Goal: Transaction & Acquisition: Subscribe to service/newsletter

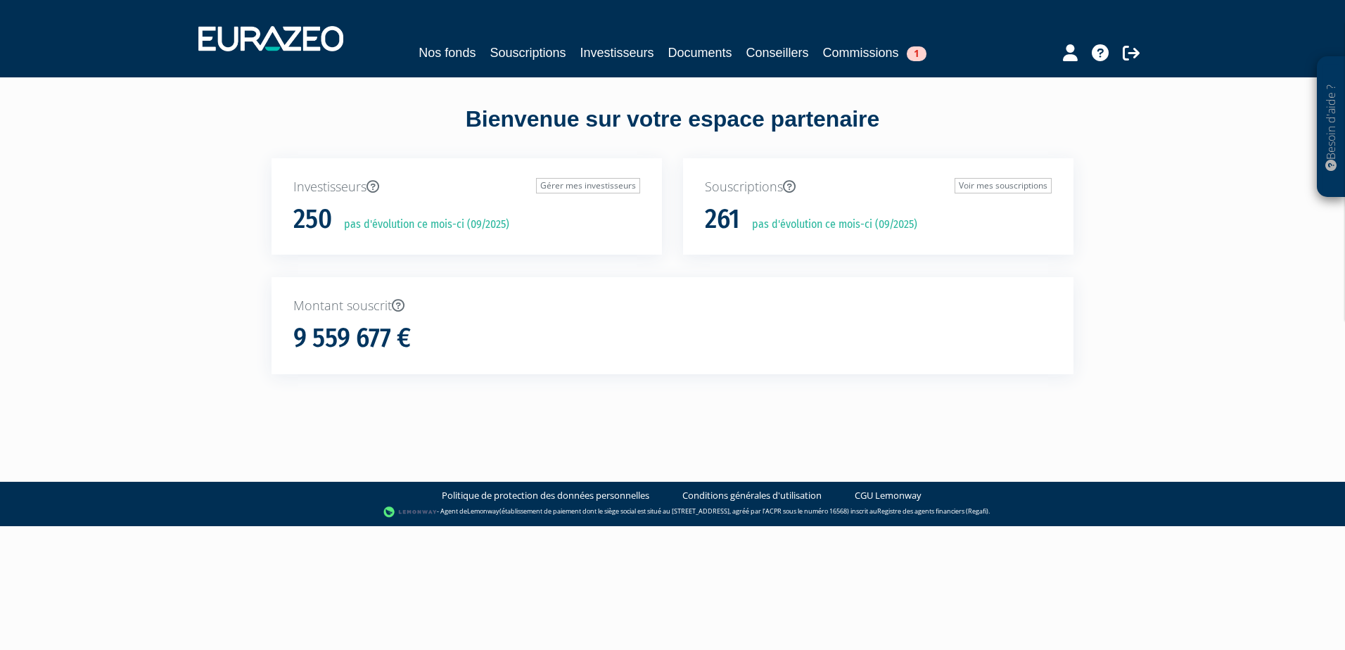
click at [520, 452] on body "Besoin d'aide ? × J'ai besoin d'aide Si vous avez une question à propos du fonc…" at bounding box center [672, 263] width 1345 height 526
click at [957, 425] on body "Besoin d'aide ? × J'ai besoin d'aide Si vous avez une question à propos du fonc…" at bounding box center [672, 263] width 1345 height 526
click at [121, 271] on div "Besoin d'aide ? × J'ai besoin d'aide Si vous avez une question à propos du fonc…" at bounding box center [672, 212] width 1345 height 425
click at [627, 51] on link "Investisseurs" at bounding box center [617, 53] width 74 height 20
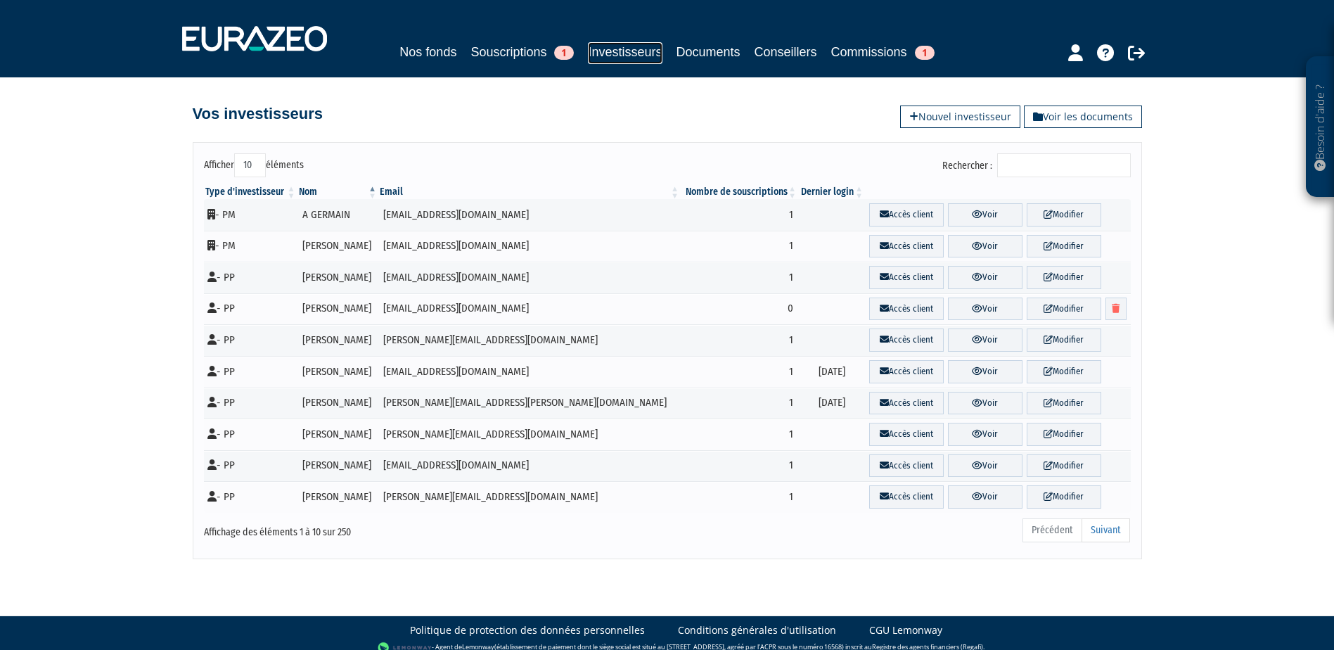
click at [606, 53] on link "Investisseurs" at bounding box center [625, 53] width 74 height 22
click at [946, 117] on link "Nouvel investisseur" at bounding box center [960, 116] width 120 height 23
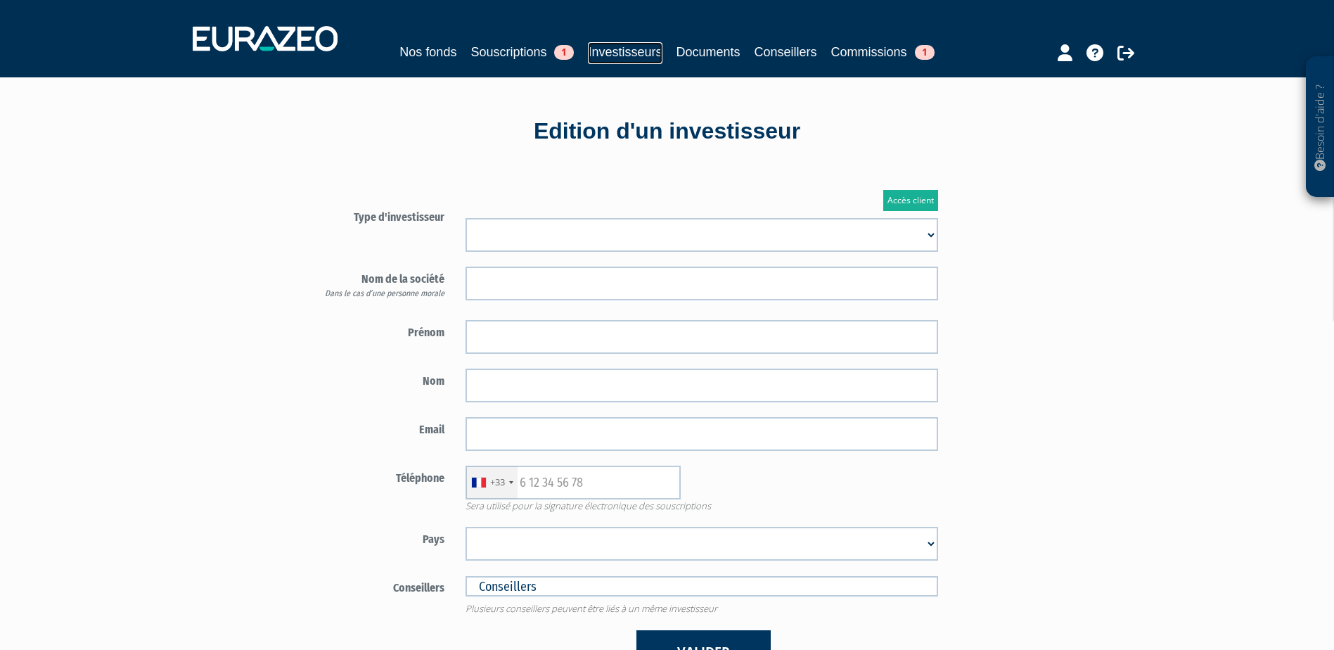
click at [607, 50] on link "Investisseurs" at bounding box center [625, 53] width 74 height 22
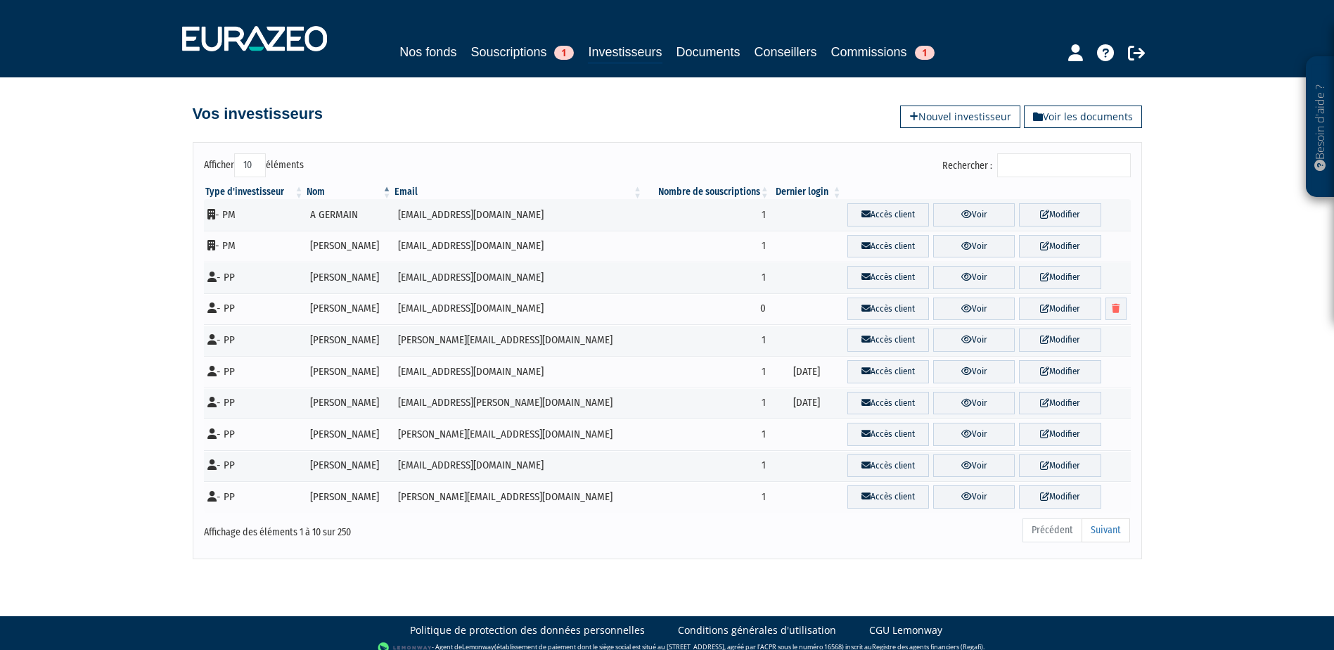
click at [1062, 175] on input "Rechercher :" at bounding box center [1064, 165] width 134 height 24
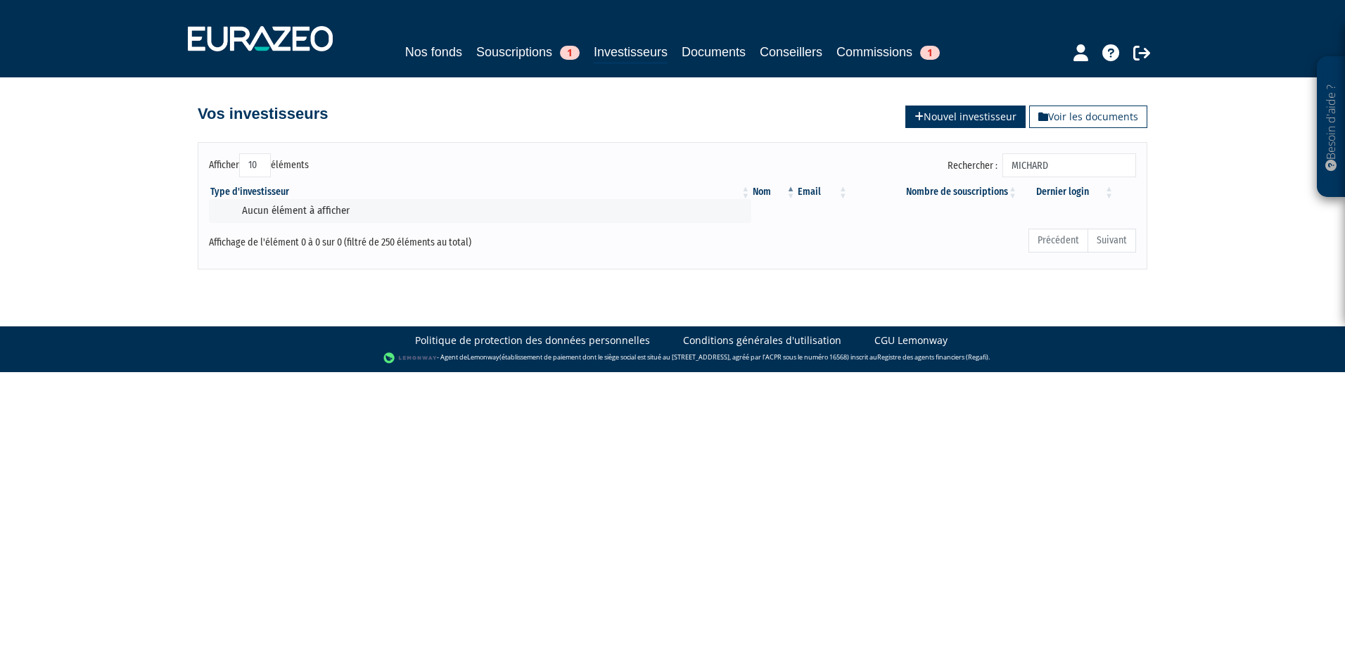
type input "MICHARD"
click at [915, 119] on icon at bounding box center [918, 117] width 9 height 10
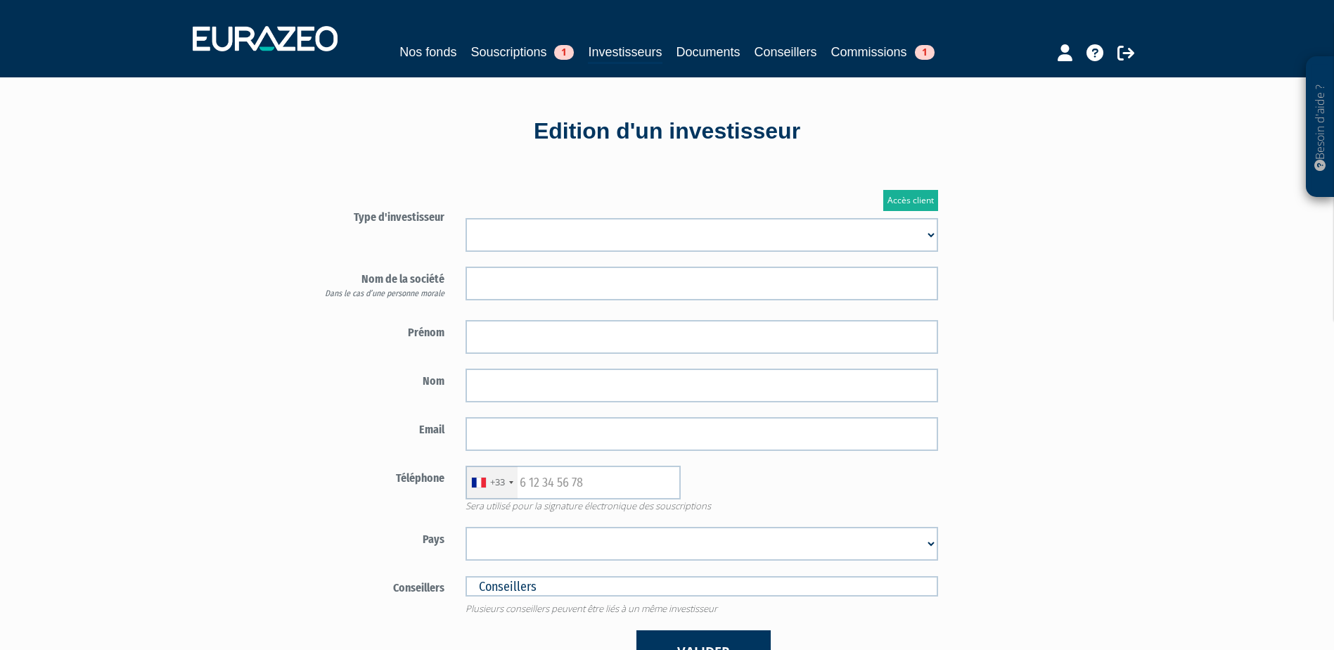
click at [650, 240] on select "Mr Mme Société" at bounding box center [702, 235] width 473 height 34
select select "1"
click at [466, 218] on select "Mr Mme Société" at bounding box center [702, 235] width 473 height 34
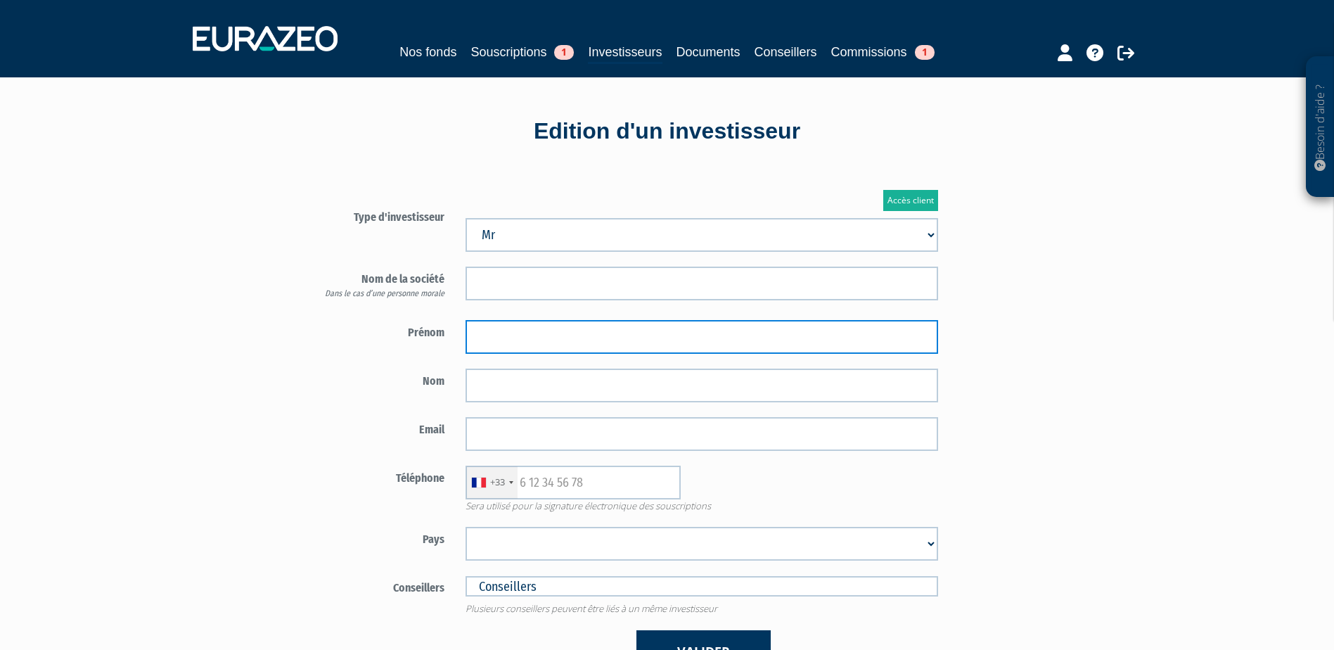
click at [523, 341] on input "text" at bounding box center [702, 337] width 473 height 34
paste input "Charles"
type input "Charles"
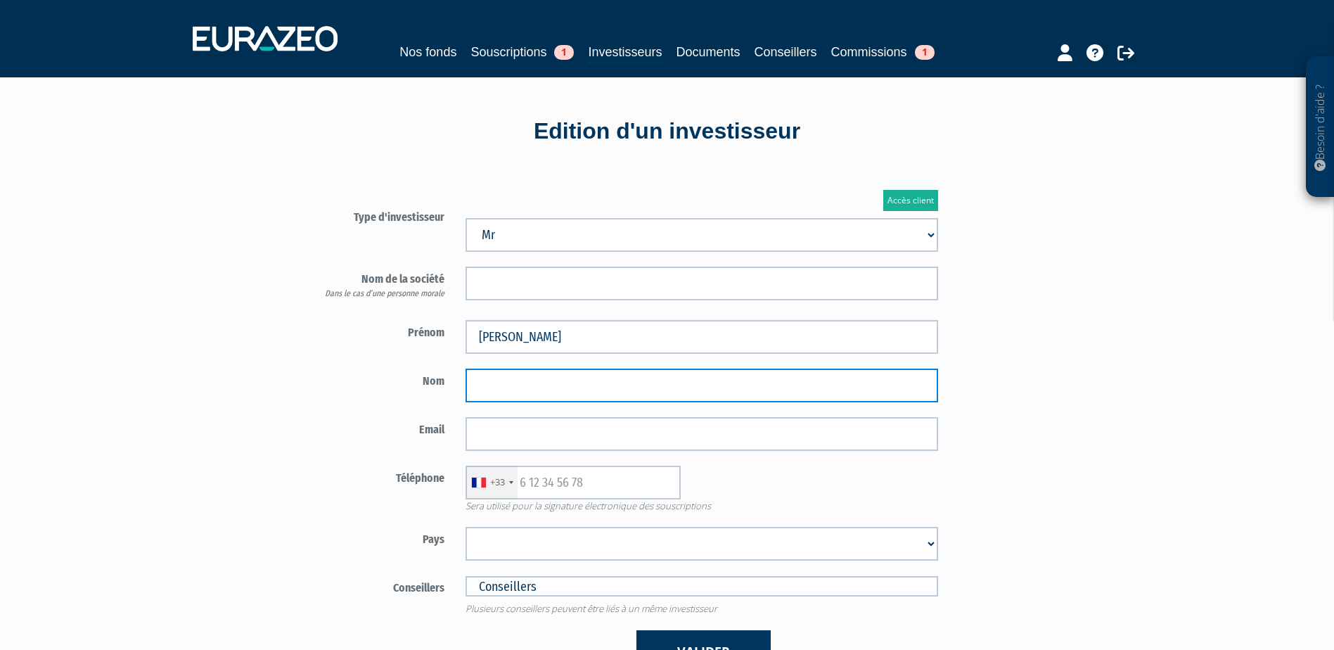
drag, startPoint x: 524, startPoint y: 385, endPoint x: 551, endPoint y: 378, distance: 27.5
click at [524, 385] on input "text" at bounding box center [702, 386] width 473 height 34
click at [500, 383] on input "text" at bounding box center [702, 386] width 473 height 34
paste input "MICHARD"
type input "MICHARD"
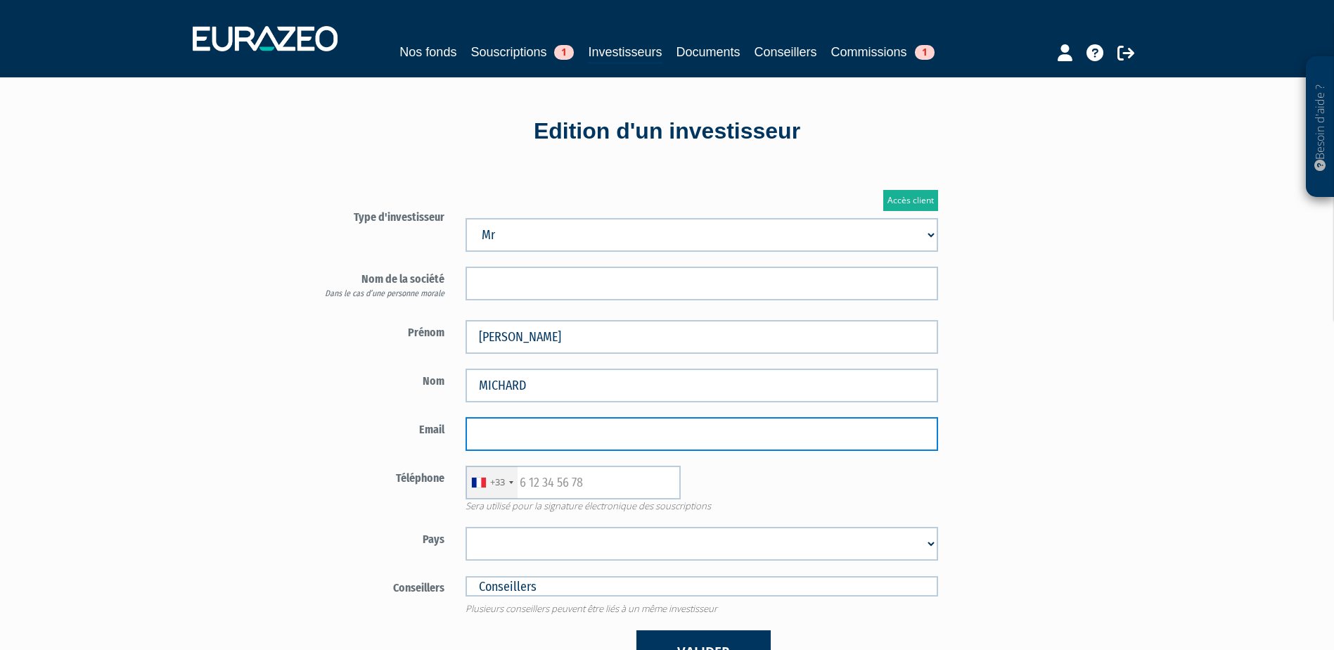
click at [599, 441] on input "email" at bounding box center [702, 434] width 473 height 34
paste input "cmichard@c2ai.com"
type input "cmichard@c2ai.com"
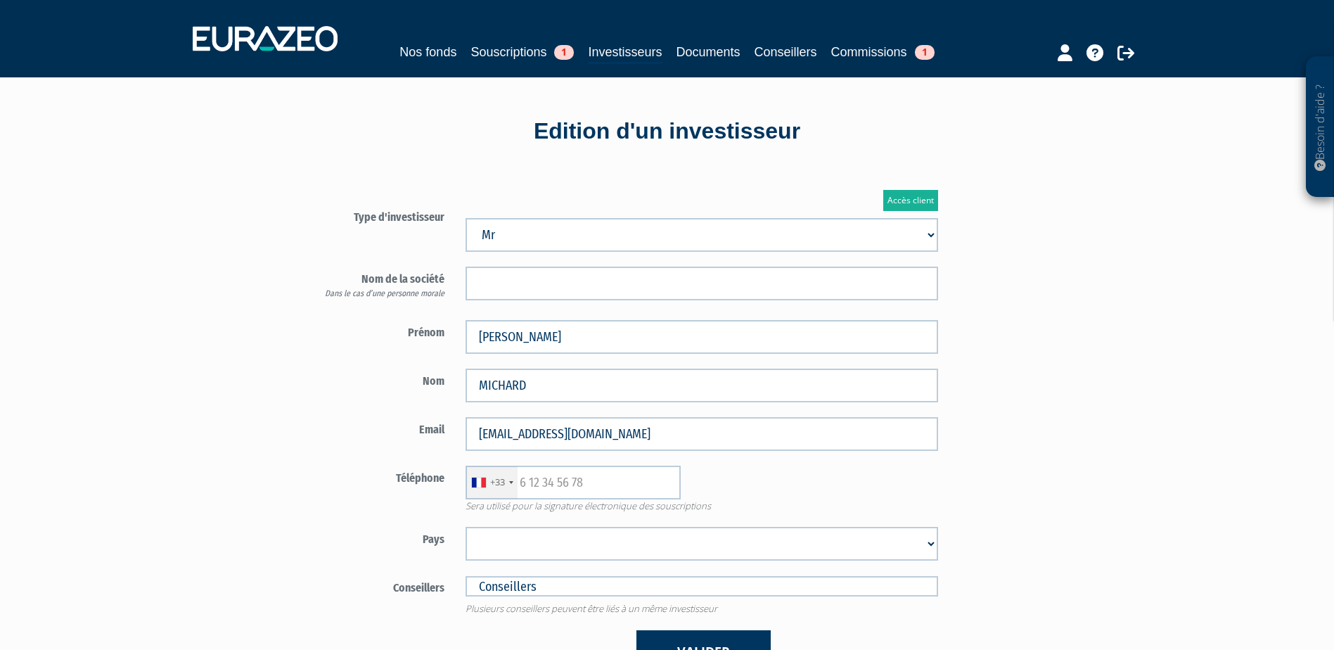
click at [328, 435] on label "Email" at bounding box center [373, 427] width 165 height 21
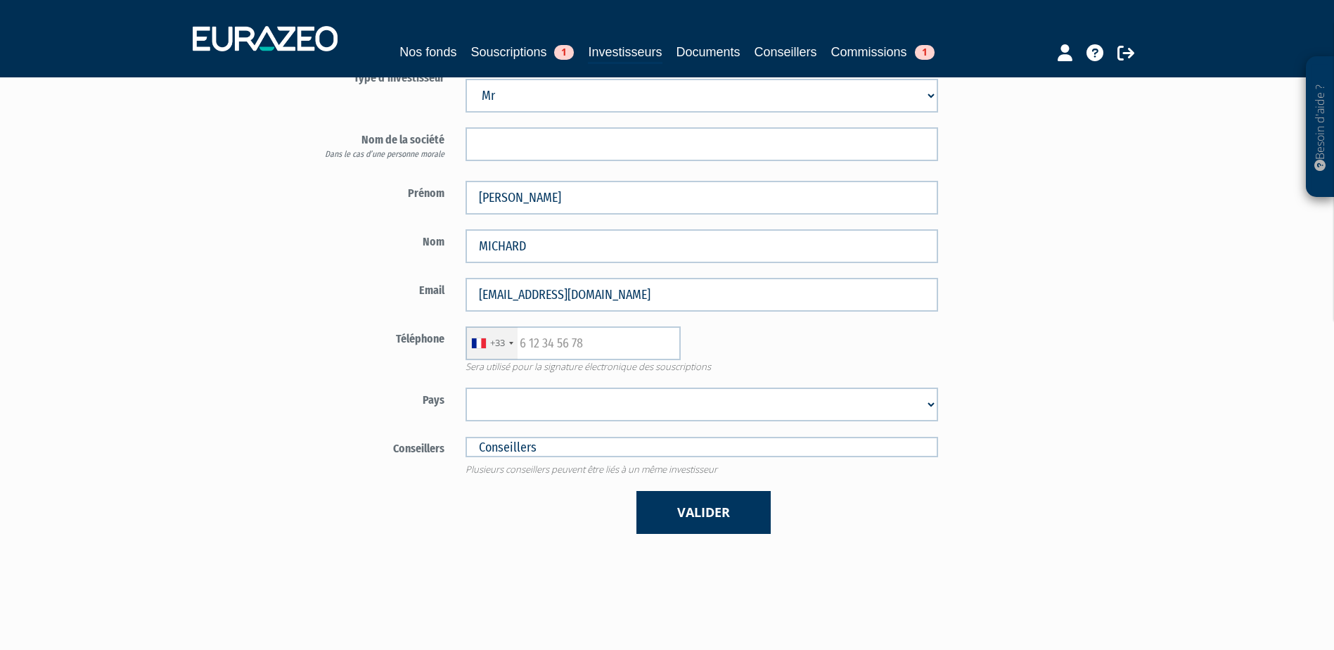
scroll to position [141, 0]
click at [570, 339] on input "text" at bounding box center [573, 342] width 215 height 34
paste input "601763577"
click at [701, 338] on div "+33 France +33 Germany (Deutschland) +49 Switzerland (Schweiz) +41 Belgium (Bel…" at bounding box center [702, 342] width 494 height 34
click at [523, 335] on input "601763577" at bounding box center [573, 342] width 215 height 34
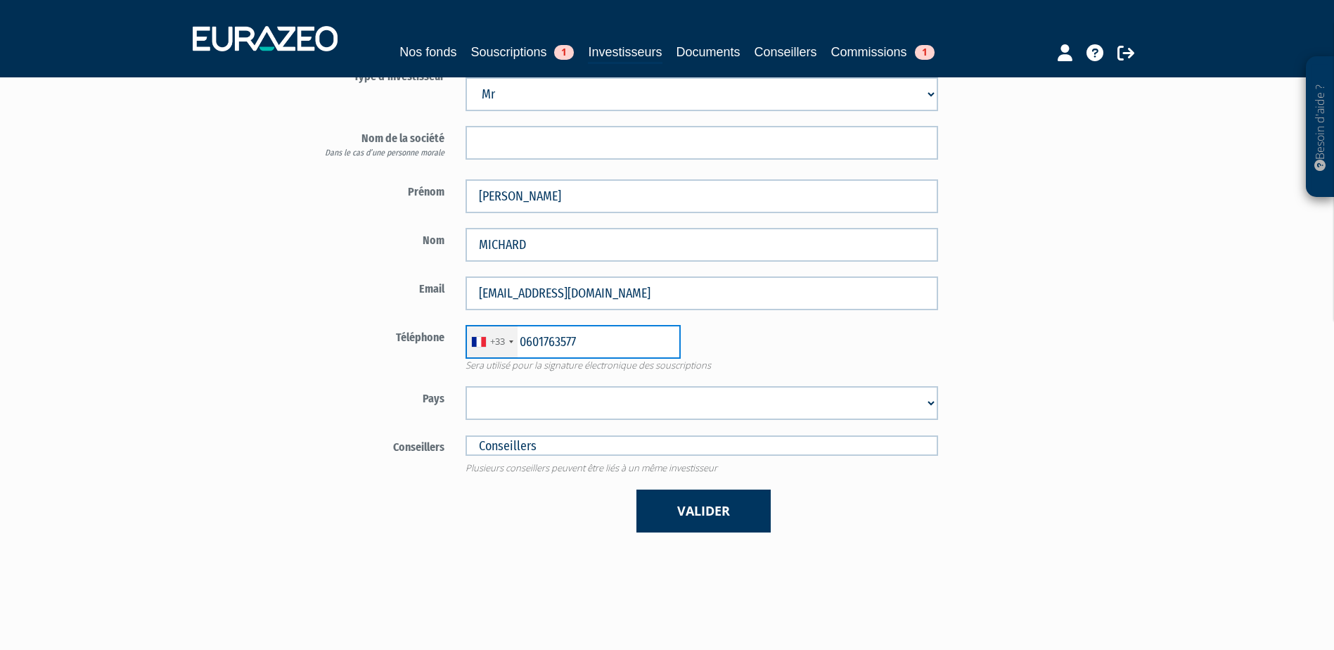
type input "0601763577"
click at [715, 352] on div "+33 France +33 Germany (Deutschland) +49 Switzerland (Schweiz) +41 Belgium (Bel…" at bounding box center [702, 342] width 494 height 34
click at [504, 417] on select "Afghanistan Afrique du Sud Albanie Algérie Allemagne Andorre Angola Anguilla An…" at bounding box center [702, 403] width 473 height 34
select select "75"
click at [466, 386] on select "Afghanistan Afrique du Sud Albanie Algérie Allemagne Andorre Angola Anguilla An…" at bounding box center [702, 403] width 473 height 34
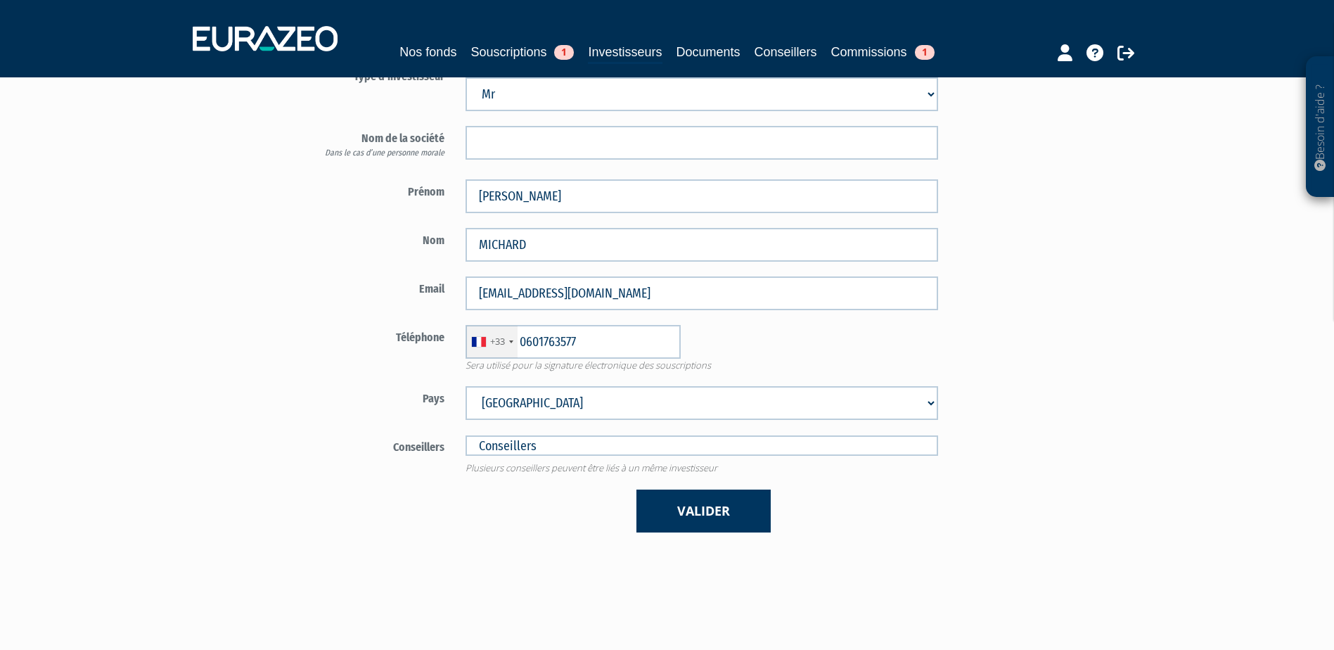
click at [332, 338] on label "Téléphone" at bounding box center [373, 335] width 165 height 21
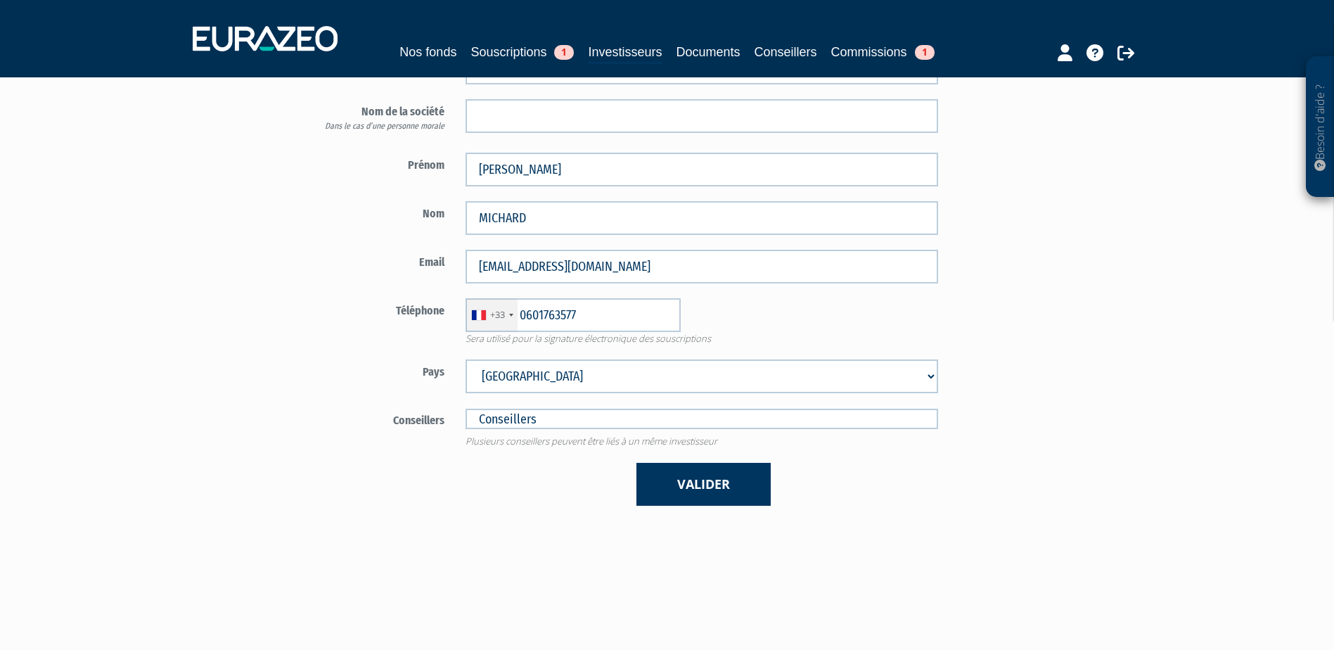
scroll to position [211, 0]
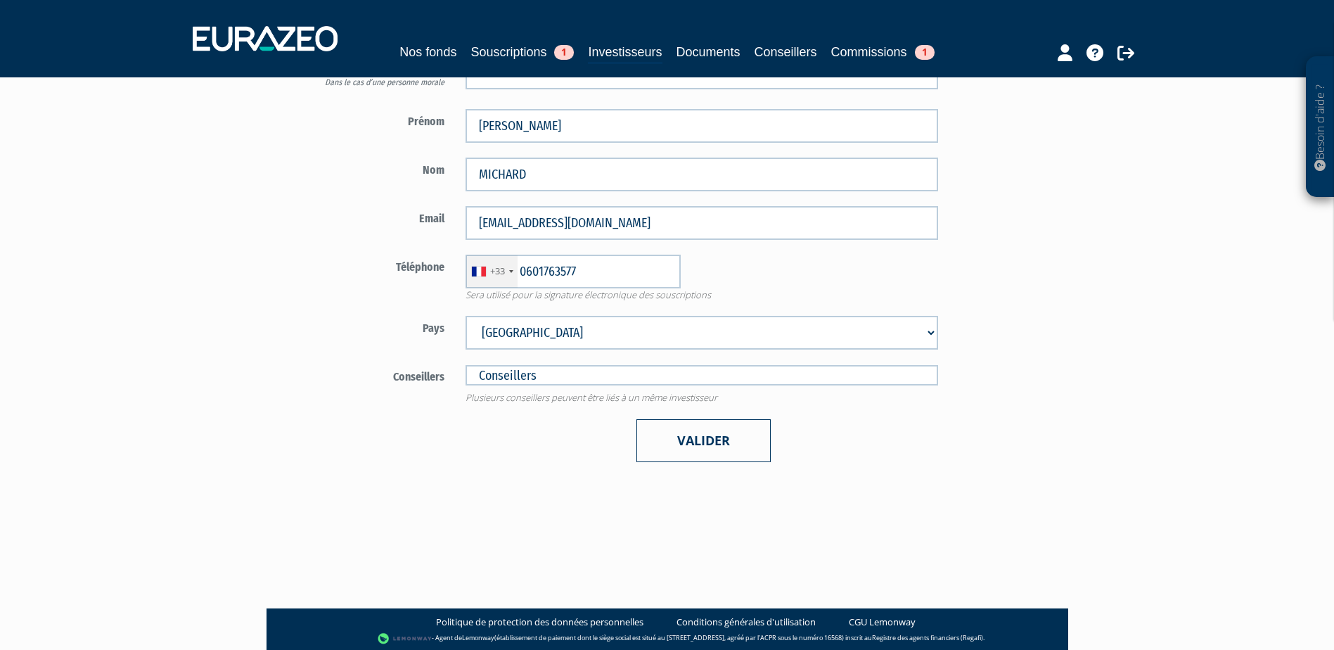
click at [695, 437] on button "Valider" at bounding box center [704, 440] width 134 height 43
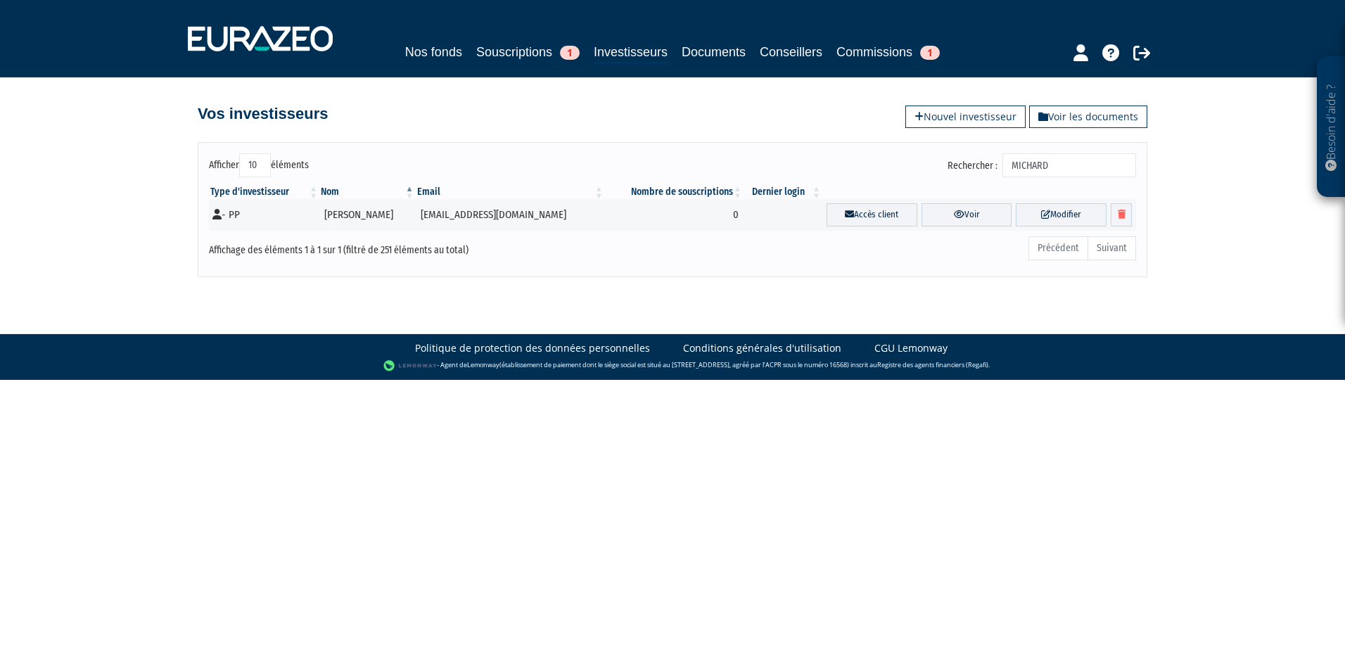
click at [146, 229] on div "Besoin d'aide ? × J'ai besoin d'aide Si vous avez une question à propos du fonc…" at bounding box center [672, 138] width 1345 height 277
click at [494, 57] on link "Souscriptions 1" at bounding box center [527, 52] width 103 height 20
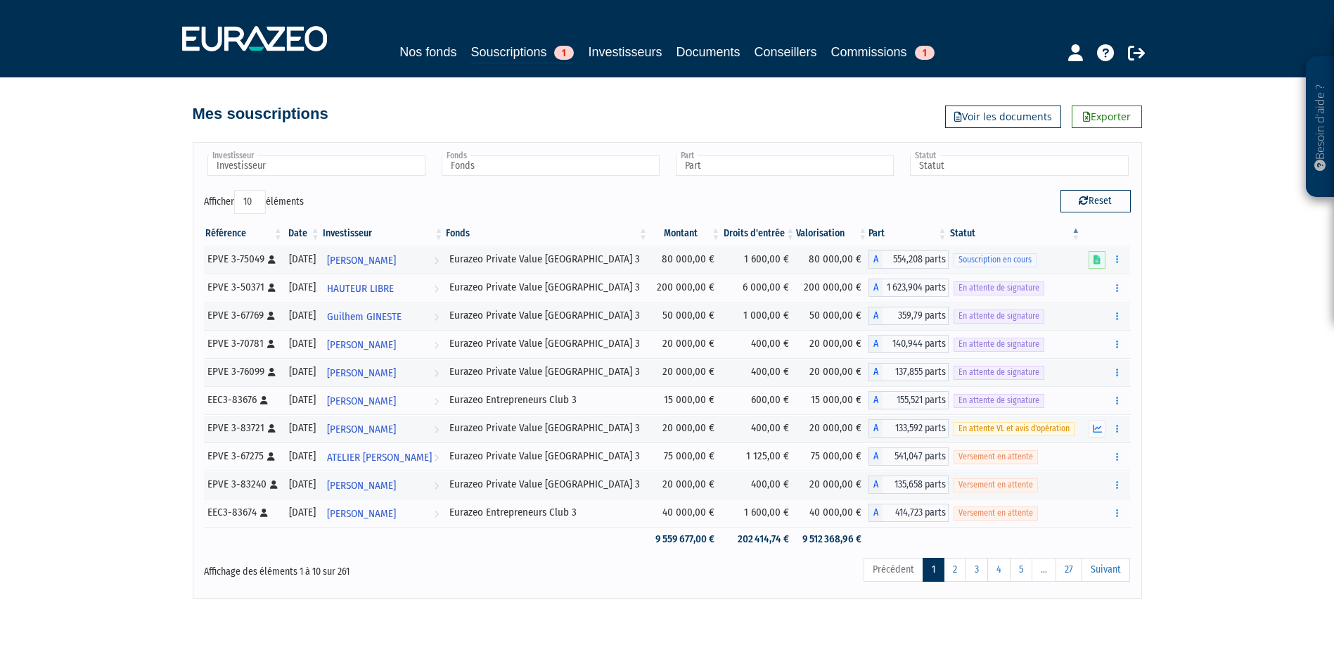
click at [1272, 245] on div "Besoin d'aide ? × J'ai besoin d'aide Si vous avez une question à propos du fonc…" at bounding box center [667, 299] width 1334 height 599
click at [613, 60] on link "Investisseurs" at bounding box center [625, 52] width 74 height 20
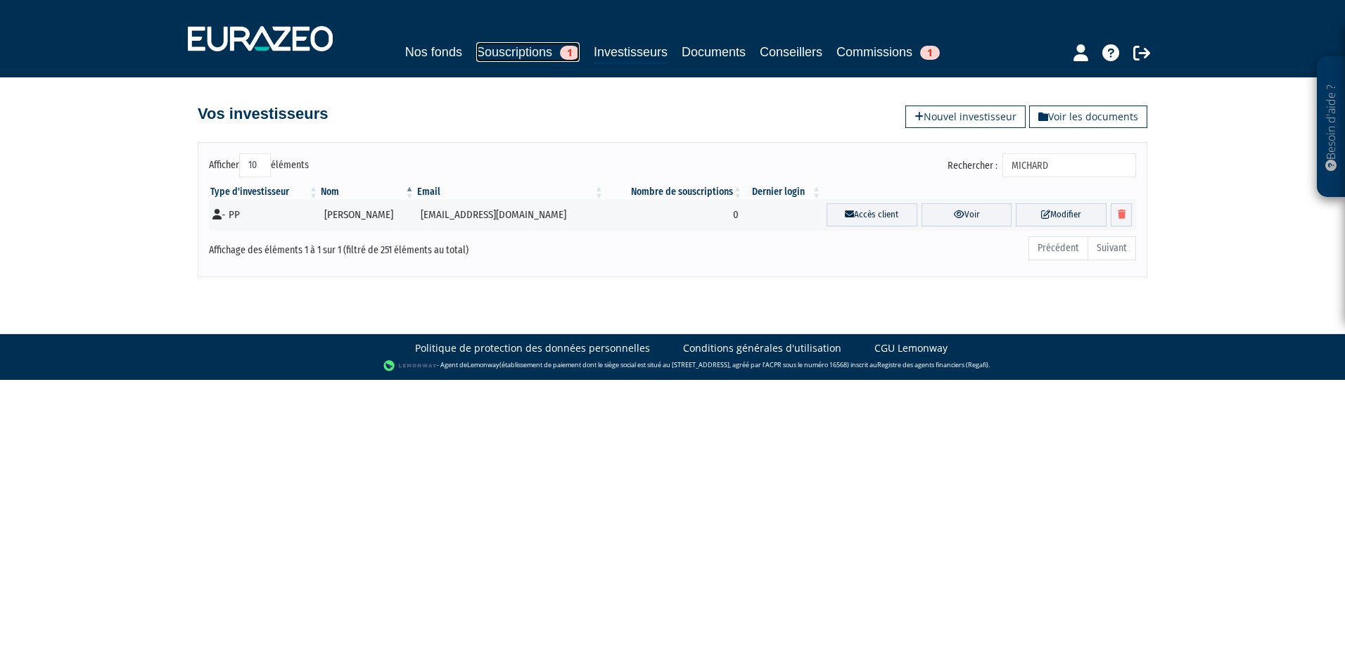
click at [490, 44] on link "Souscriptions 1" at bounding box center [527, 52] width 103 height 20
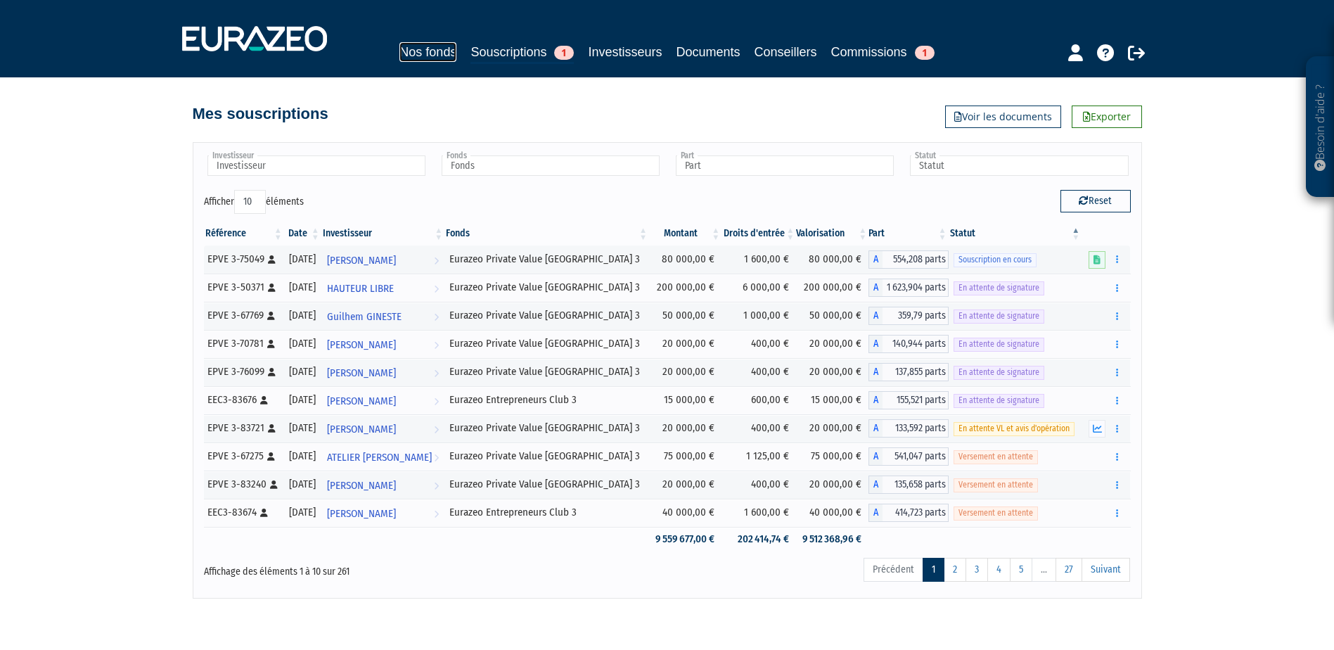
click at [447, 55] on link "Nos fonds" at bounding box center [427, 52] width 57 height 20
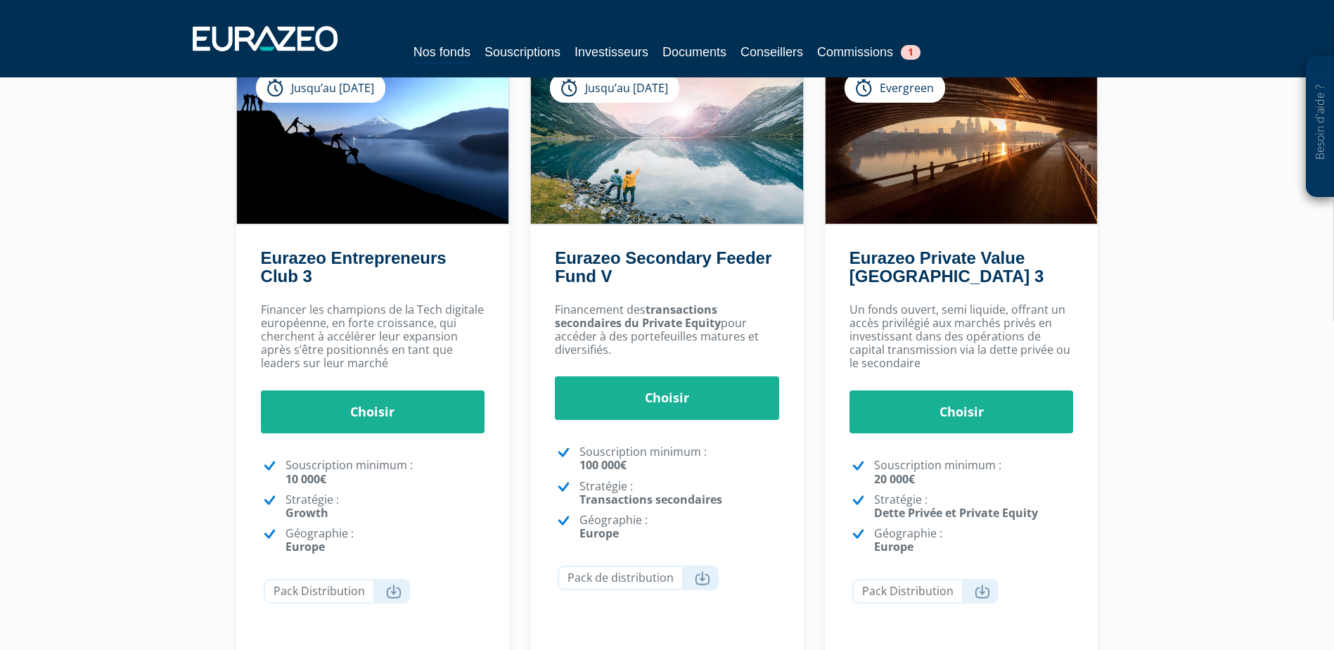
scroll to position [141, 0]
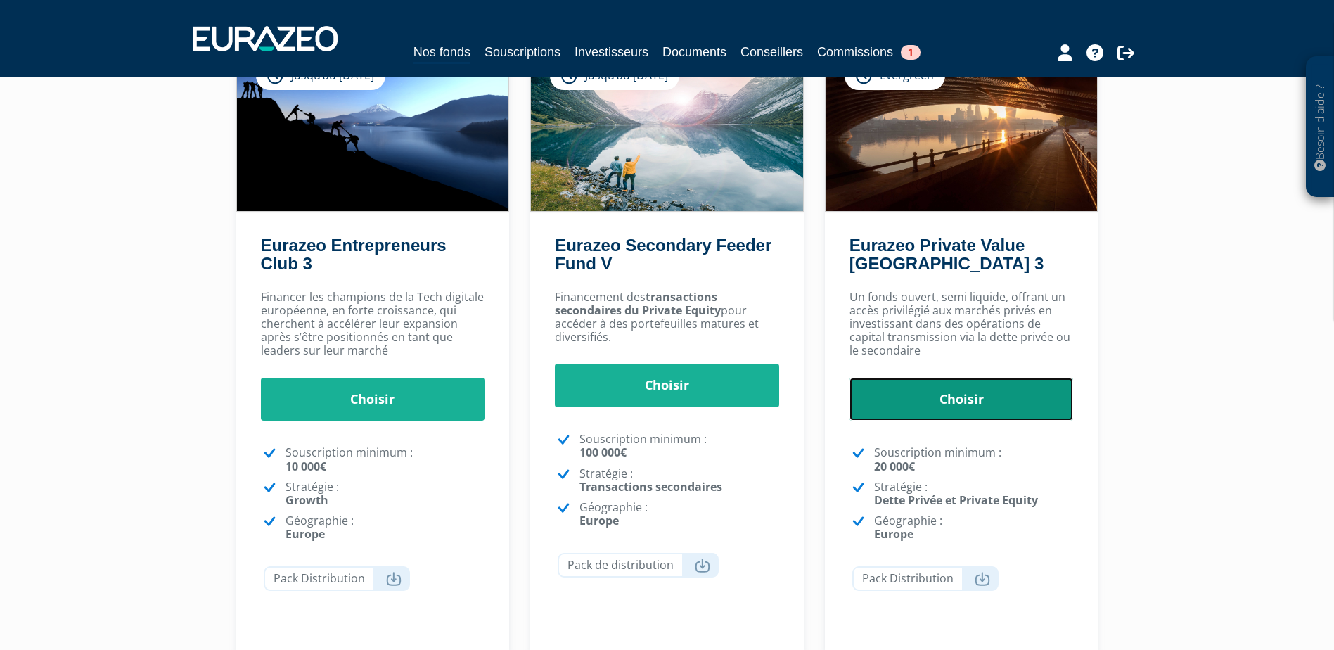
click at [973, 392] on link "Choisir" at bounding box center [962, 400] width 224 height 44
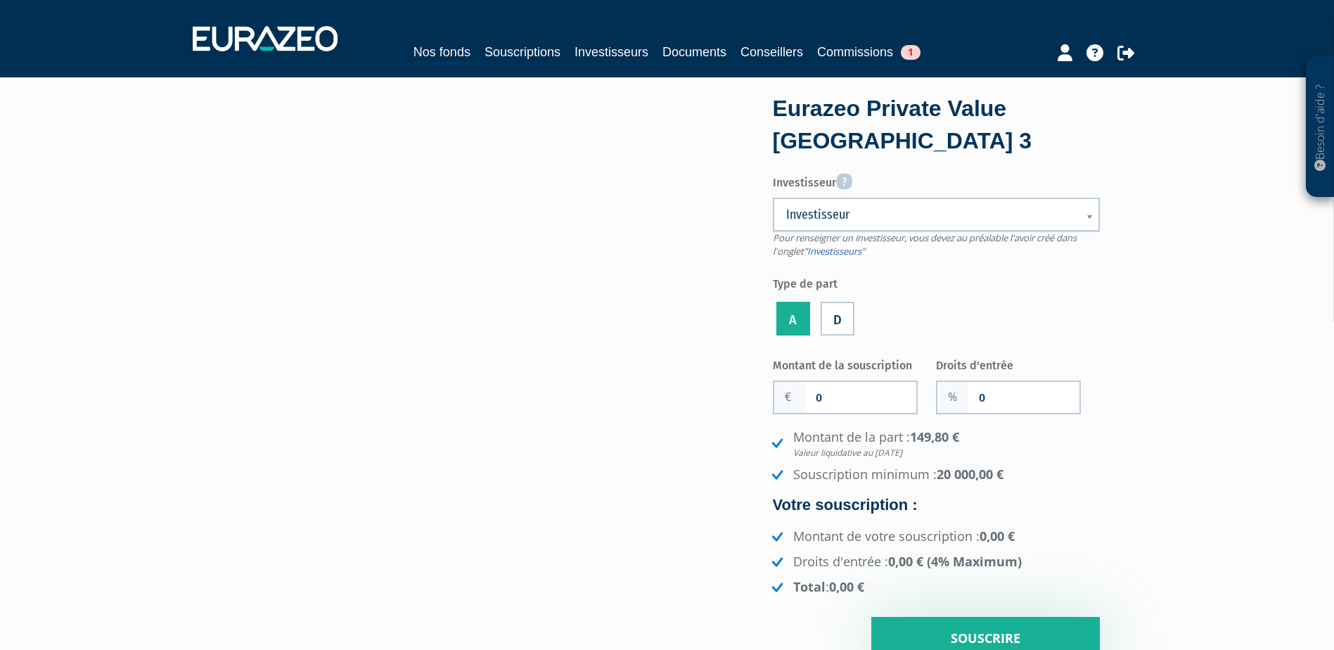
click at [894, 210] on span "Investisseur" at bounding box center [927, 214] width 282 height 17
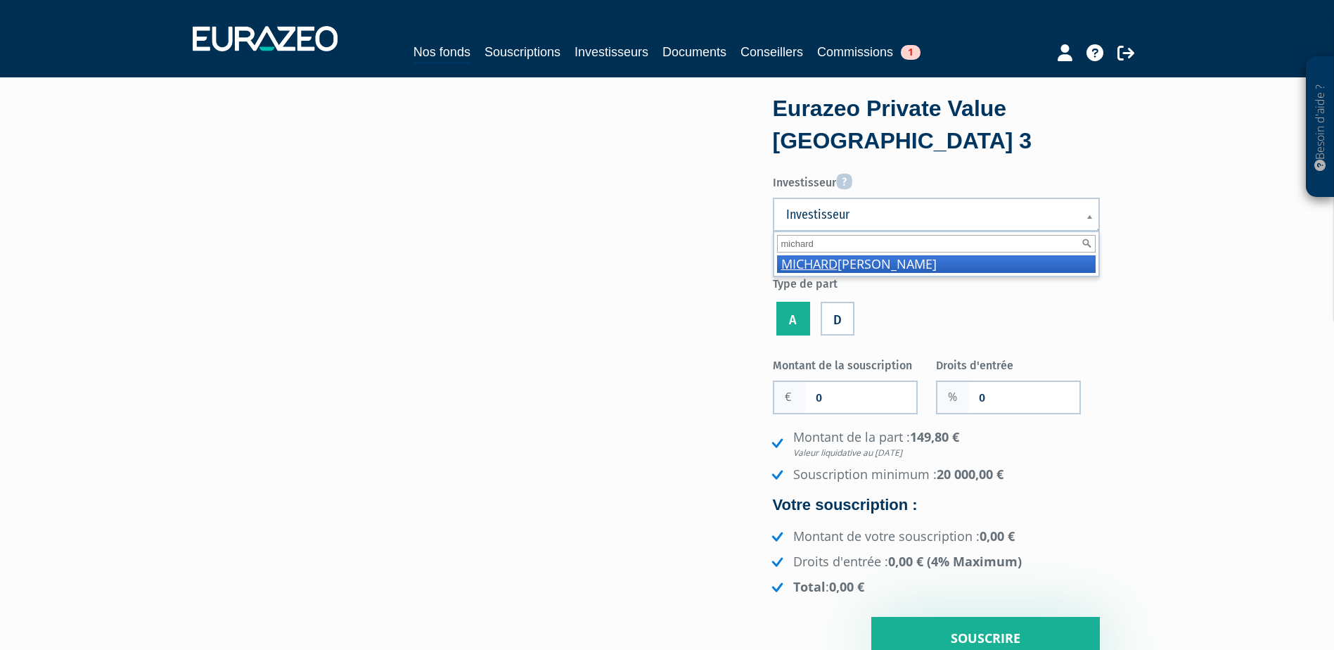
type input "michard"
click at [907, 267] on li "MICHARD Charles" at bounding box center [936, 264] width 319 height 18
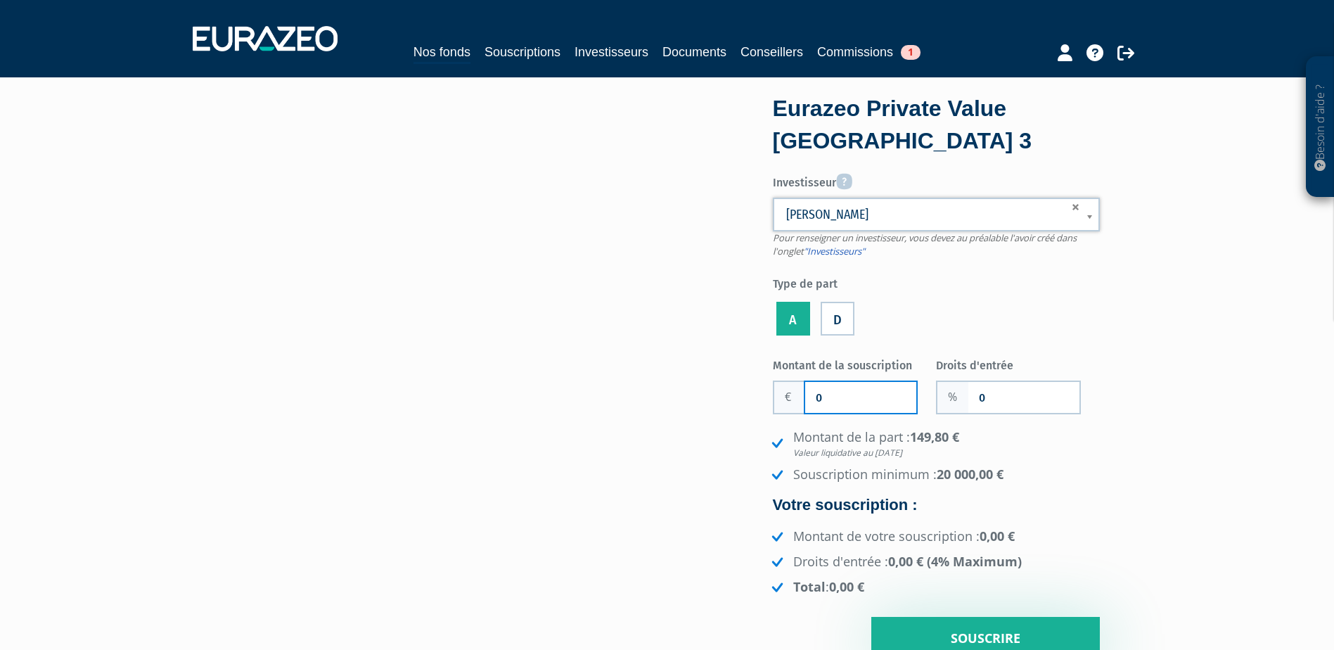
click at [826, 398] on input "0" at bounding box center [860, 397] width 111 height 31
type input "50 000"
click at [1018, 390] on input "0" at bounding box center [1023, 397] width 111 height 31
type input "3"
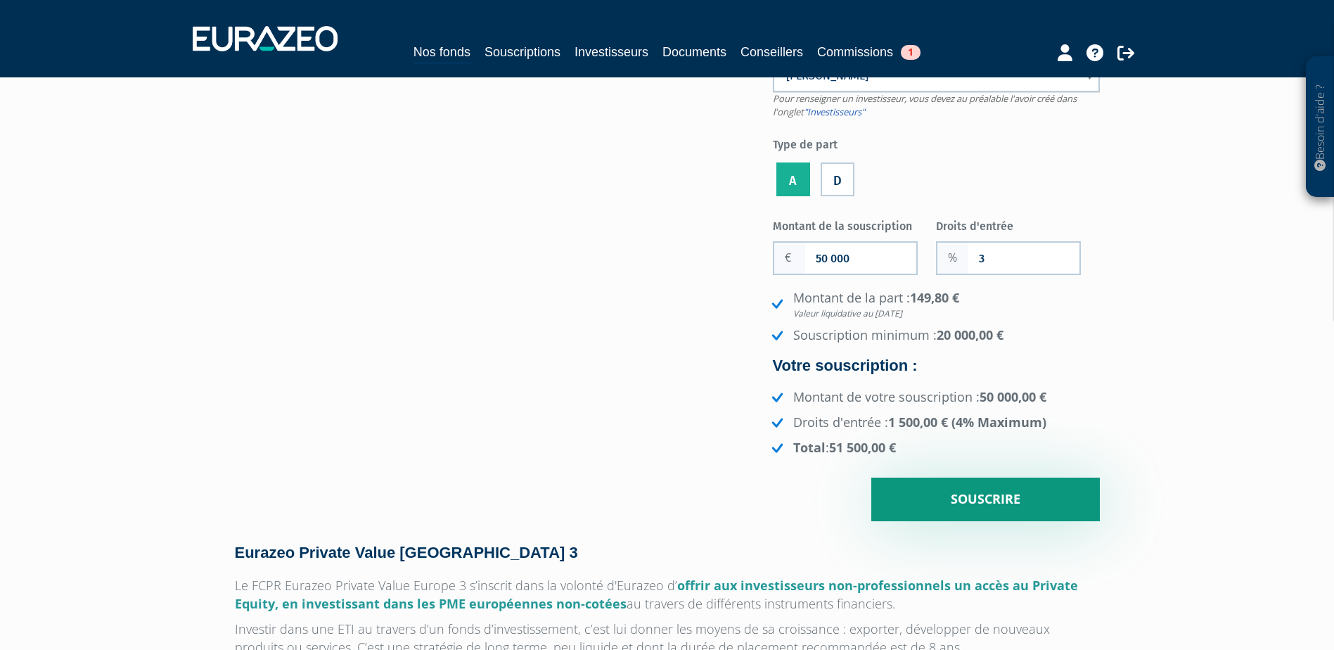
scroll to position [141, 0]
click at [995, 494] on input "Souscrire" at bounding box center [985, 498] width 229 height 44
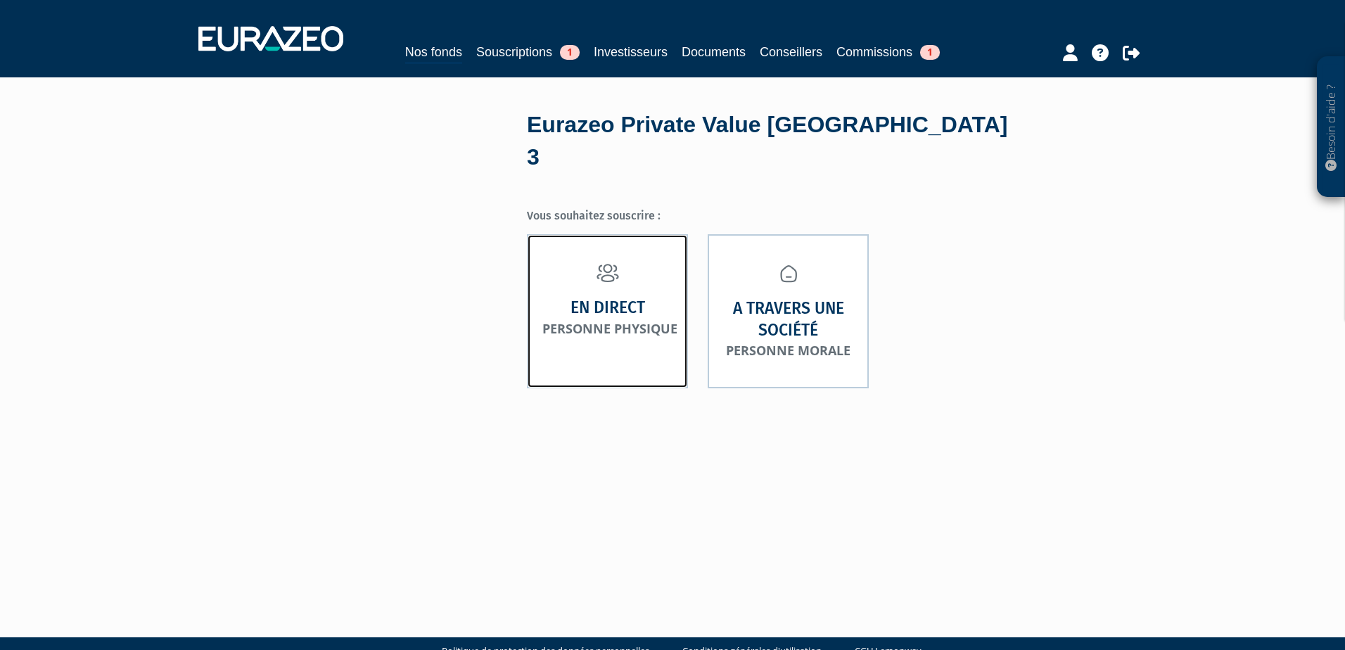
click at [620, 297] on strong "En direct" at bounding box center [607, 308] width 75 height 22
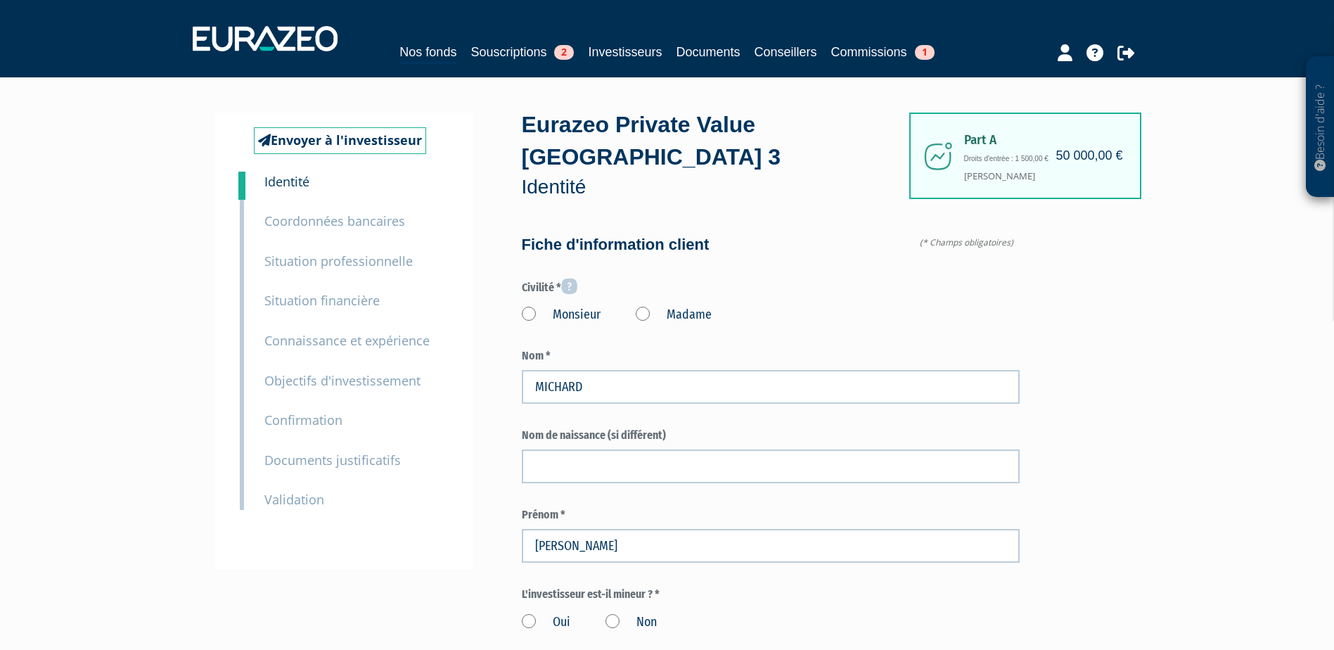
type input "6 01 76 35 77"
click at [527, 306] on label "Monsieur" at bounding box center [561, 315] width 79 height 18
click at [0, 0] on input "Monsieur" at bounding box center [0, 0] width 0 height 0
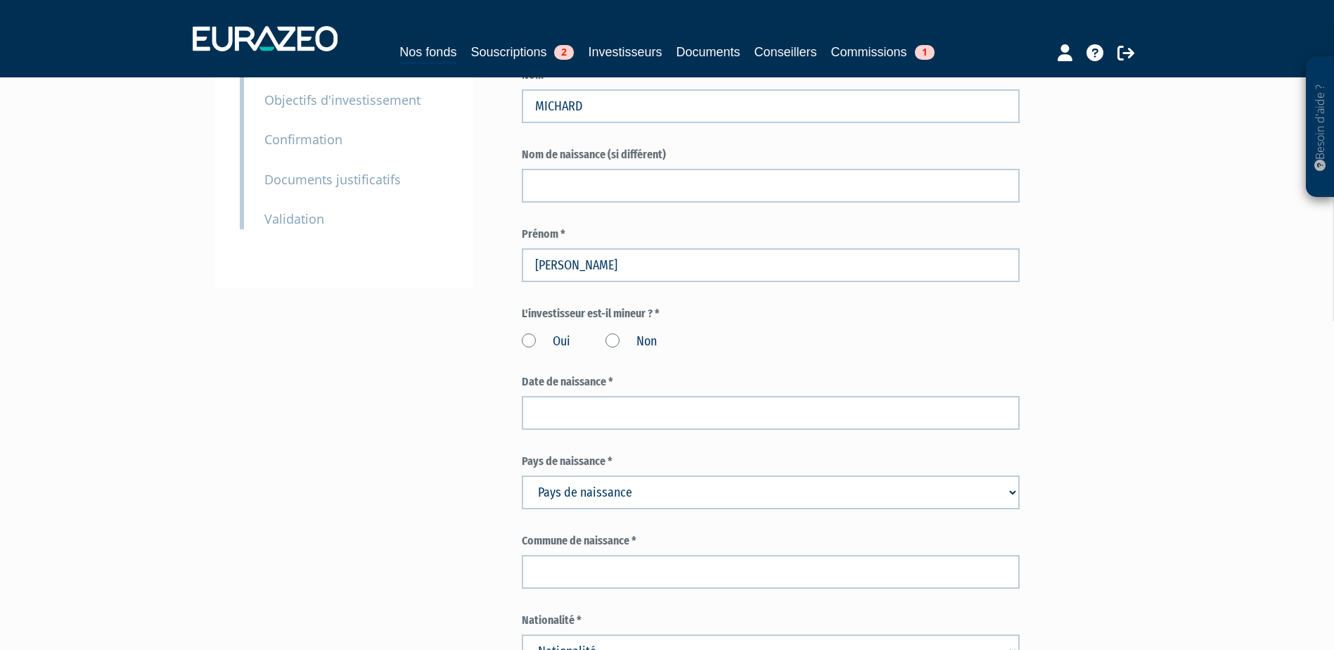
scroll to position [281, 0]
click at [614, 332] on label "Non" at bounding box center [631, 341] width 51 height 18
click at [0, 0] on input "Non" at bounding box center [0, 0] width 0 height 0
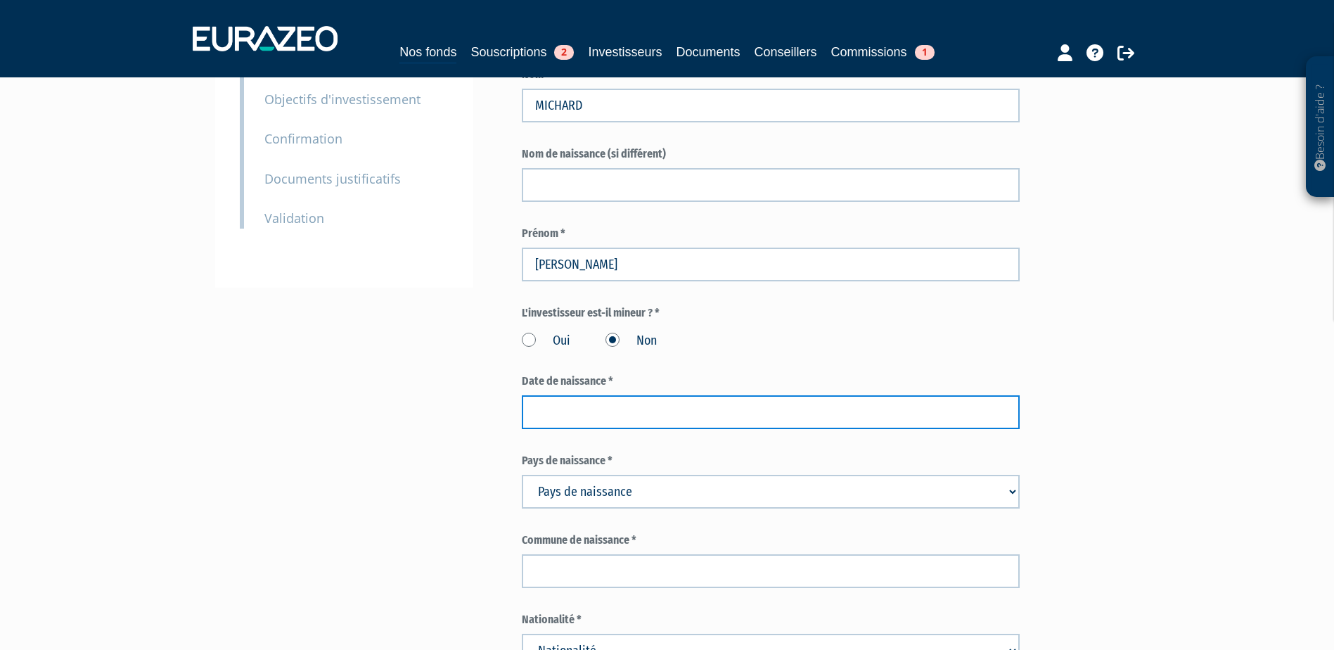
click at [615, 395] on input at bounding box center [771, 412] width 498 height 34
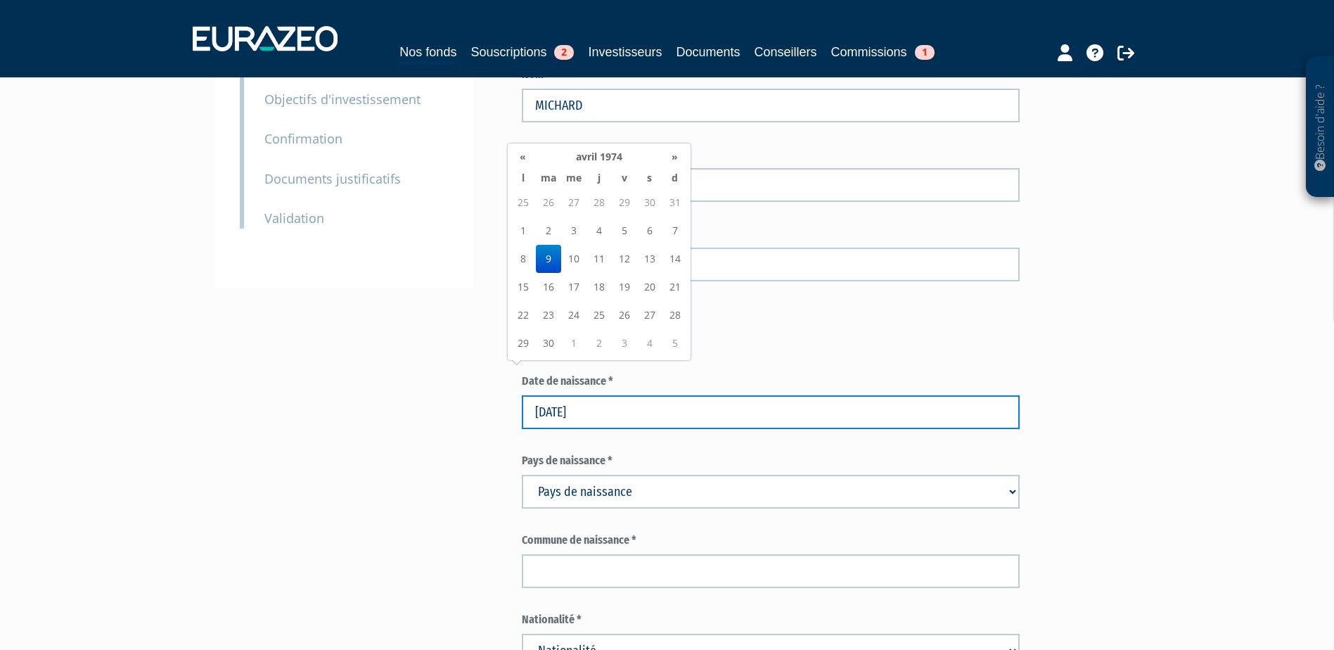
type input "09/04/1974"
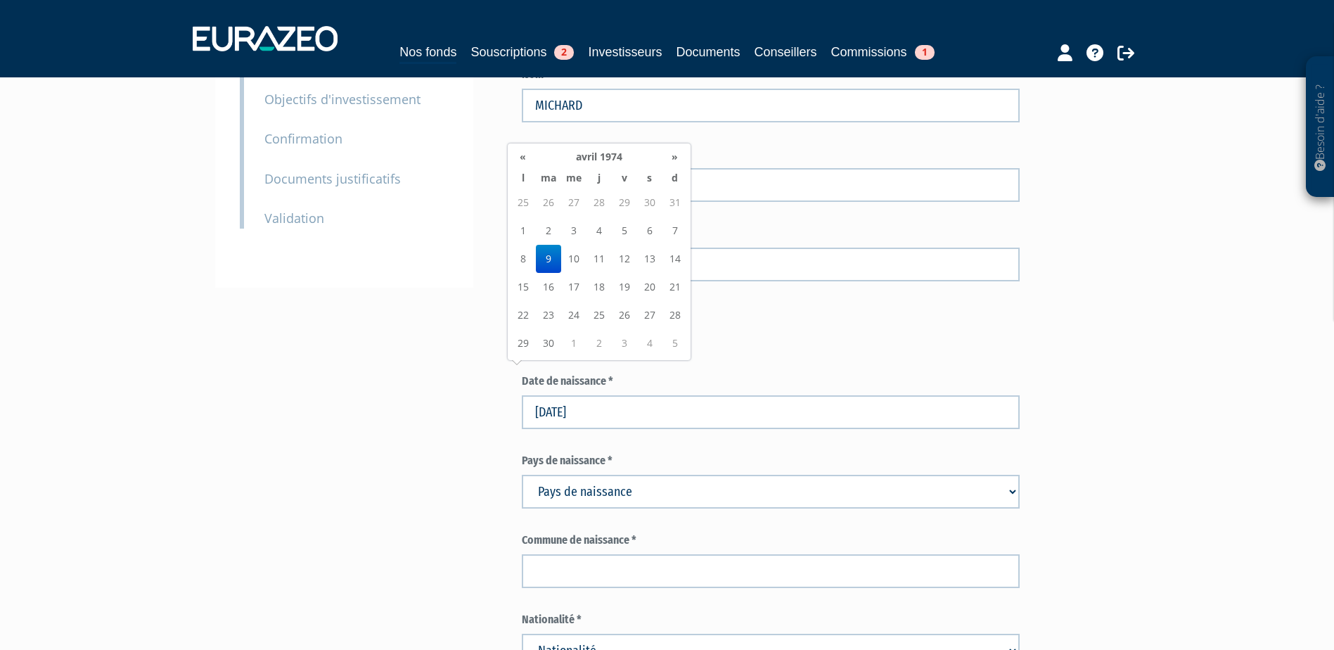
click at [641, 475] on select "Pays de naissance Afghanistan Afrique du Sud Albanie Algérie Allemagne Andorre" at bounding box center [771, 492] width 498 height 34
select select "75"
click at [522, 475] on select "Pays de naissance Afghanistan Afrique du Sud Albanie Algérie Allemagne Andorre" at bounding box center [771, 492] width 498 height 34
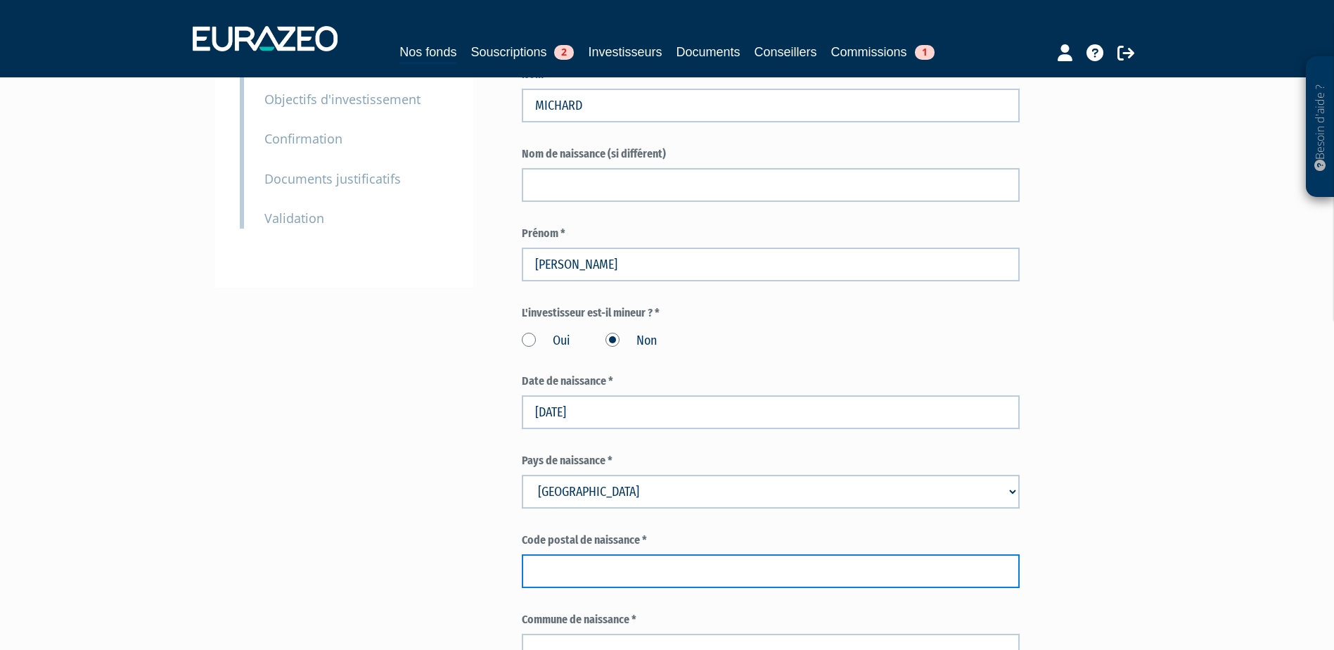
click at [579, 554] on input "text" at bounding box center [771, 571] width 498 height 34
paste input "78646"
type input "78646"
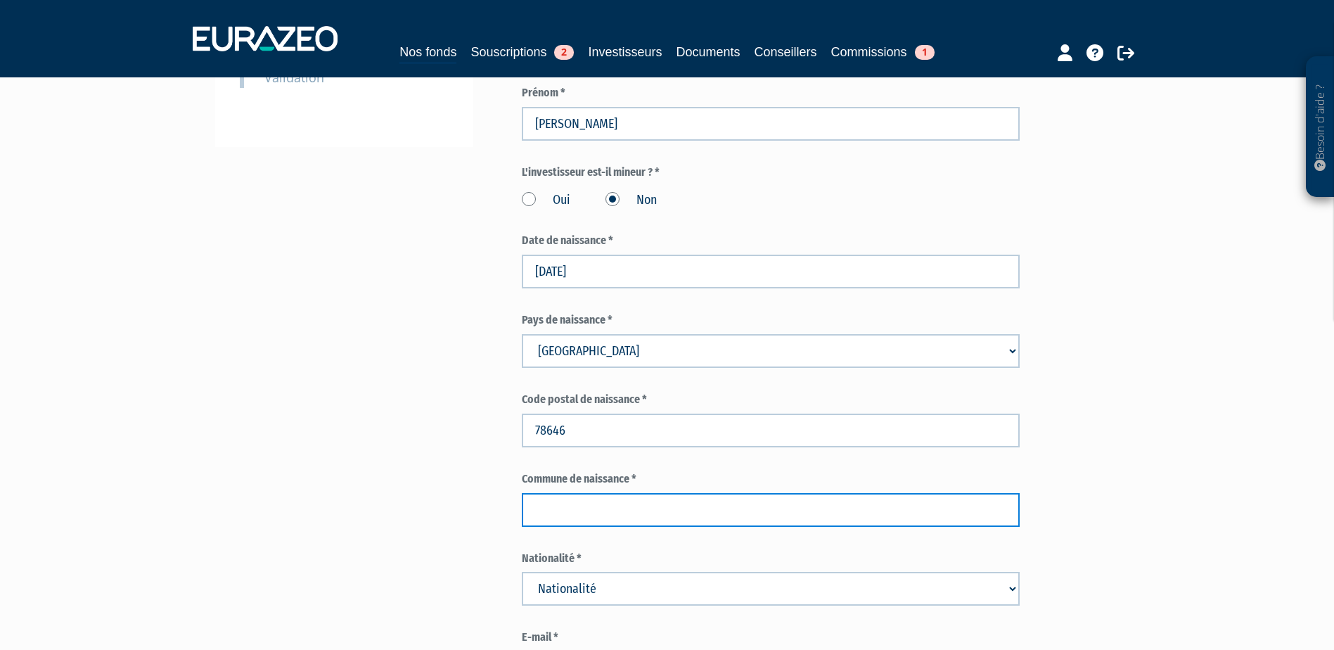
click at [664, 493] on input "text" at bounding box center [771, 510] width 498 height 34
type input "VERSAILLES"
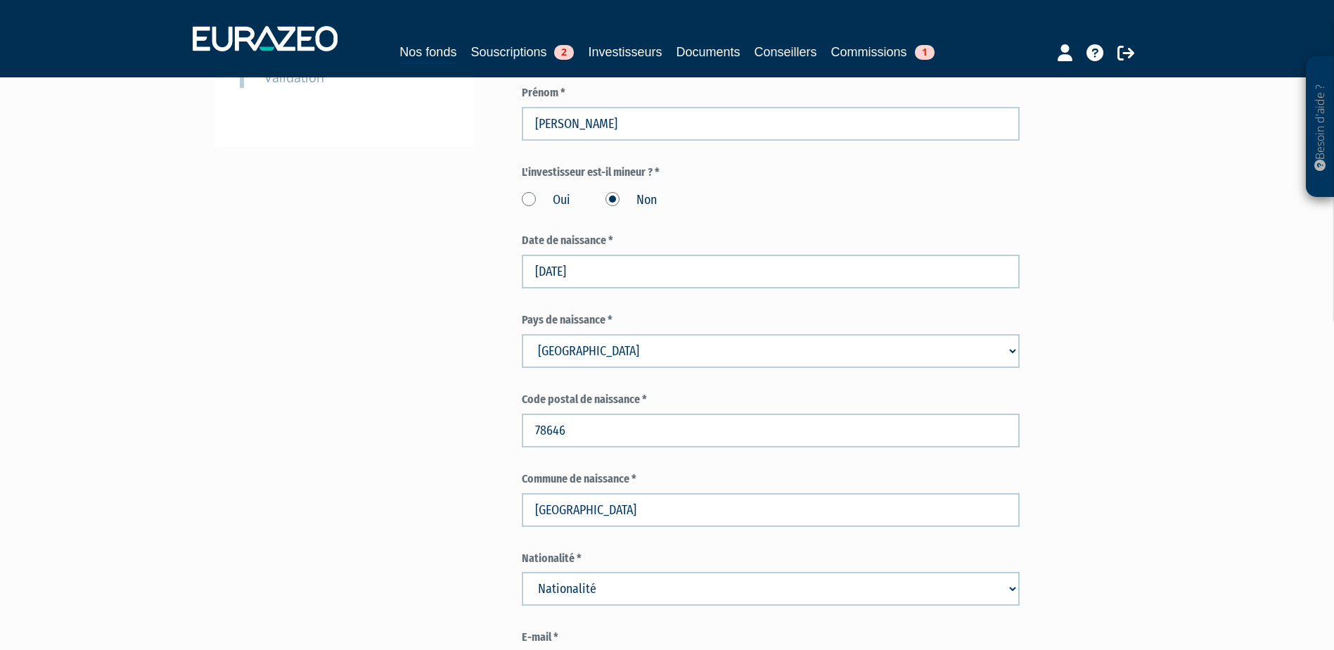
click at [1162, 331] on div "Besoin d'aide ? × J'ai besoin d'aide Si vous avez une question à propos du fonc…" at bounding box center [667, 657] width 1334 height 2159
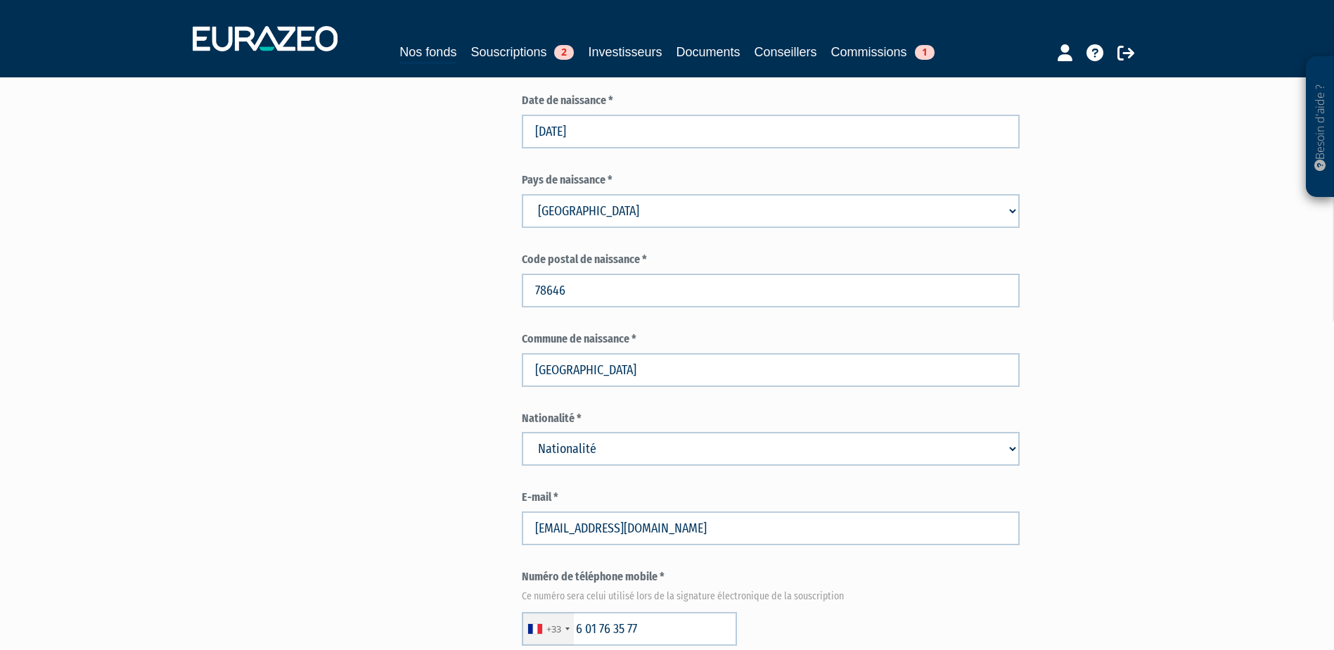
scroll to position [563, 0]
click at [649, 431] on select "Nationalité Afghanistan Afrique du Sud Albanie Algérie Allemagne Andorre" at bounding box center [771, 448] width 498 height 34
select select "75"
click at [522, 431] on select "Nationalité Afghanistan Afrique du Sud Albanie Algérie Allemagne Andorre" at bounding box center [771, 448] width 498 height 34
click at [308, 373] on div "Envoyer à l'investisseur 1 Identité 2 Coordonnées bancaires 3 Situation profess…" at bounding box center [667, 555] width 883 height 2011
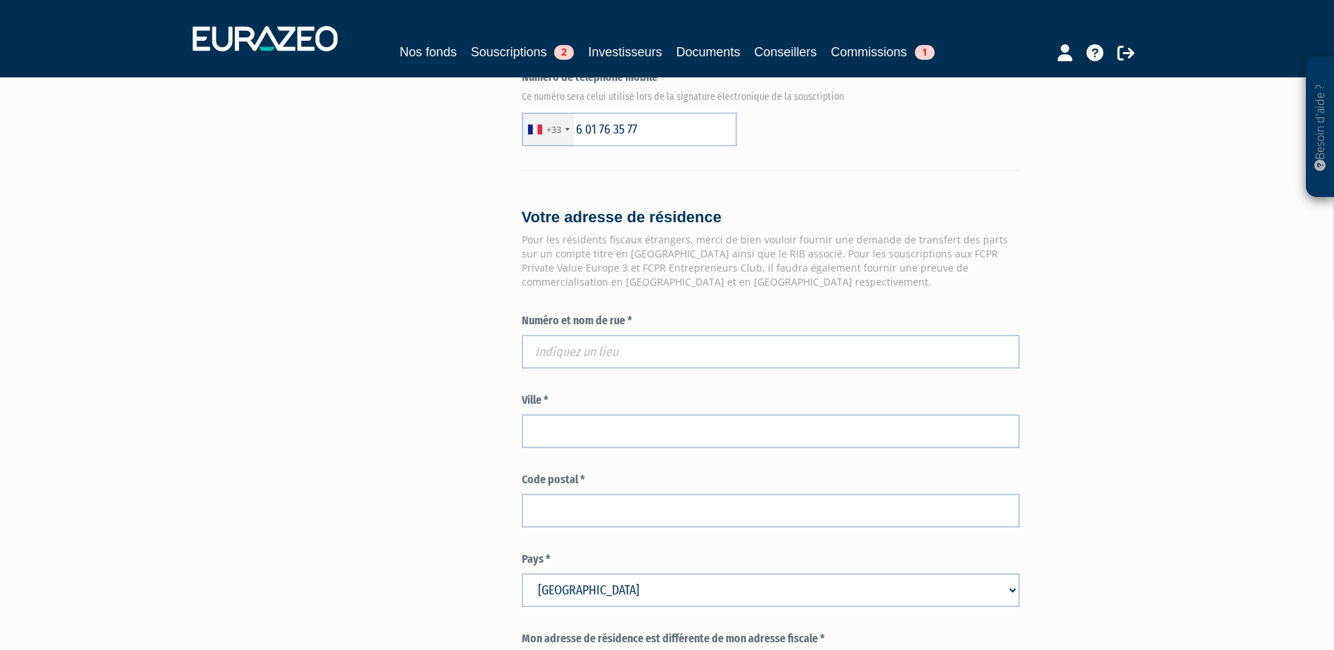
scroll to position [985, 0]
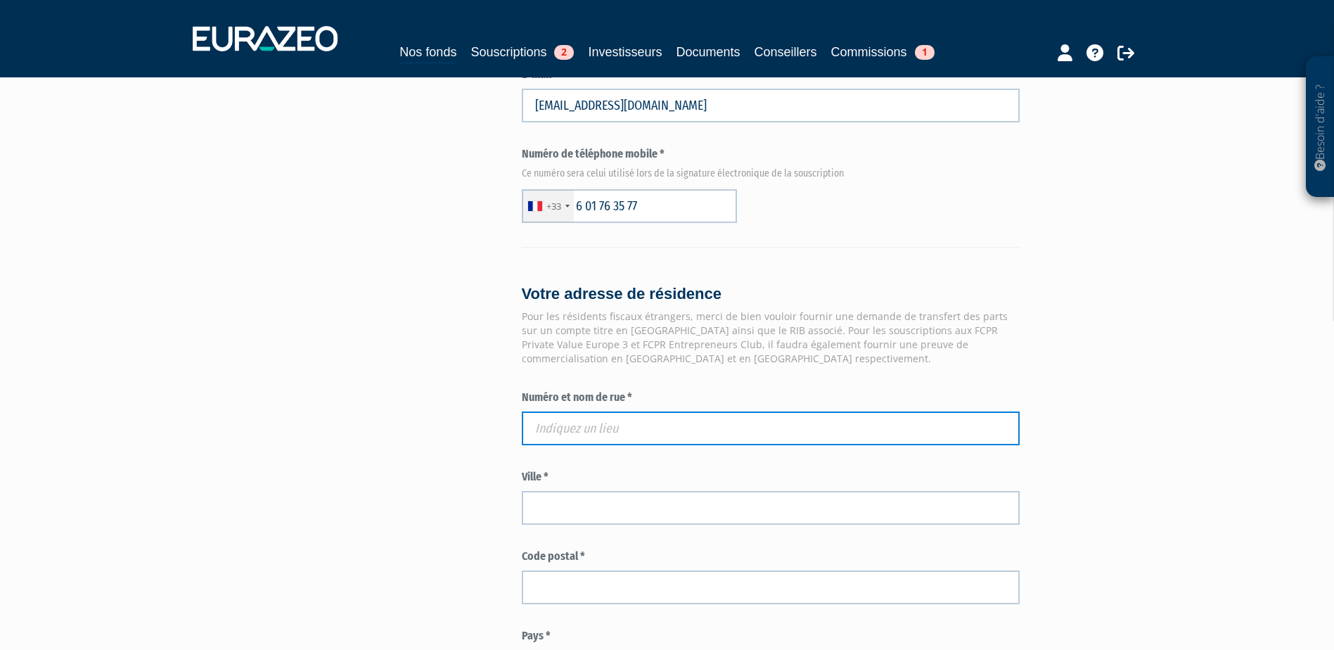
click at [567, 411] on input "text" at bounding box center [771, 428] width 498 height 34
paste input "2 RUE DES NOISETIERS"
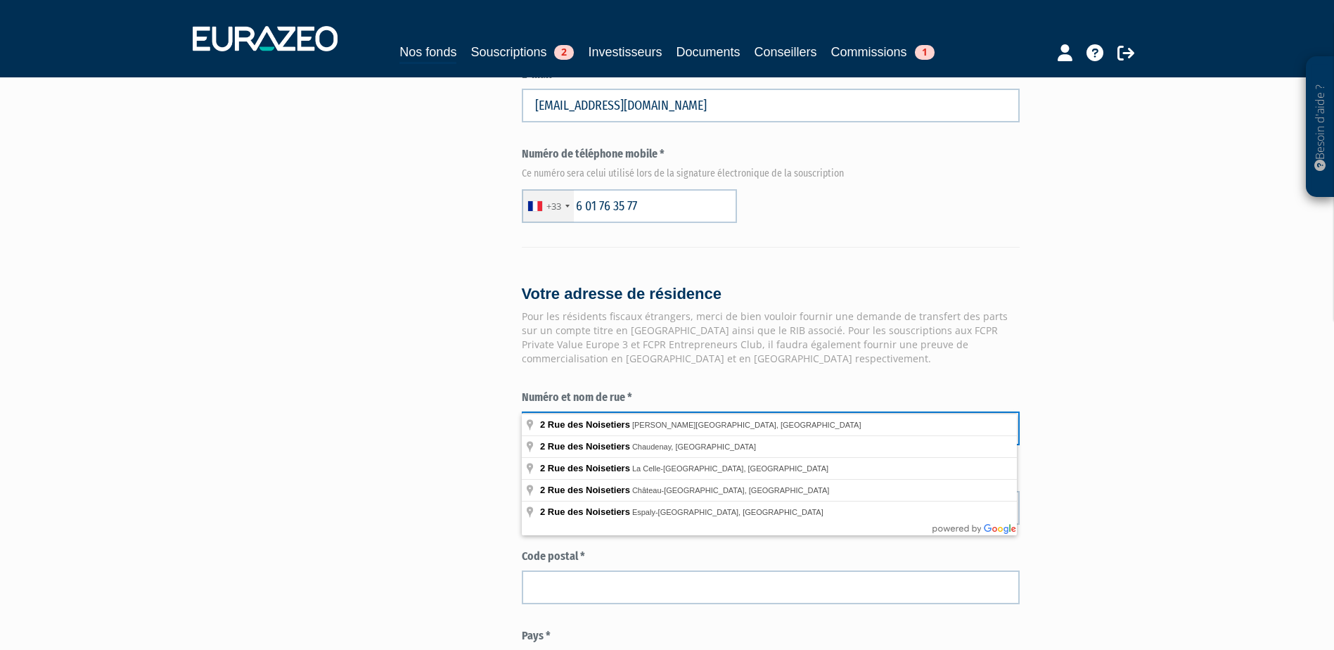
type input "2 RUE DES NOISETIERS"
click at [450, 435] on div "Envoyer à l'investisseur 1 Identité 2 Coordonnées bancaires 3 Situation profess…" at bounding box center [667, 133] width 883 height 2011
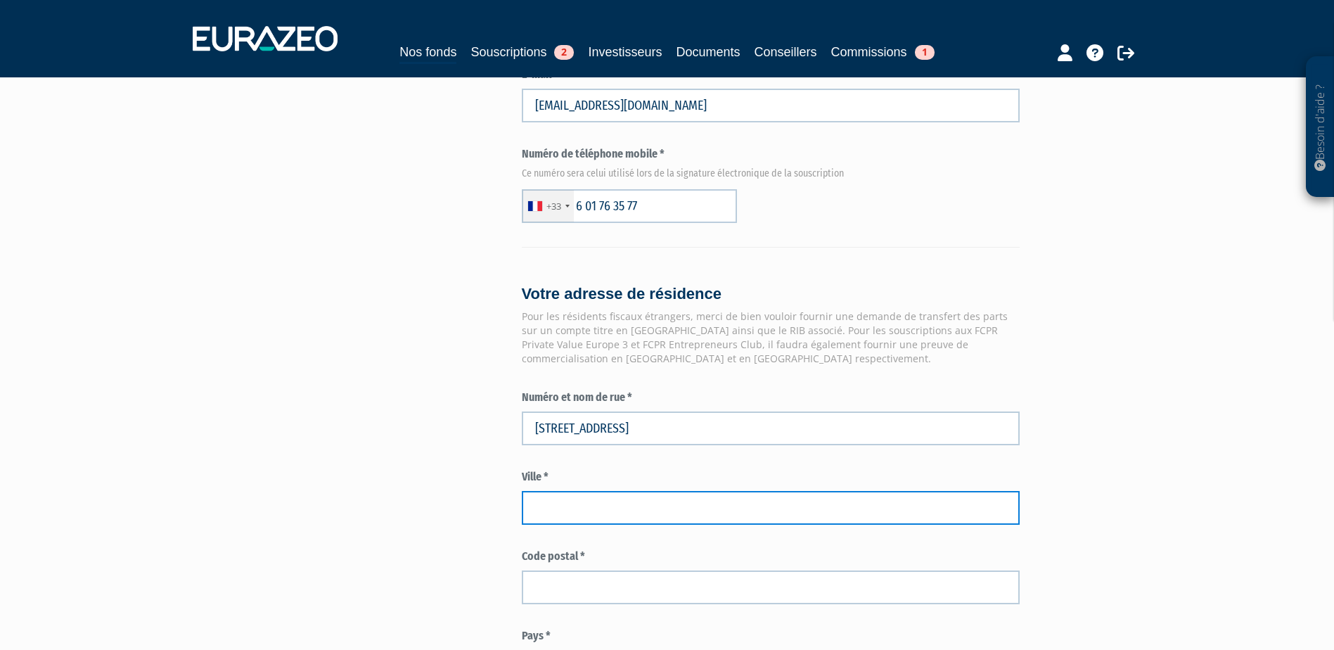
click at [778, 491] on input "text" at bounding box center [771, 508] width 498 height 34
paste input "VERNAISON"
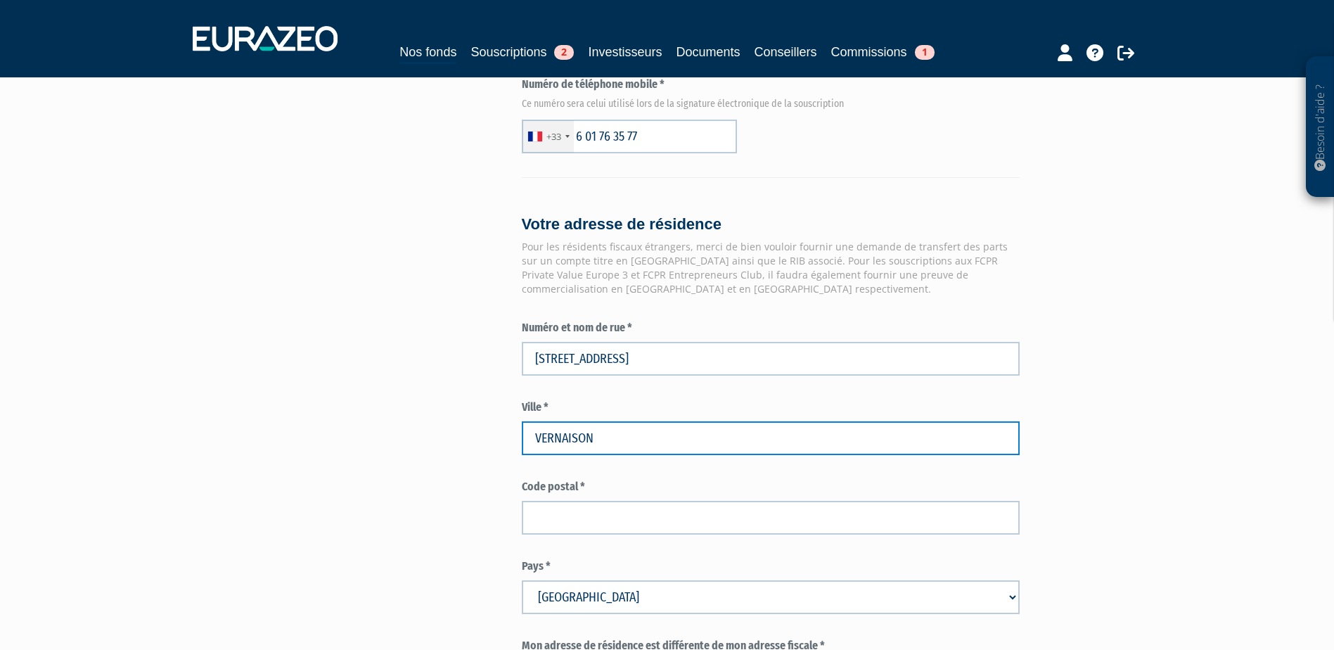
scroll to position [1055, 0]
type input "VERNAISON"
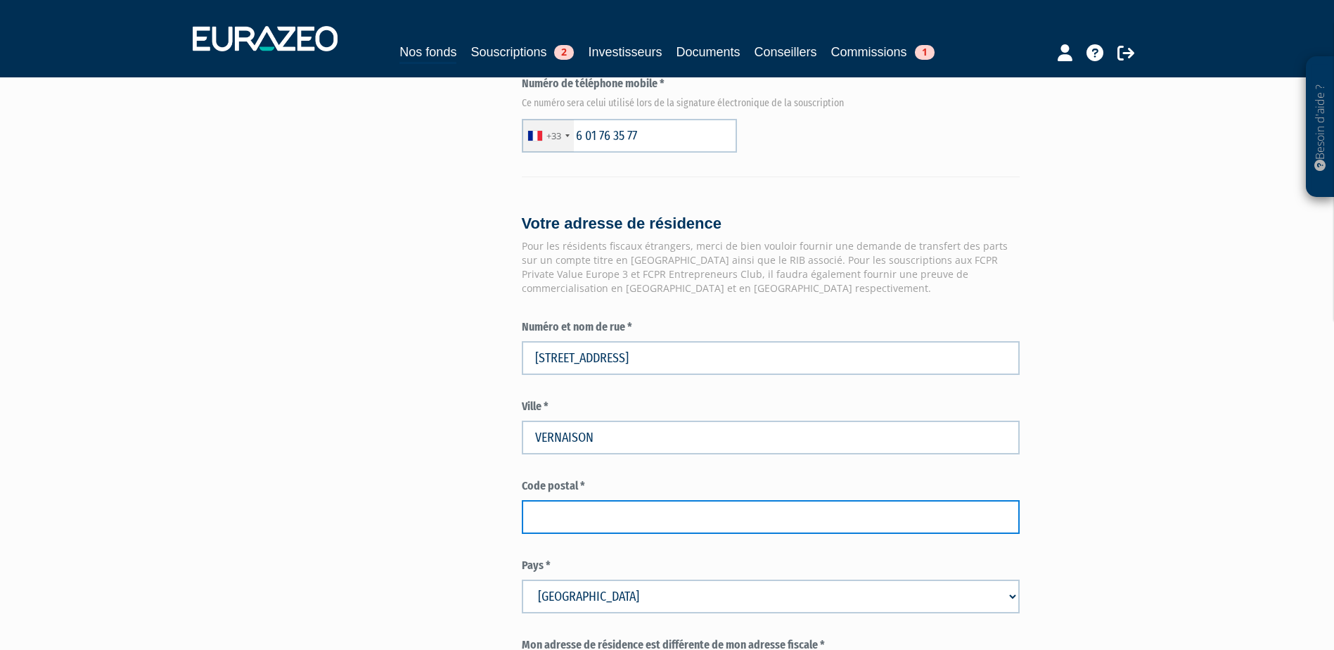
click at [578, 500] on input "text" at bounding box center [771, 517] width 498 height 34
type input "69390"
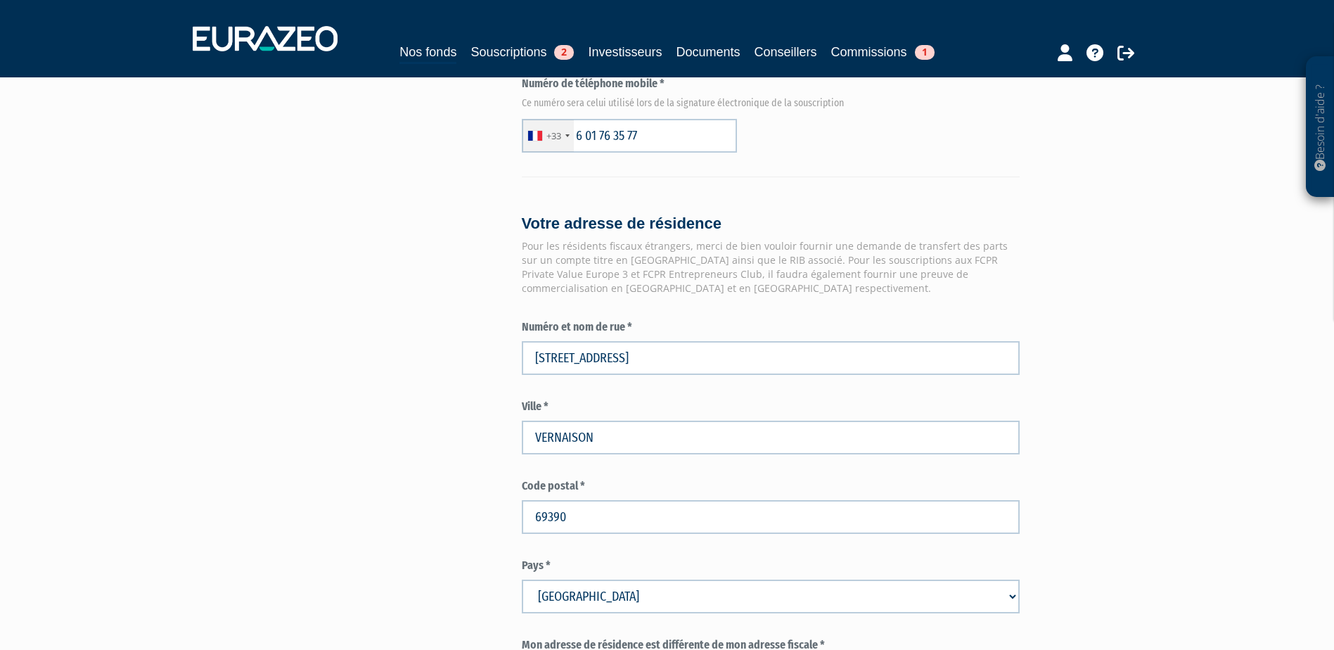
click at [426, 475] on div "Envoyer à l'investisseur 1 Identité 2 Coordonnées bancaires 3 Situation profess…" at bounding box center [667, 63] width 883 height 2011
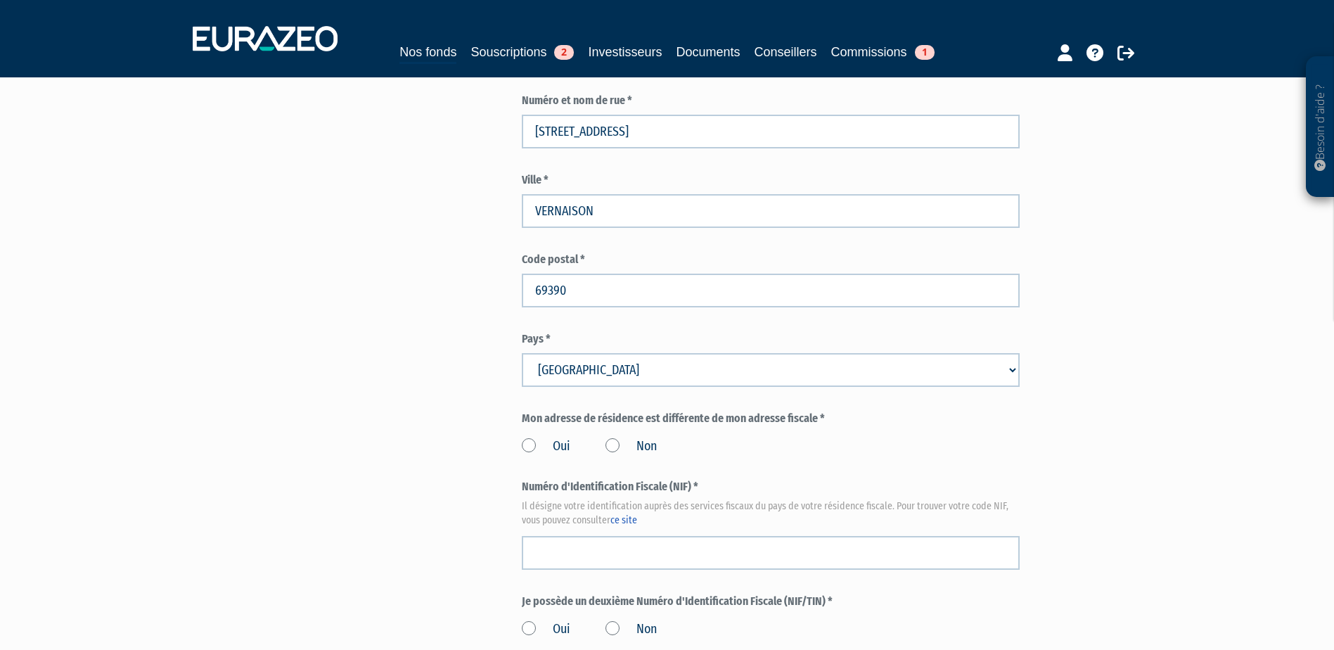
scroll to position [1336, 0]
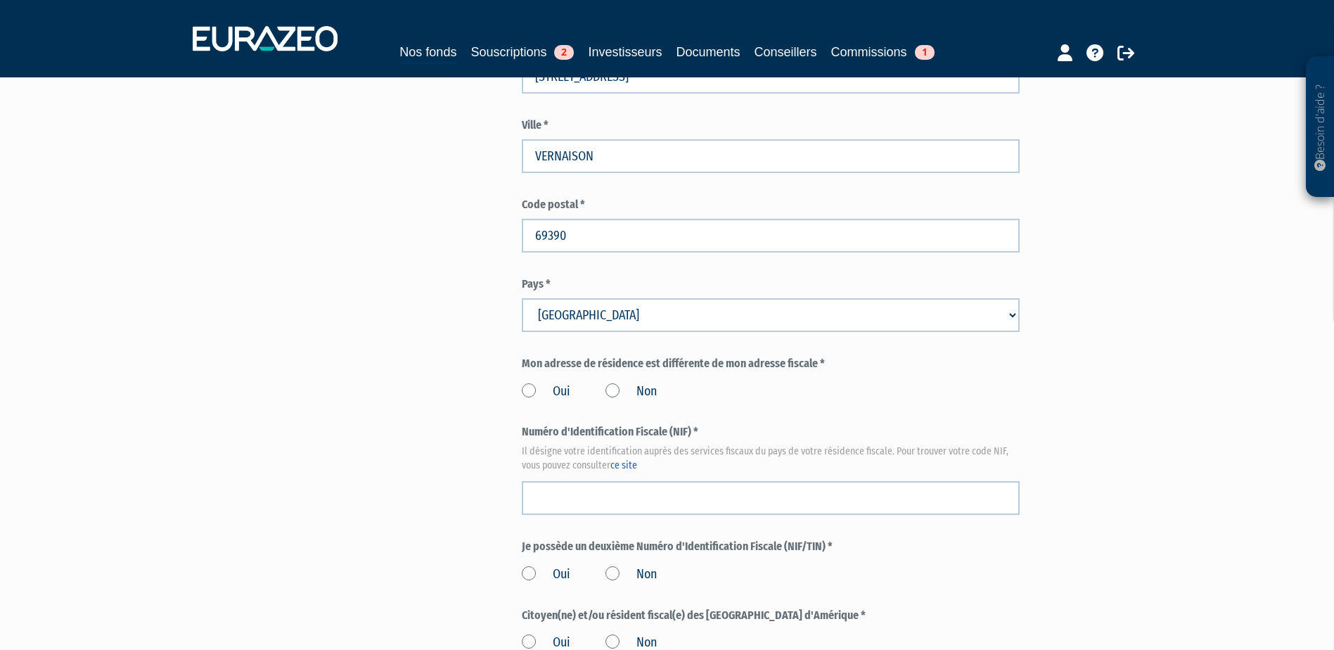
click at [614, 383] on label "Non" at bounding box center [631, 392] width 51 height 18
click at [0, 0] on input "Non" at bounding box center [0, 0] width 0 height 0
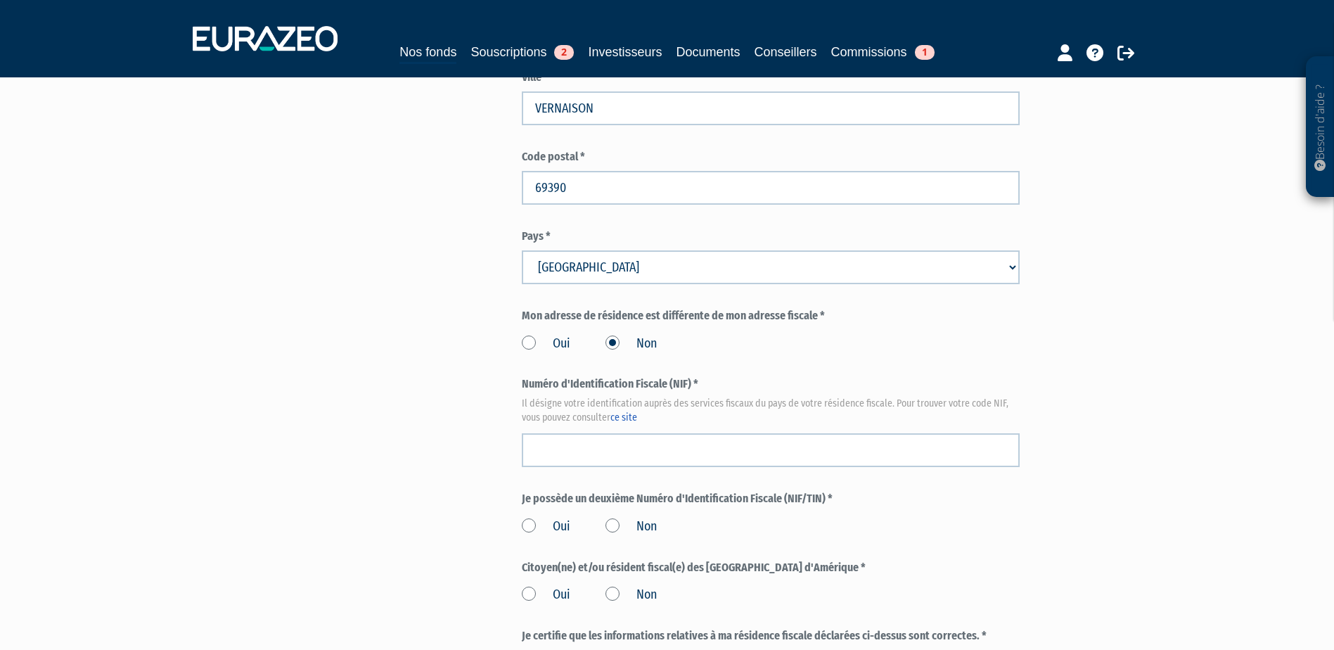
scroll to position [1407, 0]
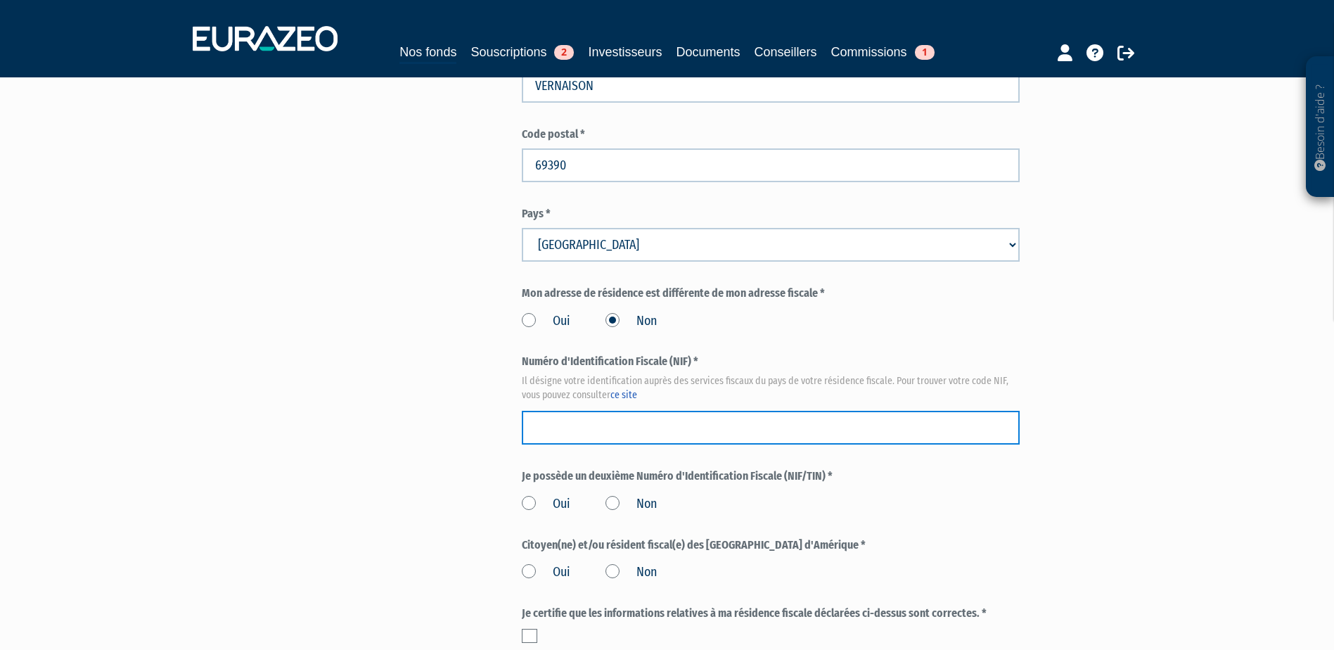
click at [569, 411] on input "text" at bounding box center [771, 428] width 498 height 34
paste input "13 12 299 515 415"
type input "13 12 299 515 415"
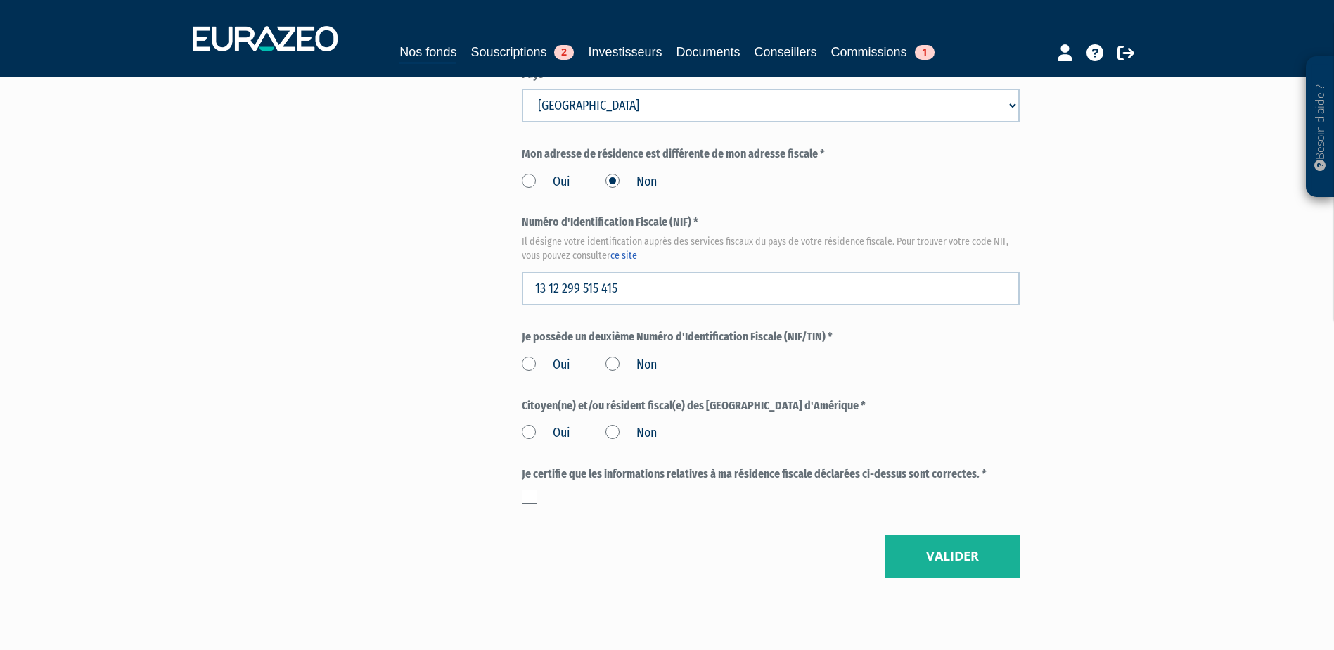
scroll to position [1547, 0]
click at [625, 354] on label "Non" at bounding box center [631, 363] width 51 height 18
click at [0, 0] on input "Non" at bounding box center [0, 0] width 0 height 0
click at [621, 423] on label "Non" at bounding box center [631, 432] width 51 height 18
click at [0, 0] on input "Non" at bounding box center [0, 0] width 0 height 0
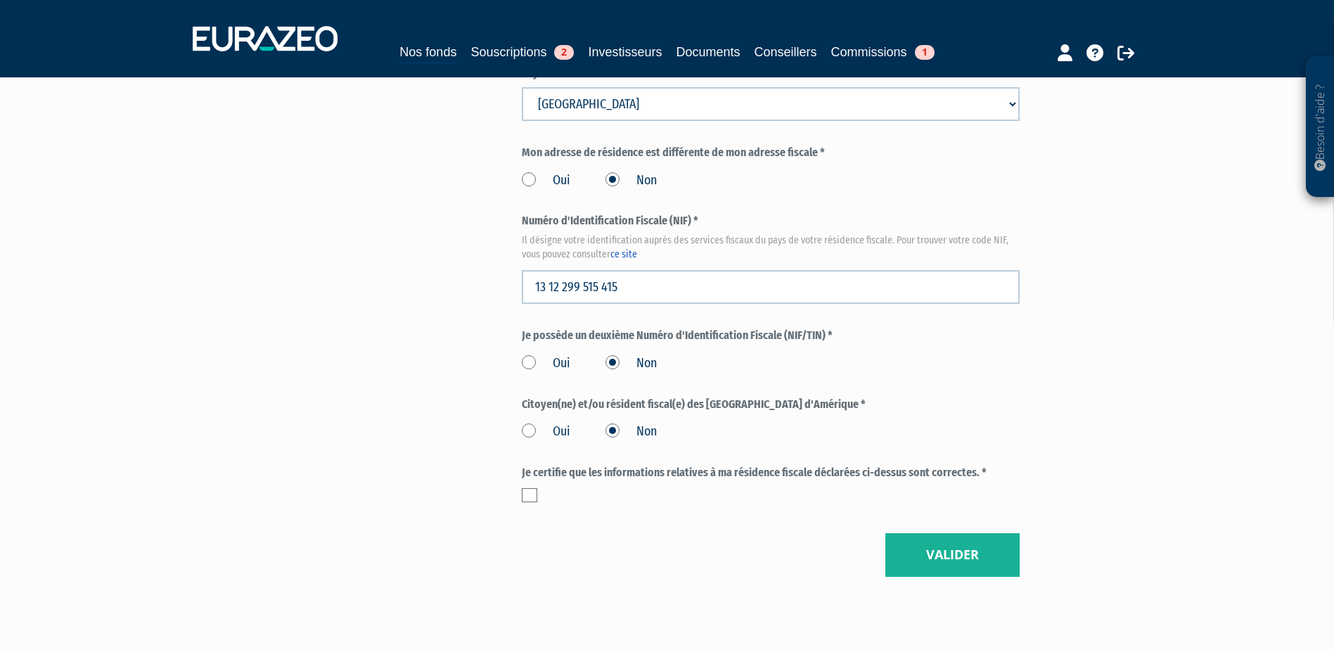
click at [528, 488] on label at bounding box center [529, 495] width 15 height 14
click at [0, 0] on input "checkbox" at bounding box center [0, 0] width 0 height 0
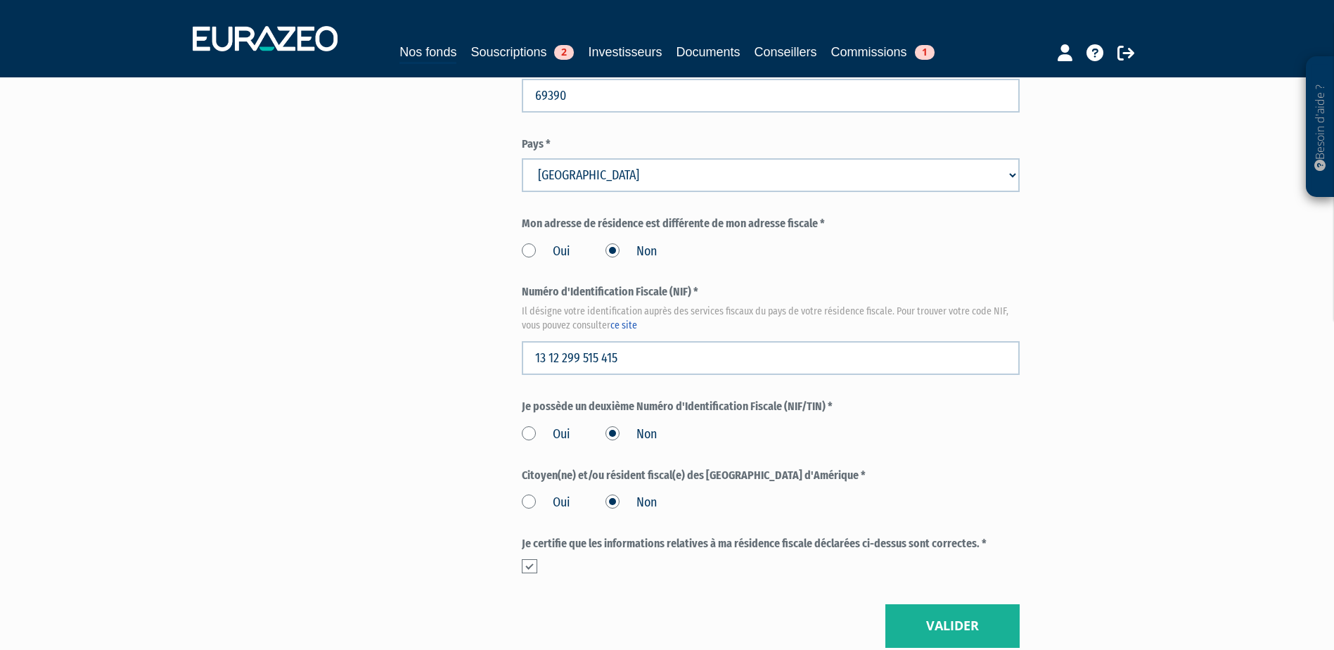
scroll to position [1477, 0]
click at [983, 603] on button "Valider" at bounding box center [952, 625] width 134 height 44
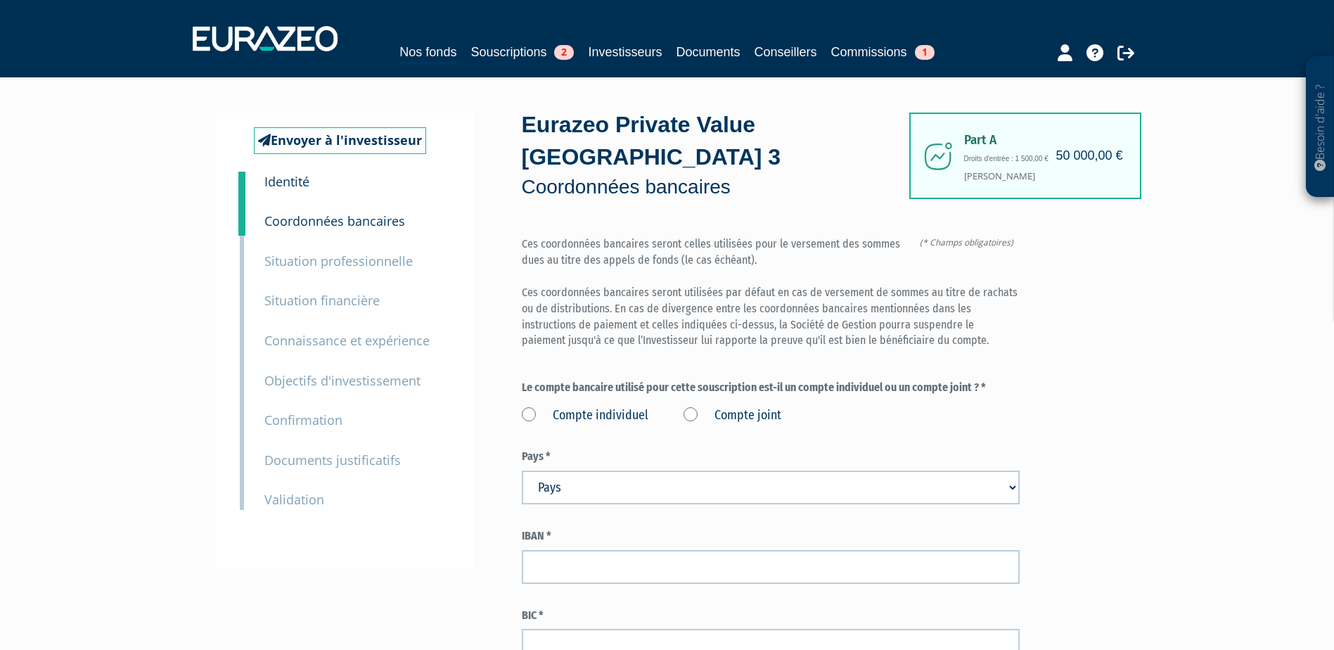
click at [535, 407] on label "Compte individuel" at bounding box center [585, 416] width 127 height 18
click at [0, 0] on individuel "Compte individuel" at bounding box center [0, 0] width 0 height 0
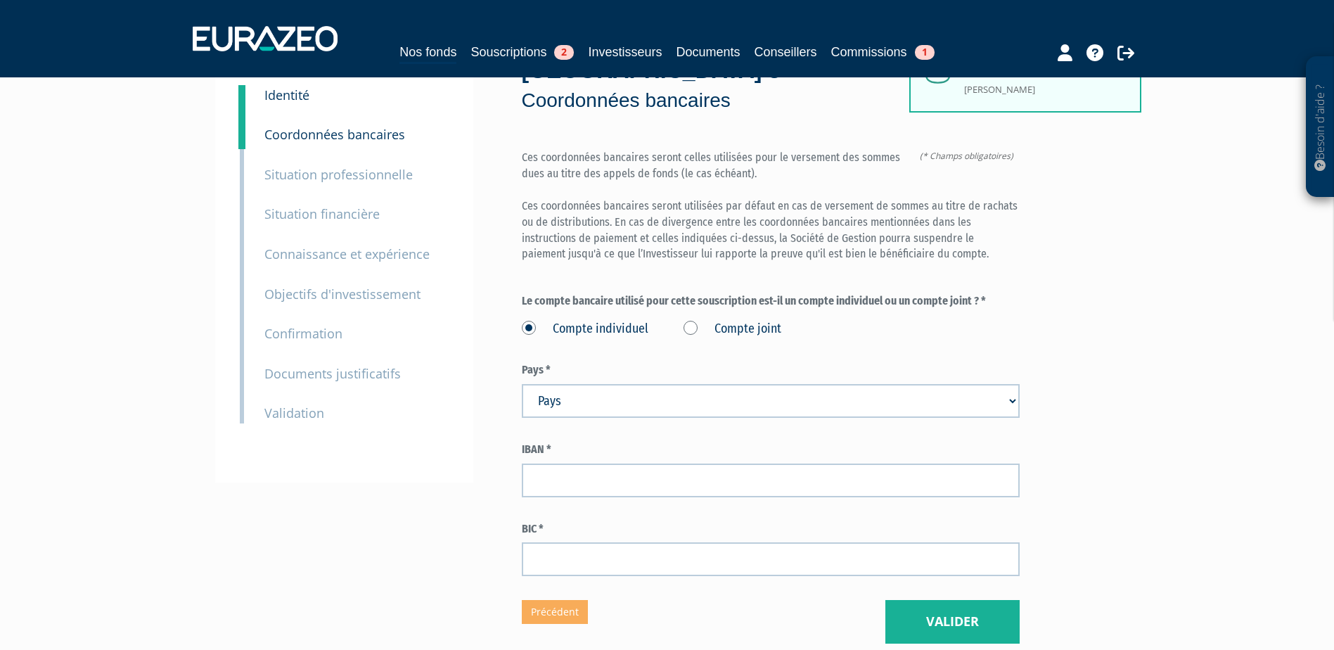
scroll to position [141, 0]
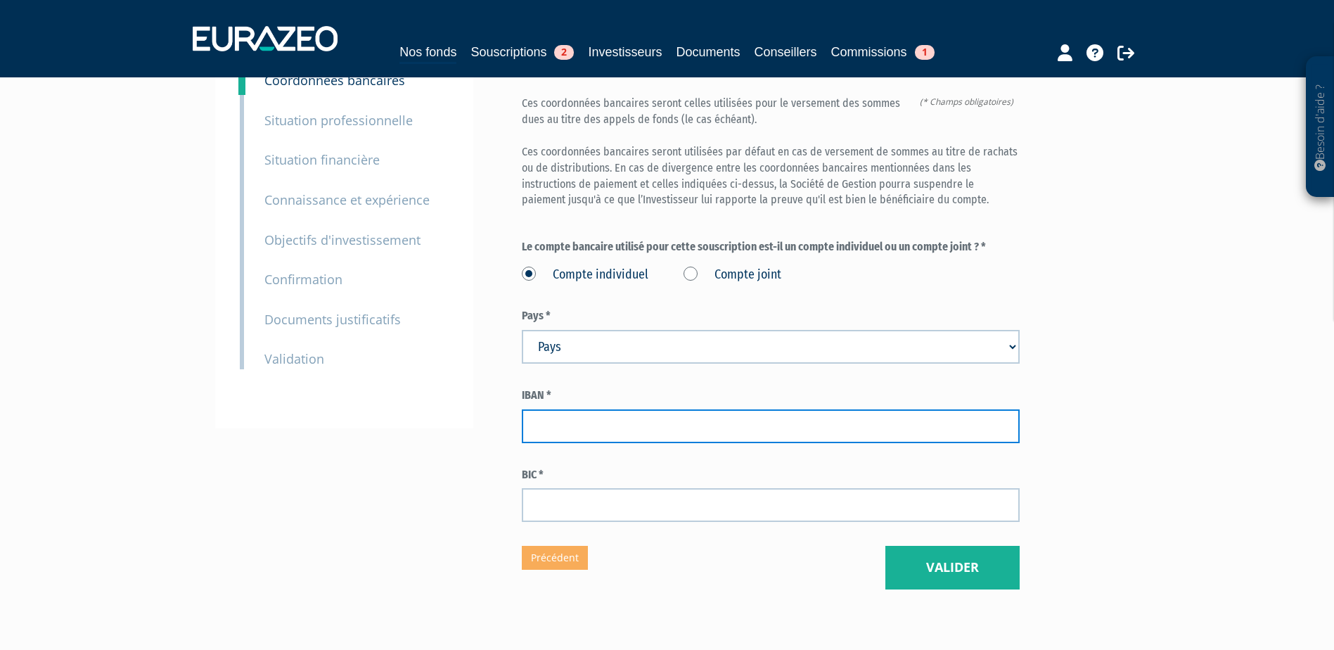
click at [588, 409] on input "text" at bounding box center [771, 426] width 498 height 34
paste input "[FINANCIAL_ID]"
type input "[FINANCIAL_ID]"
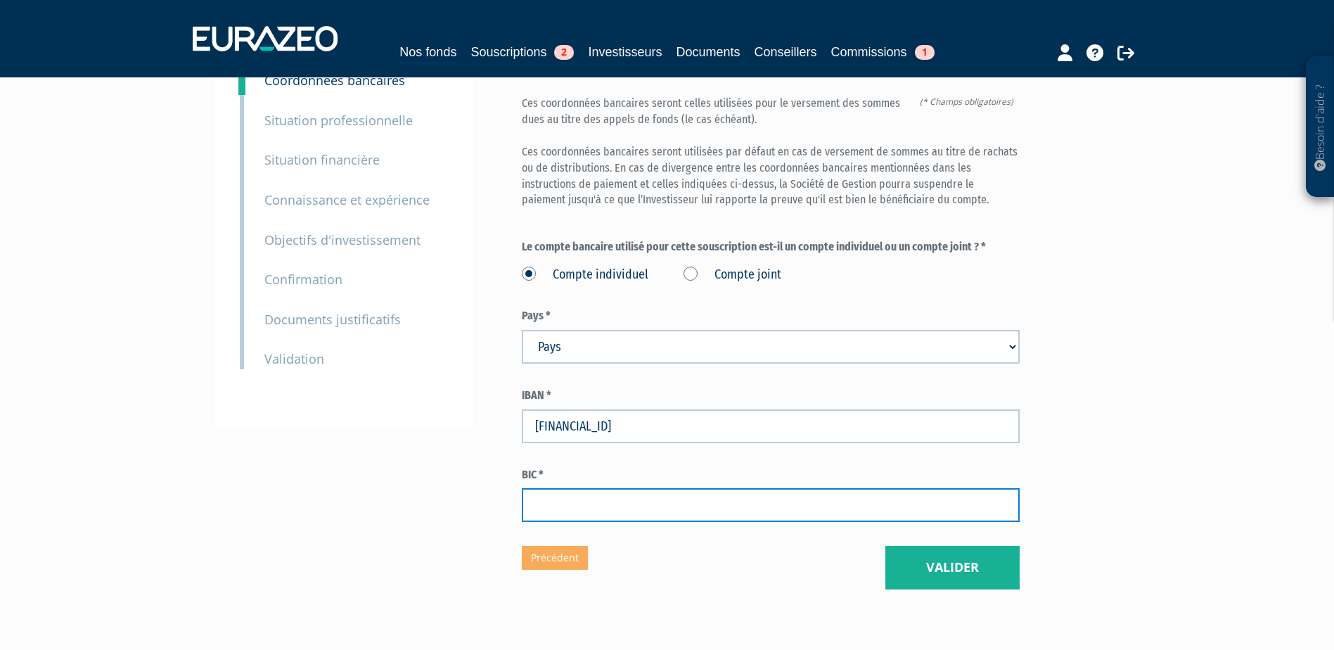
click at [577, 488] on input "text" at bounding box center [771, 505] width 498 height 34
paste input "[SWIFT_CODE]"
type input "[SWIFT_CODE]"
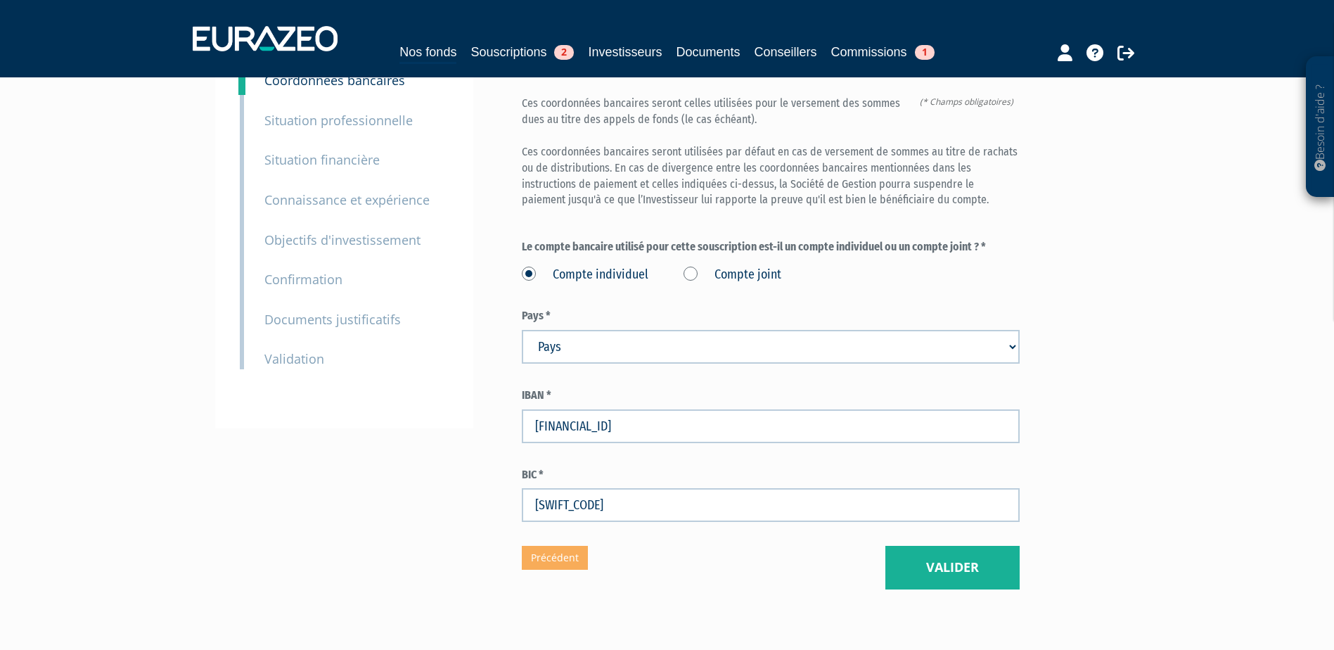
click at [495, 431] on div "Envoyer à l'investisseur 1 Identité 2 Coordonnées bancaires 3 Situation profess…" at bounding box center [667, 281] width 883 height 618
click at [947, 546] on button "Valider" at bounding box center [952, 568] width 134 height 44
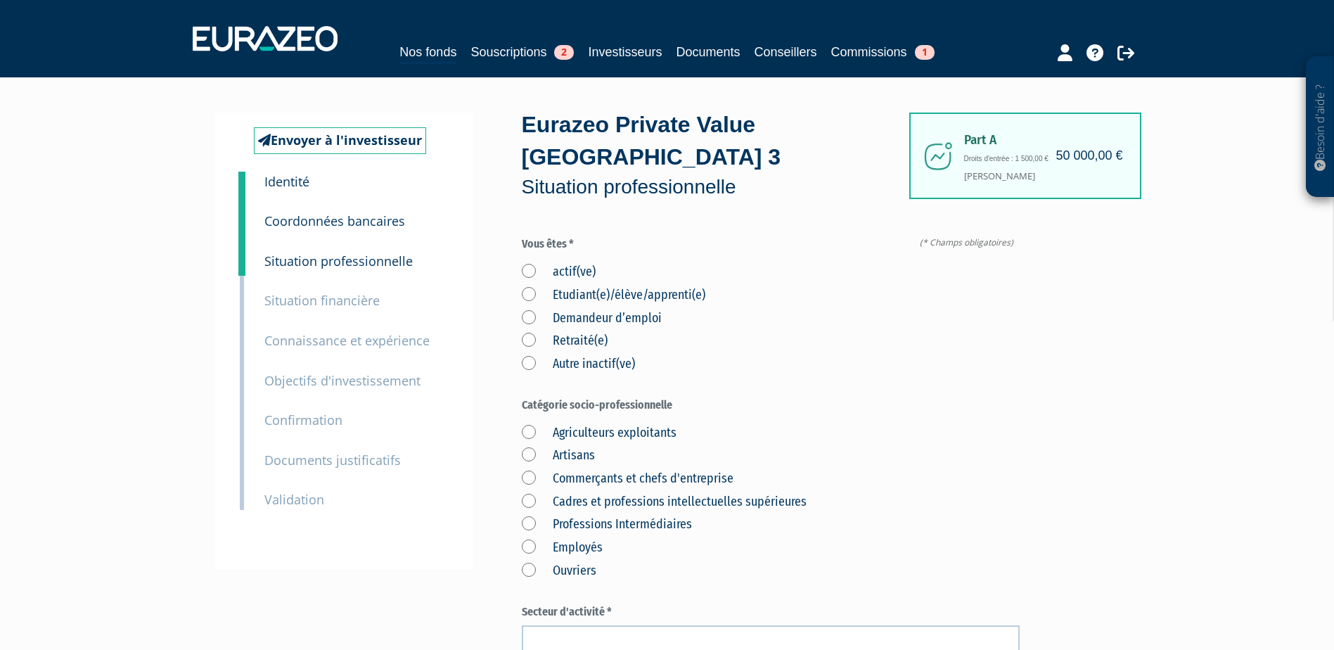
click at [525, 263] on label "actif(ve)" at bounding box center [559, 272] width 74 height 18
click at [0, 0] on input "actif(ve)" at bounding box center [0, 0] width 0 height 0
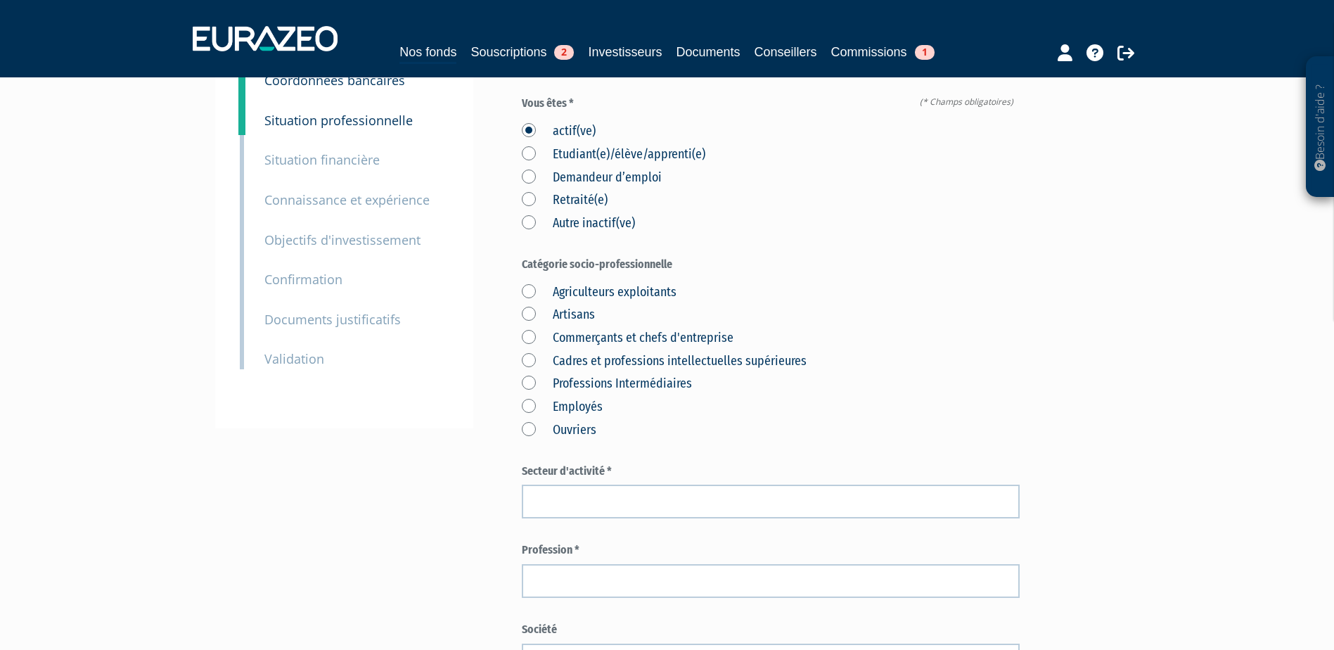
click at [545, 352] on label "Cadres et professions intellectuelles supérieures" at bounding box center [664, 361] width 285 height 18
click at [0, 0] on supérieures "Cadres et professions intellectuelles supérieures" at bounding box center [0, 0] width 0 height 0
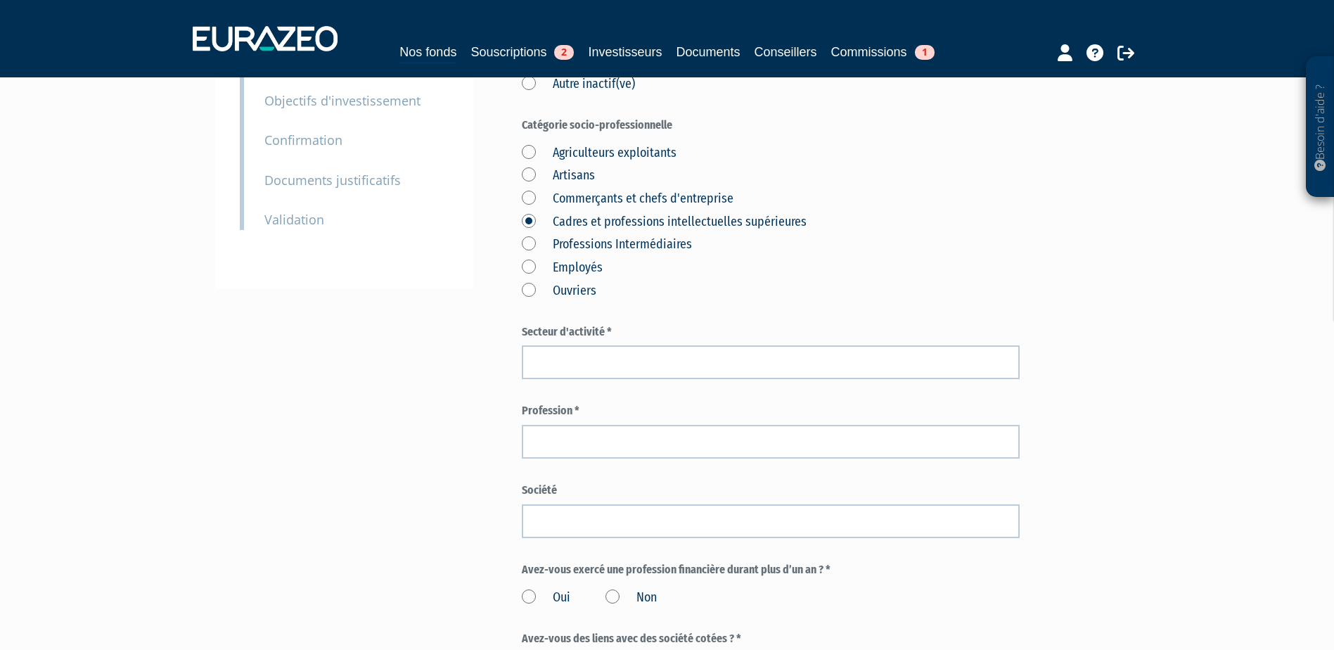
scroll to position [281, 0]
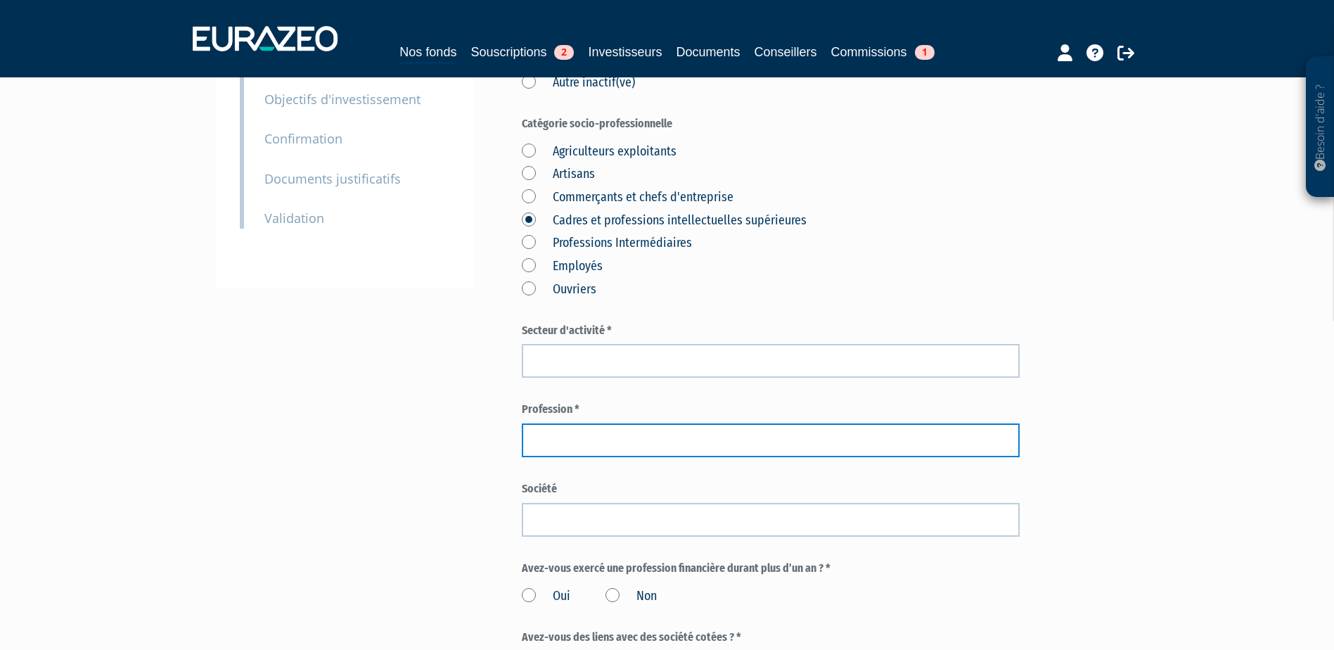
click at [547, 423] on input "text" at bounding box center [771, 440] width 498 height 34
paste input "directeur opérationnel"
click at [539, 423] on input "directeur opérationnel" at bounding box center [771, 440] width 498 height 34
click at [591, 423] on input "Directeur opérationnel" at bounding box center [771, 440] width 498 height 34
click at [539, 423] on input "Directeur opérationnel" at bounding box center [771, 440] width 498 height 34
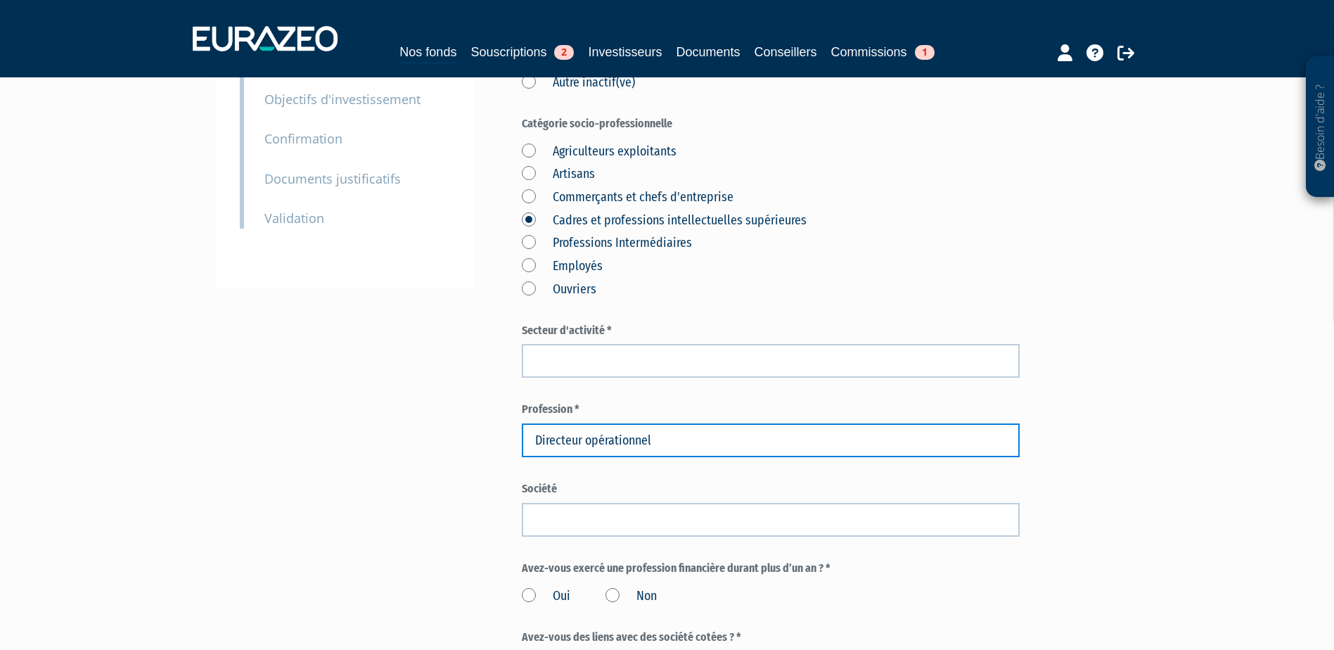
type input "Directeur opérationnel"
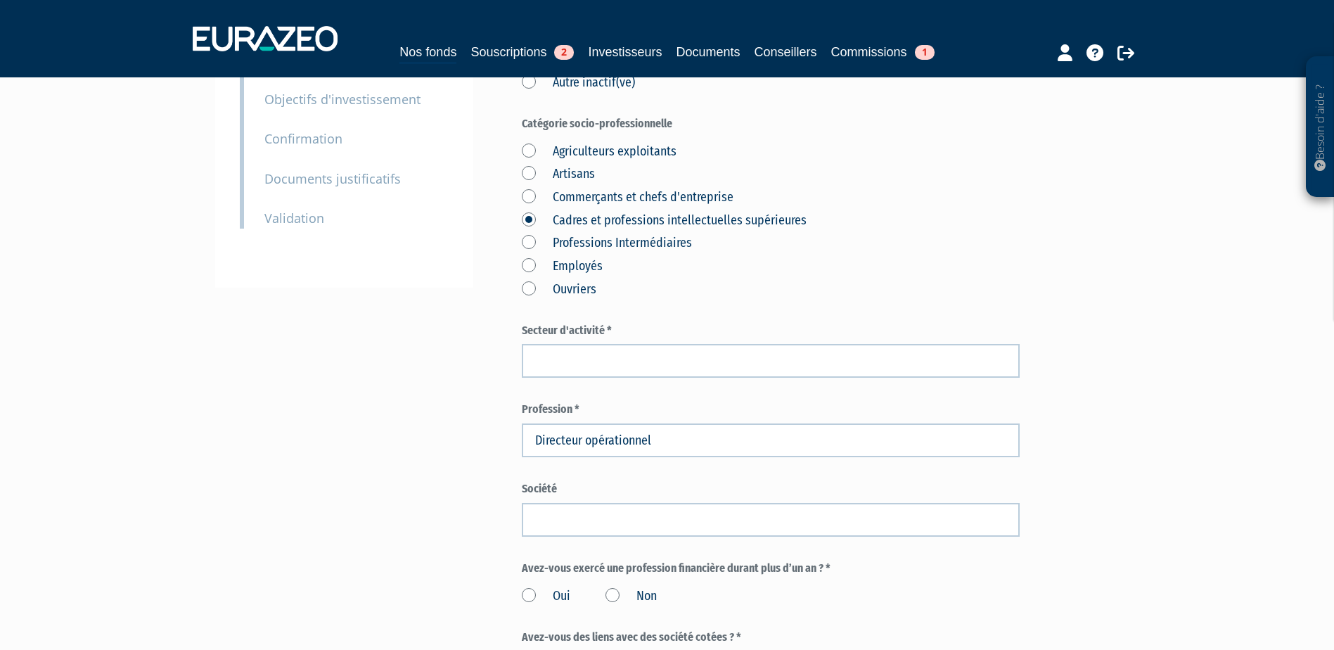
click at [622, 446] on form "(* Champs obligatoires) Vous êtes * actif(ve) Etudiant(e)/élève/apprenti(e) Dem…" at bounding box center [771, 435] width 498 height 961
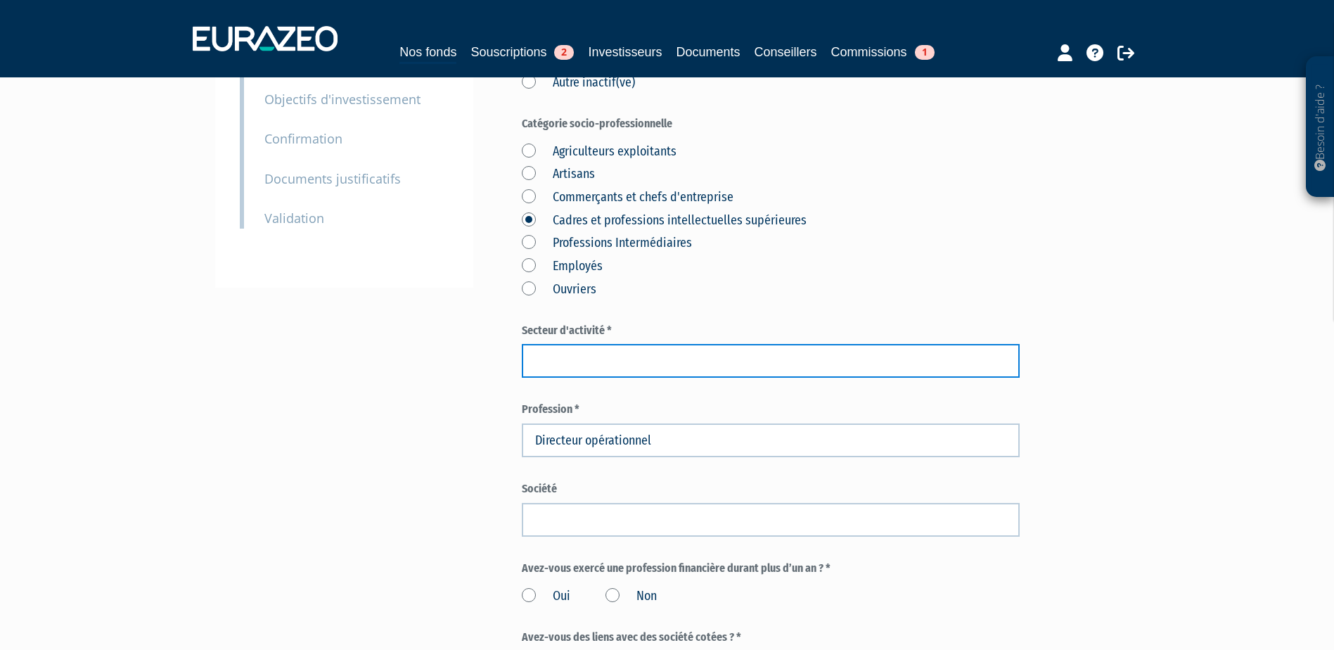
click at [606, 344] on input "text" at bounding box center [771, 361] width 498 height 34
type input "services"
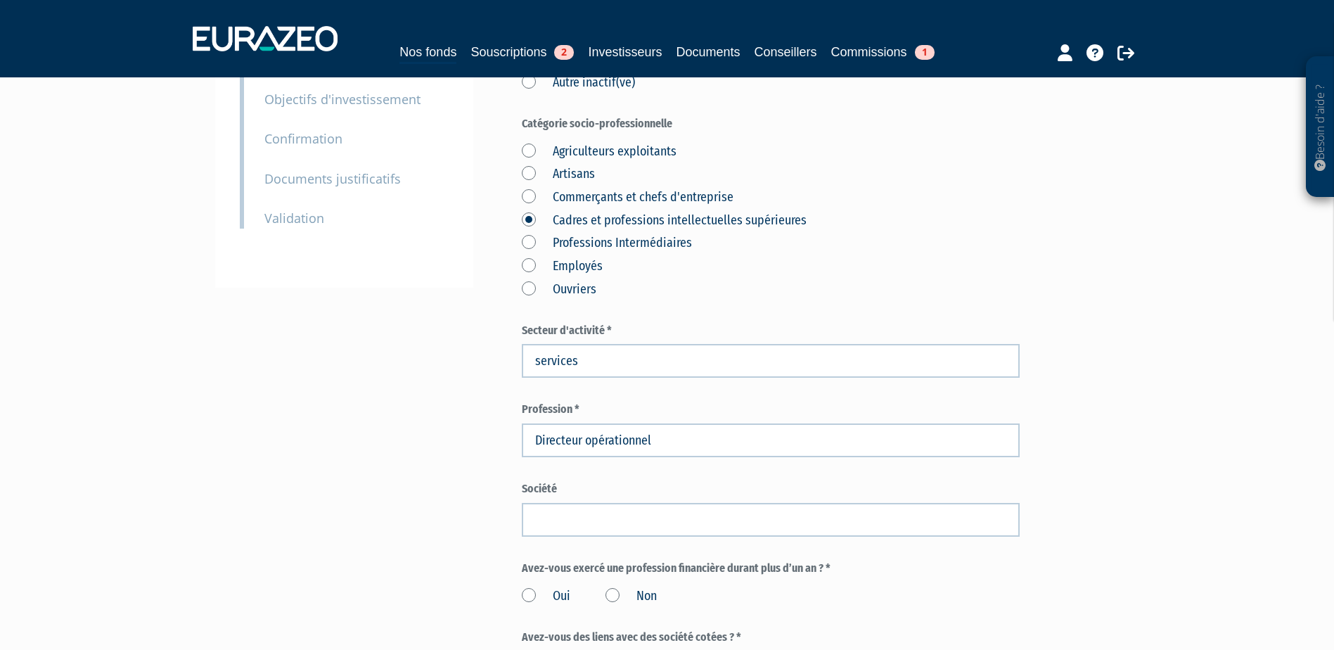
click at [411, 376] on div "Envoyer à l'investisseur 1 Identité 2 Coordonnées bancaires 3 Situation profess…" at bounding box center [667, 407] width 883 height 1153
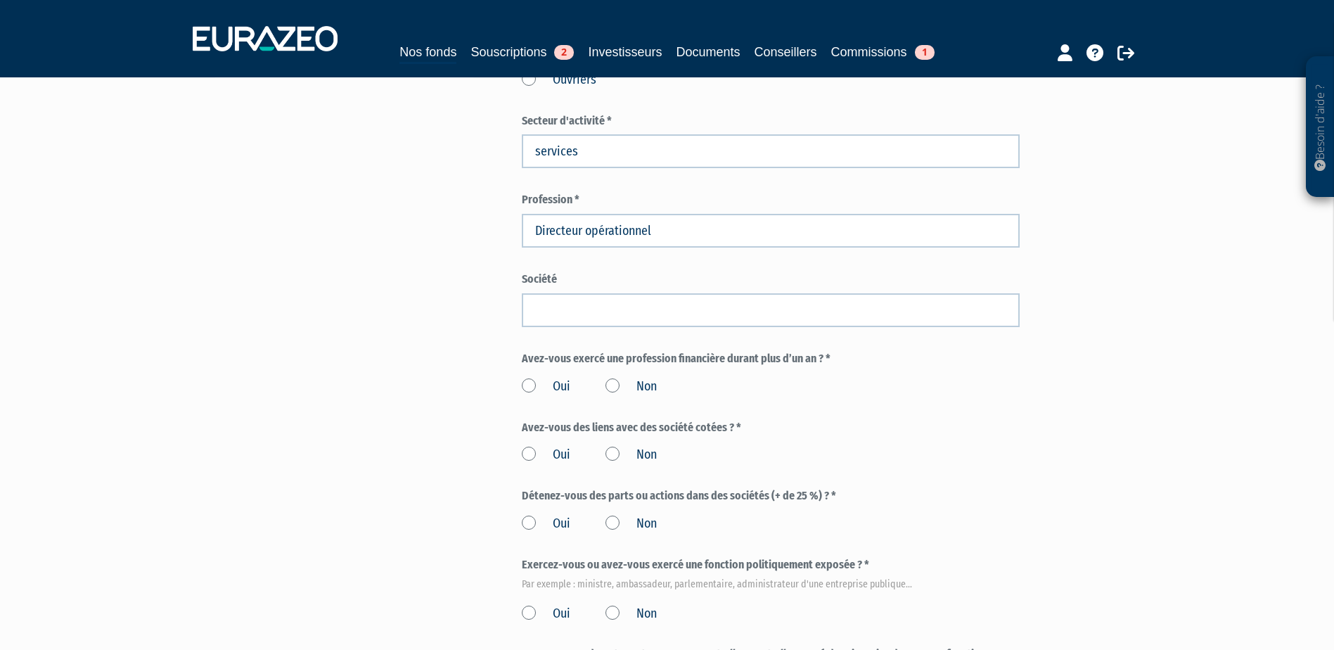
scroll to position [492, 0]
click at [608, 376] on label "Non" at bounding box center [631, 385] width 51 height 18
click at [0, 0] on input "Non" at bounding box center [0, 0] width 0 height 0
click at [610, 444] on label "Non" at bounding box center [631, 453] width 51 height 18
click at [0, 0] on input "Non" at bounding box center [0, 0] width 0 height 0
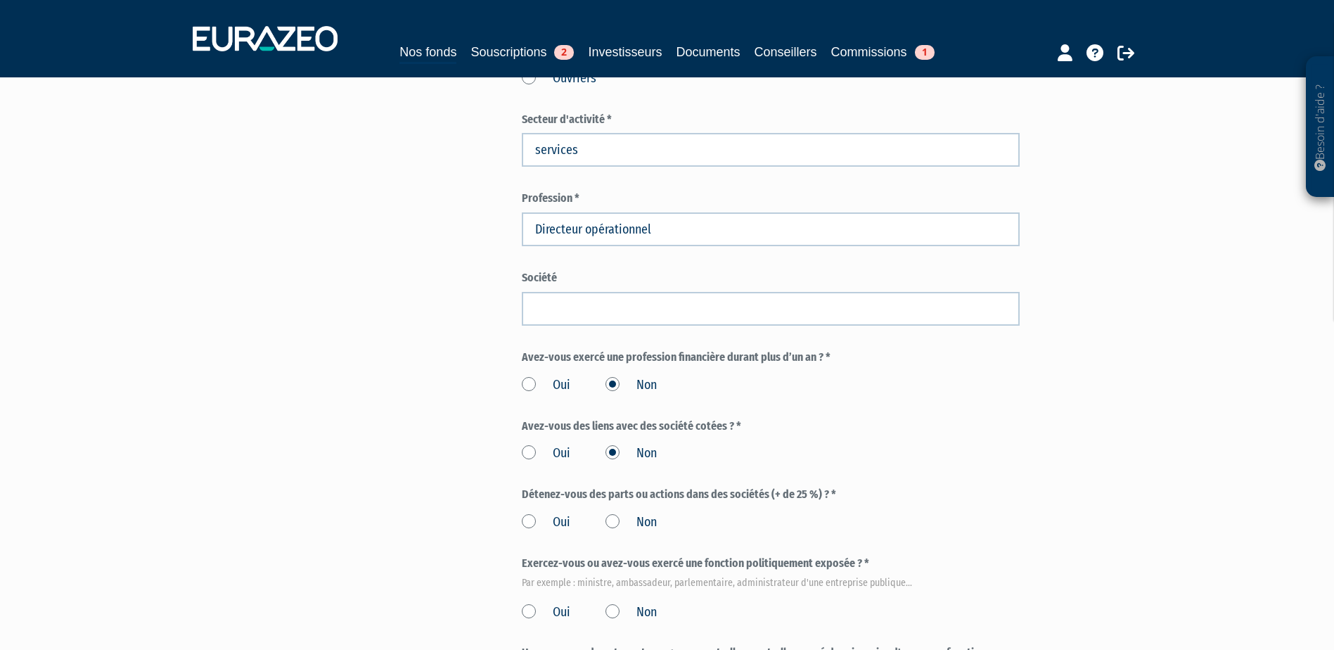
click at [618, 513] on label "Non" at bounding box center [631, 522] width 51 height 18
click at [0, 0] on input "Non" at bounding box center [0, 0] width 0 height 0
click at [619, 603] on label "Non" at bounding box center [631, 612] width 51 height 18
click at [0, 0] on input "Non" at bounding box center [0, 0] width 0 height 0
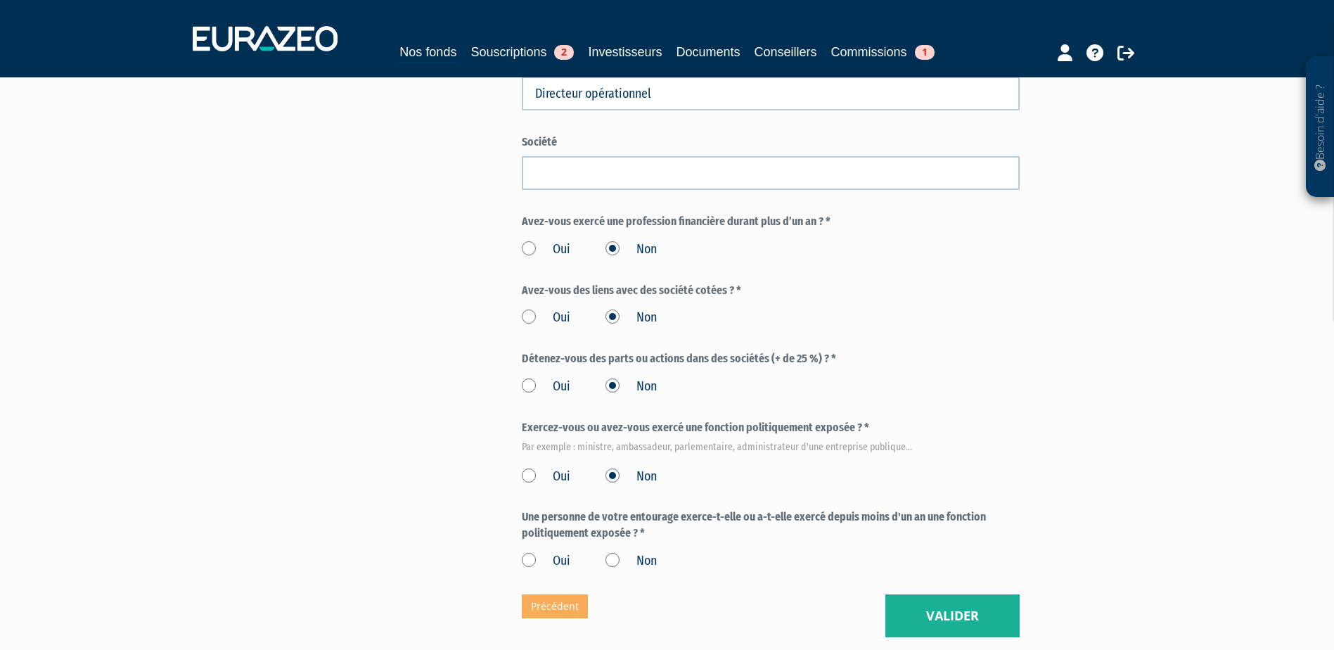
scroll to position [633, 0]
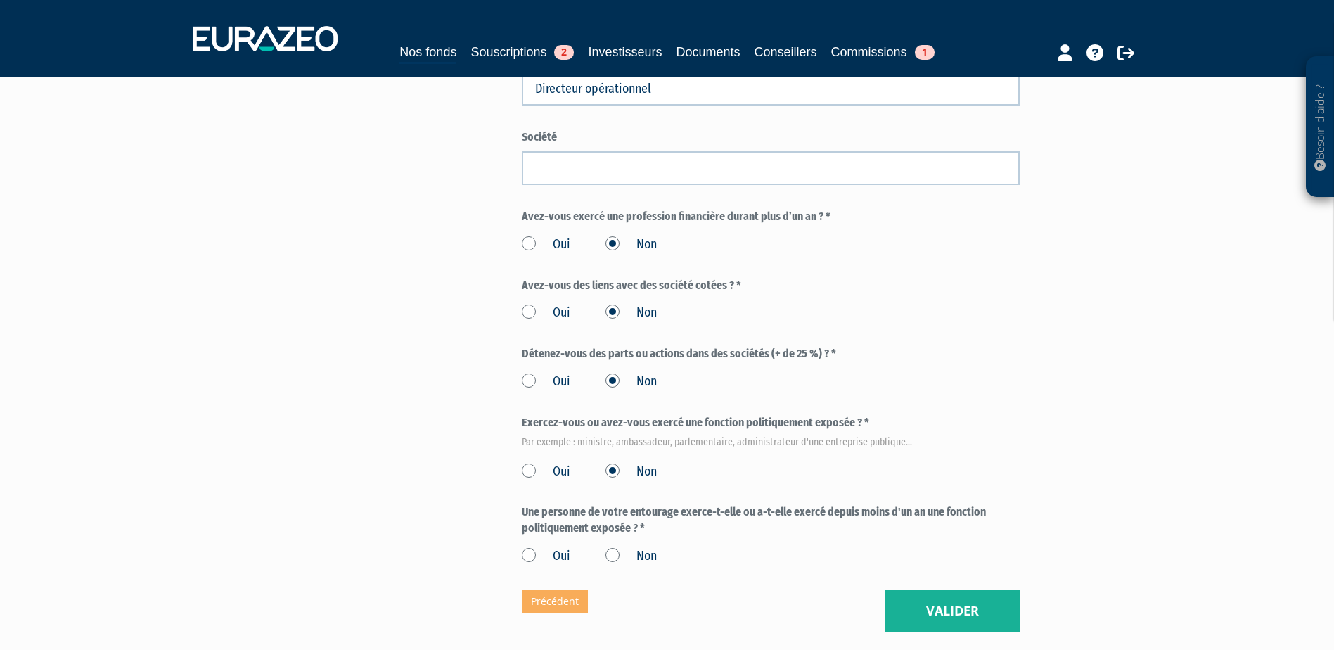
click at [618, 547] on label "Non" at bounding box center [631, 556] width 51 height 18
click at [0, 0] on input "Non" at bounding box center [0, 0] width 0 height 0
click at [868, 573] on div "Eurazeo Private Value Europe 3 Situation professionnelle (* Champs obligatoires…" at bounding box center [771, 56] width 498 height 1153
click at [909, 589] on button "Valider" at bounding box center [952, 611] width 134 height 44
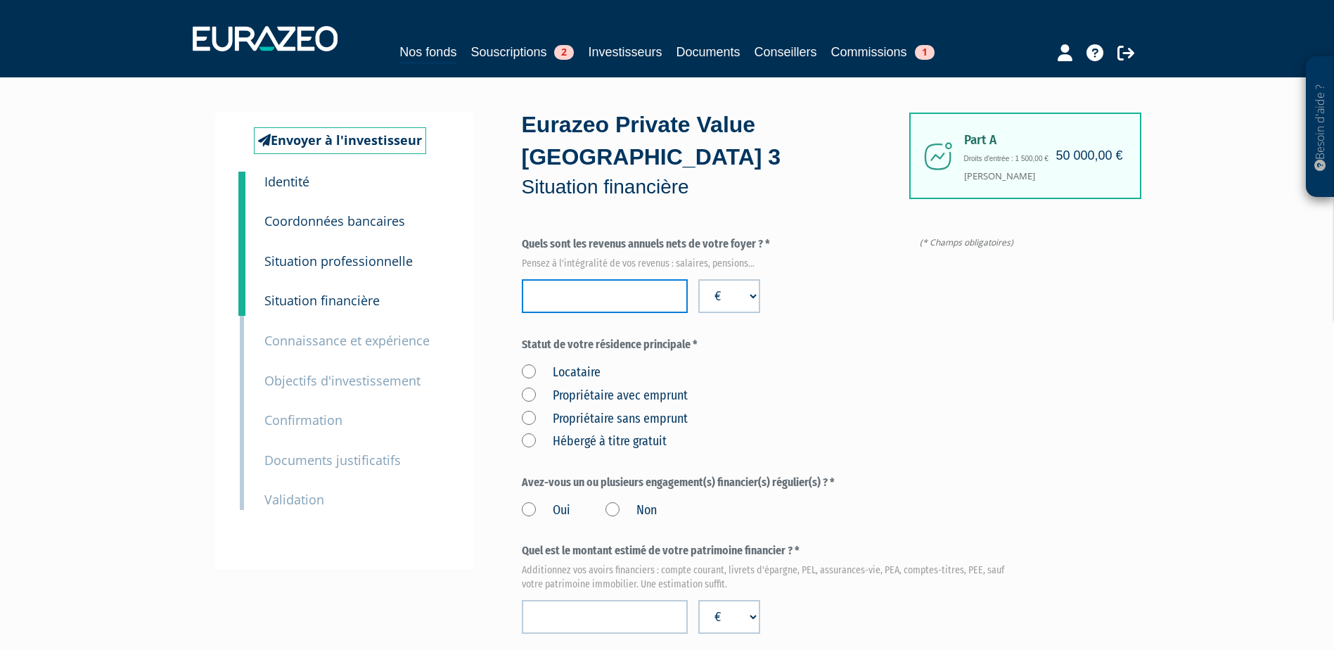
click at [535, 279] on input "number" at bounding box center [605, 296] width 166 height 34
paste input "37500"
type input "37500"
click at [549, 410] on label "Propriétaire sans emprunt" at bounding box center [605, 419] width 166 height 18
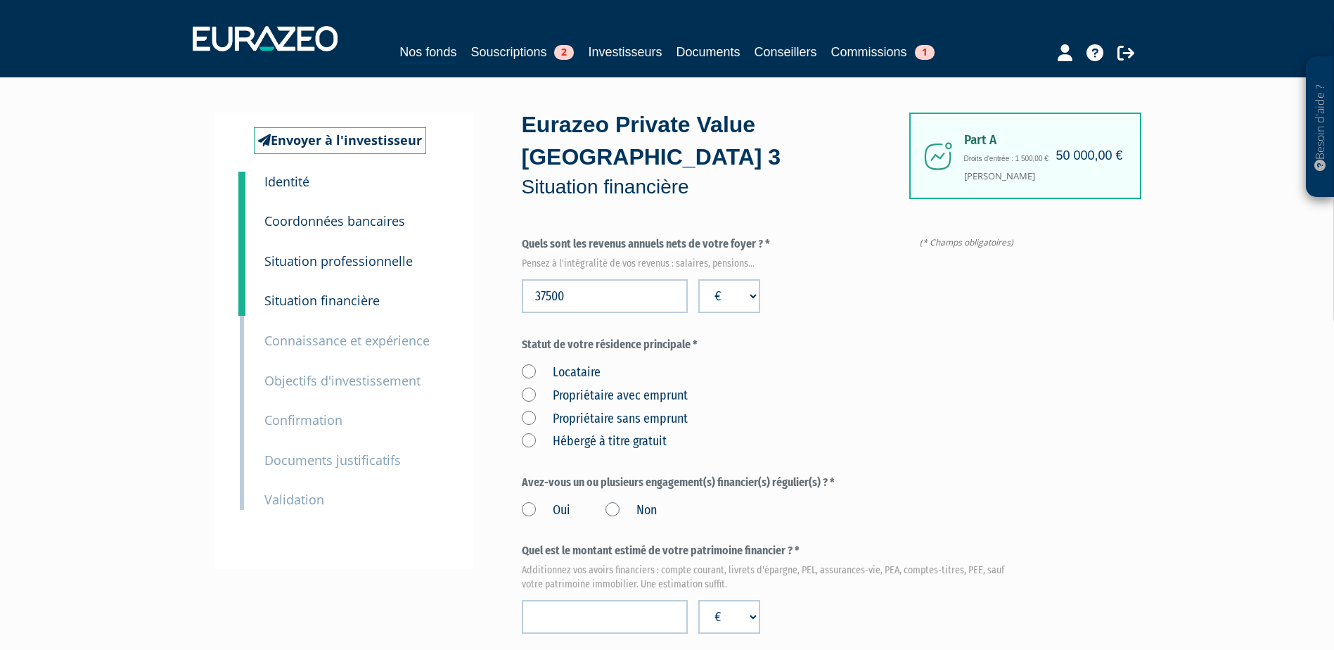
click at [0, 0] on emprunt "Propriétaire sans emprunt" at bounding box center [0, 0] width 0 height 0
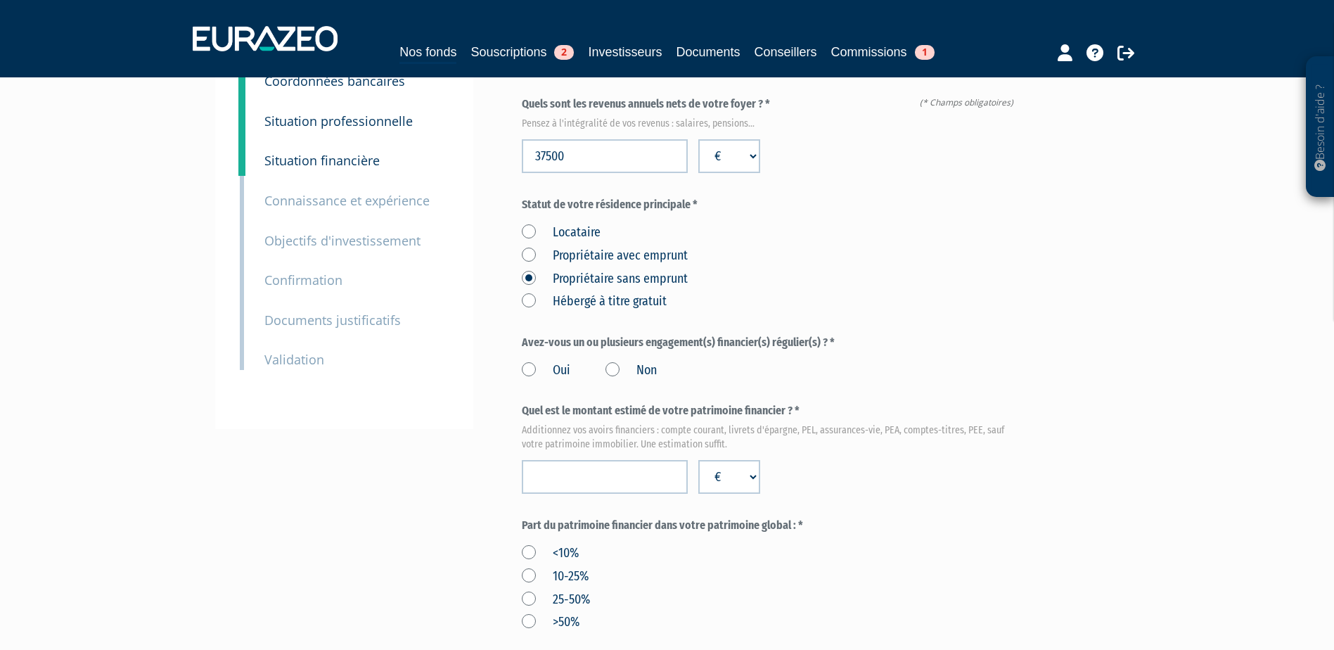
scroll to position [141, 0]
click at [618, 361] on label "Non" at bounding box center [631, 370] width 51 height 18
click at [0, 0] on input "Non" at bounding box center [0, 0] width 0 height 0
click at [618, 459] on input "number" at bounding box center [605, 476] width 166 height 34
paste input "1718900"
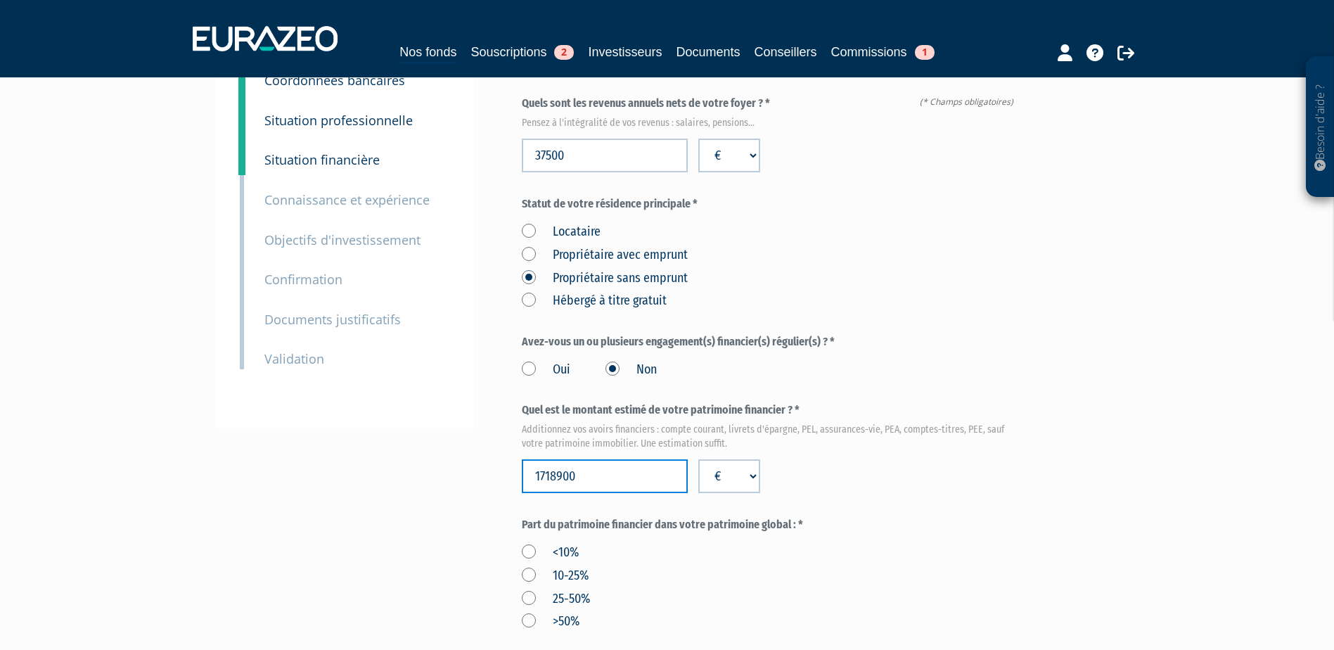
type input "1718900"
click at [457, 452] on div "Envoyer à l'investisseur 1 Identité 2 Coordonnées bancaires 3 Situation profess…" at bounding box center [667, 581] width 883 height 1219
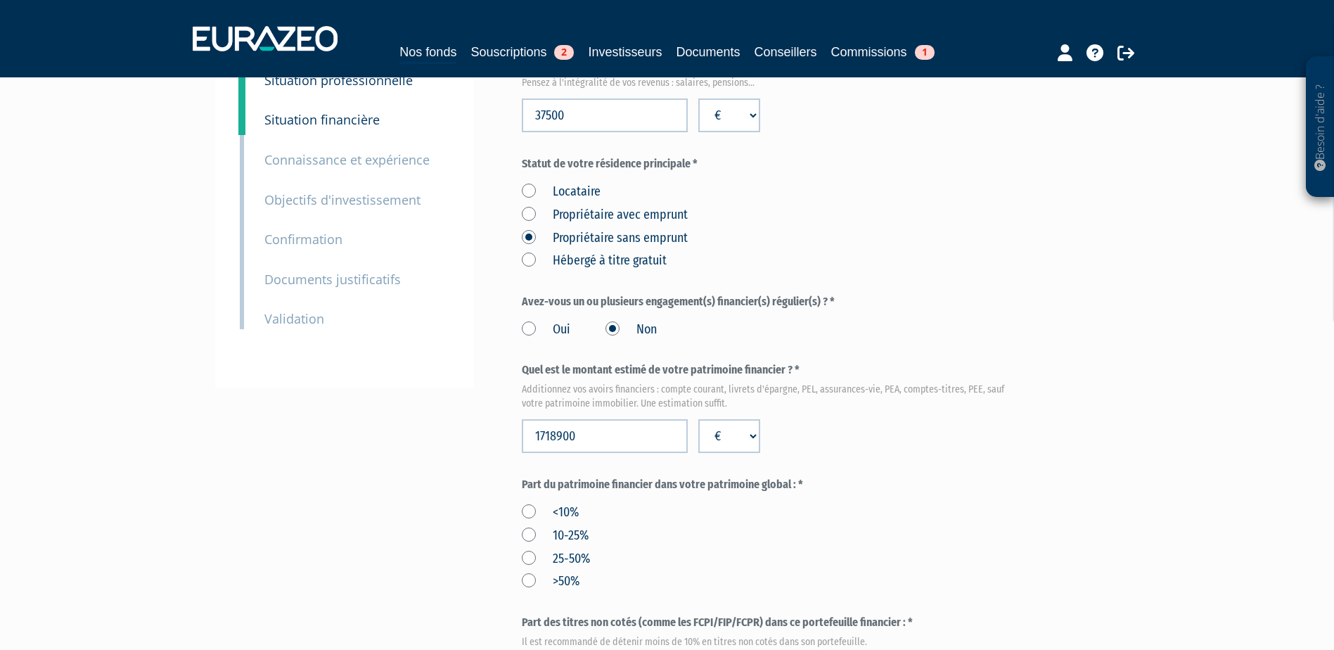
scroll to position [211, 0]
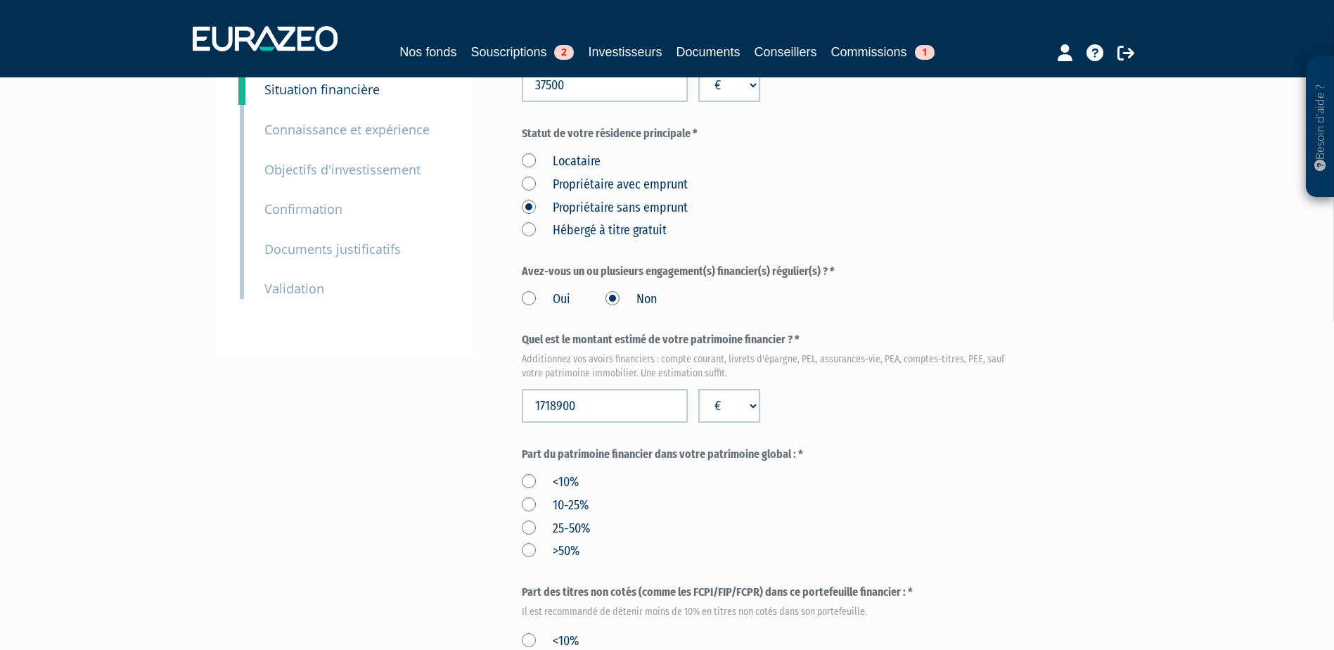
click at [528, 520] on label "25-50%" at bounding box center [556, 529] width 68 height 18
click at [0, 0] on input "25-50%" at bounding box center [0, 0] width 0 height 0
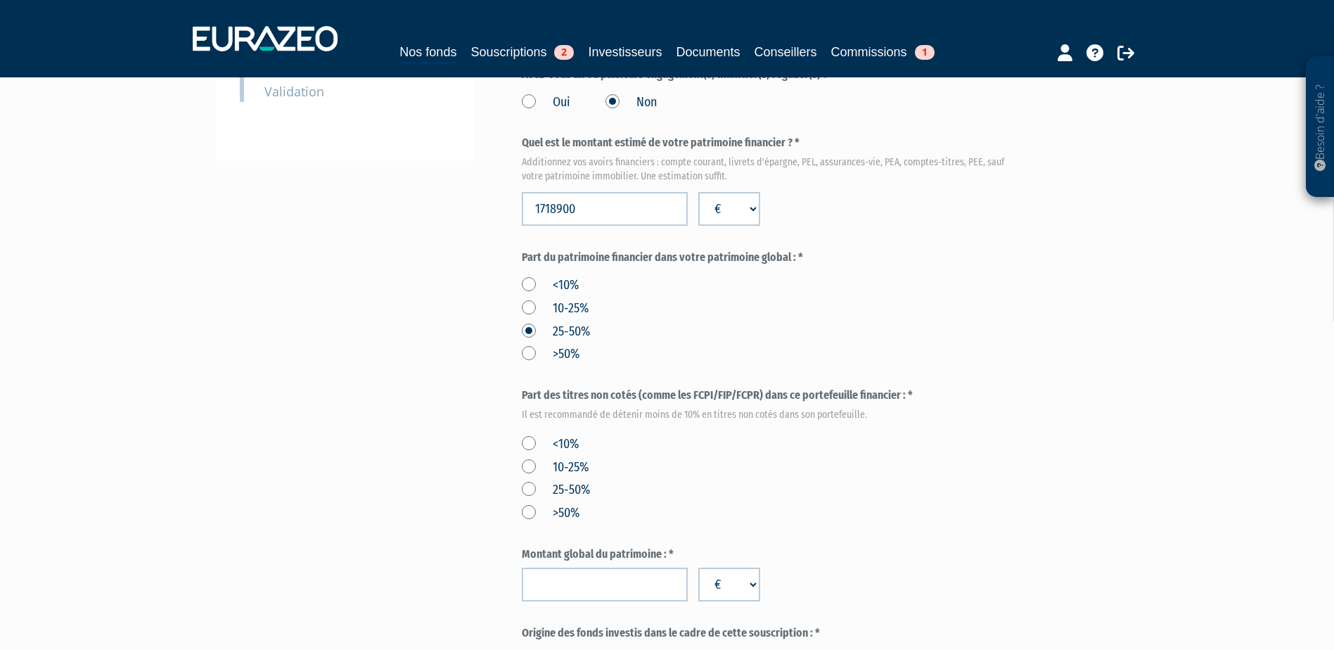
scroll to position [422, 0]
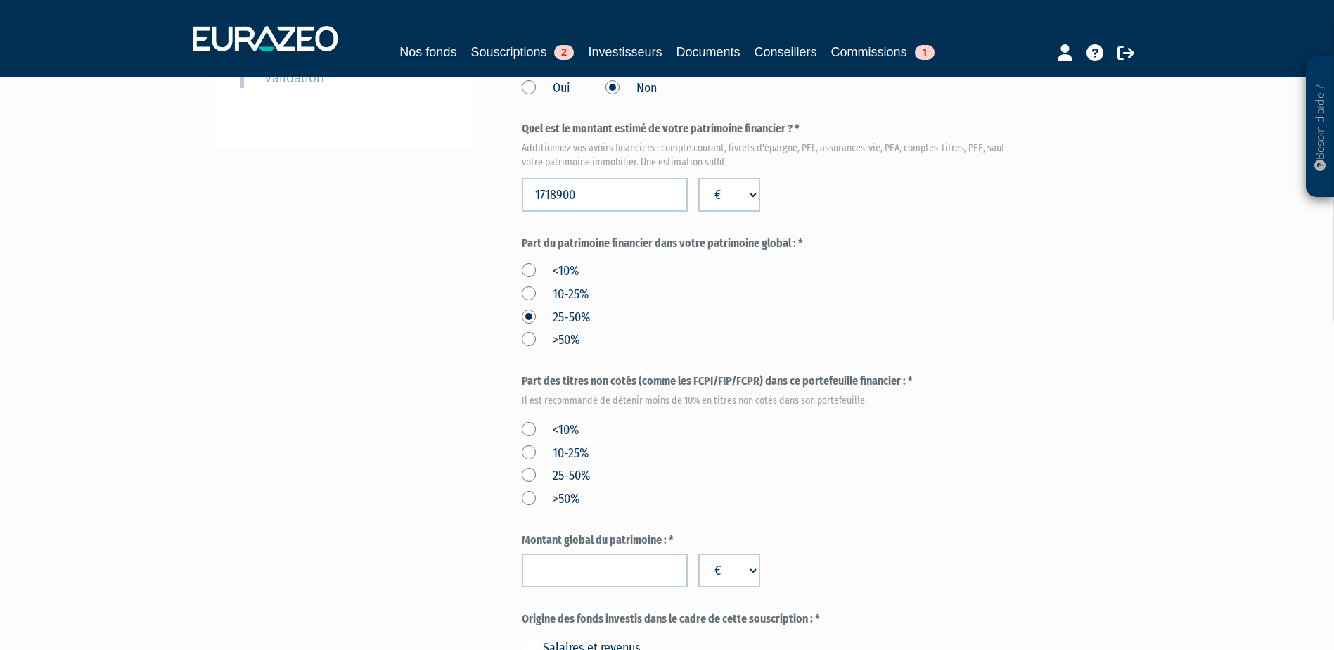
click at [523, 421] on label "<10%" at bounding box center [550, 430] width 57 height 18
click at [0, 0] on input "<10%" at bounding box center [0, 0] width 0 height 0
click at [620, 554] on input "number" at bounding box center [605, 571] width 166 height 34
paste input "3568900"
type input "3568900"
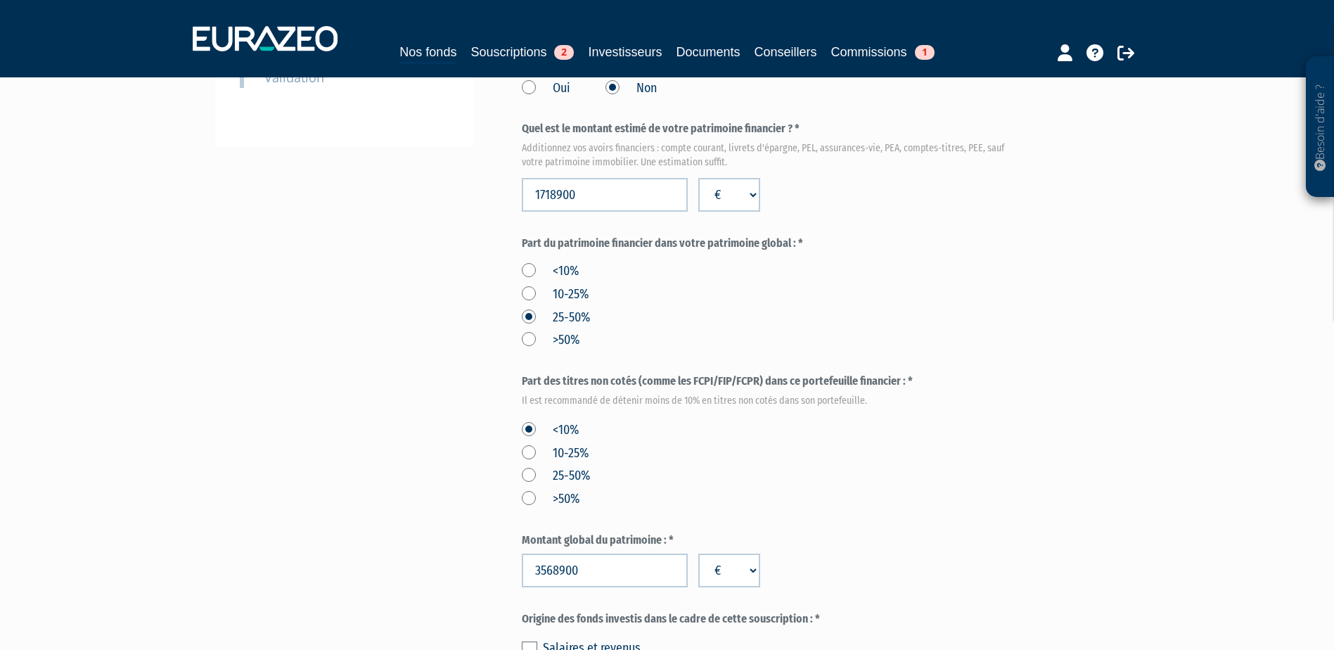
click at [463, 520] on div "Envoyer à l'investisseur 1 Identité 2 Coordonnées bancaires 3 Situation profess…" at bounding box center [667, 300] width 883 height 1219
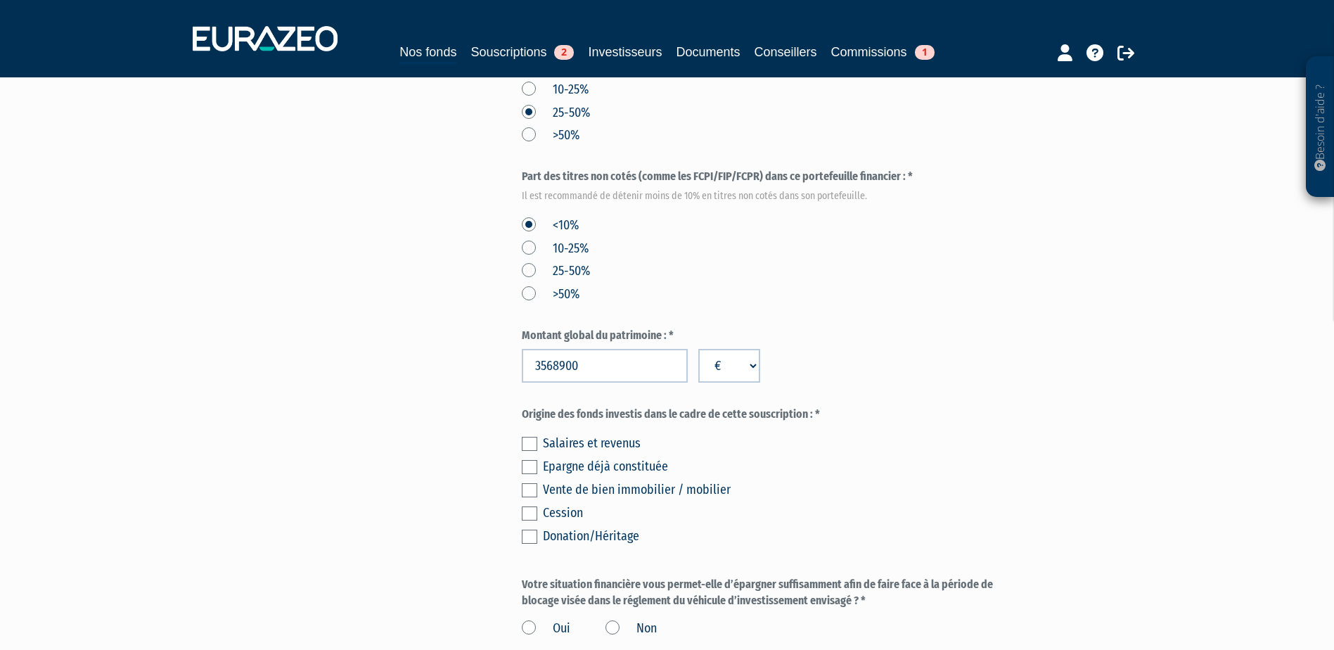
scroll to position [633, 0]
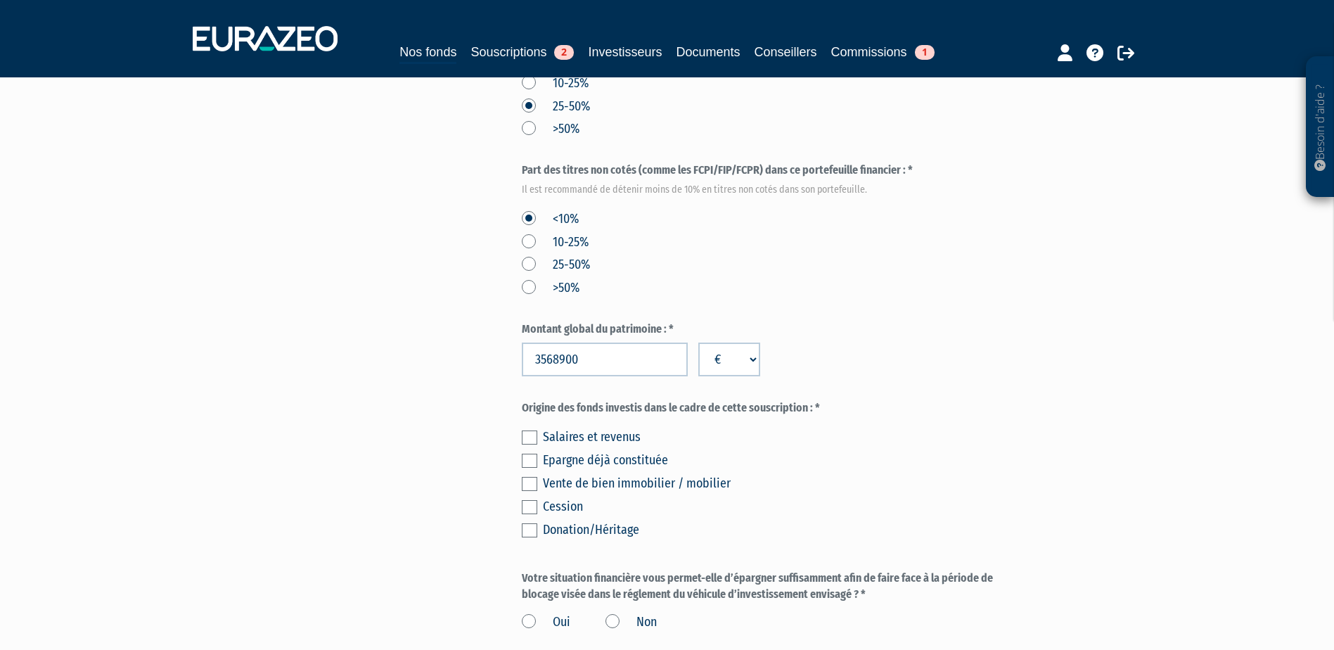
click at [526, 454] on label at bounding box center [529, 461] width 15 height 14
click at [0, 0] on input "checkbox" at bounding box center [0, 0] width 0 height 0
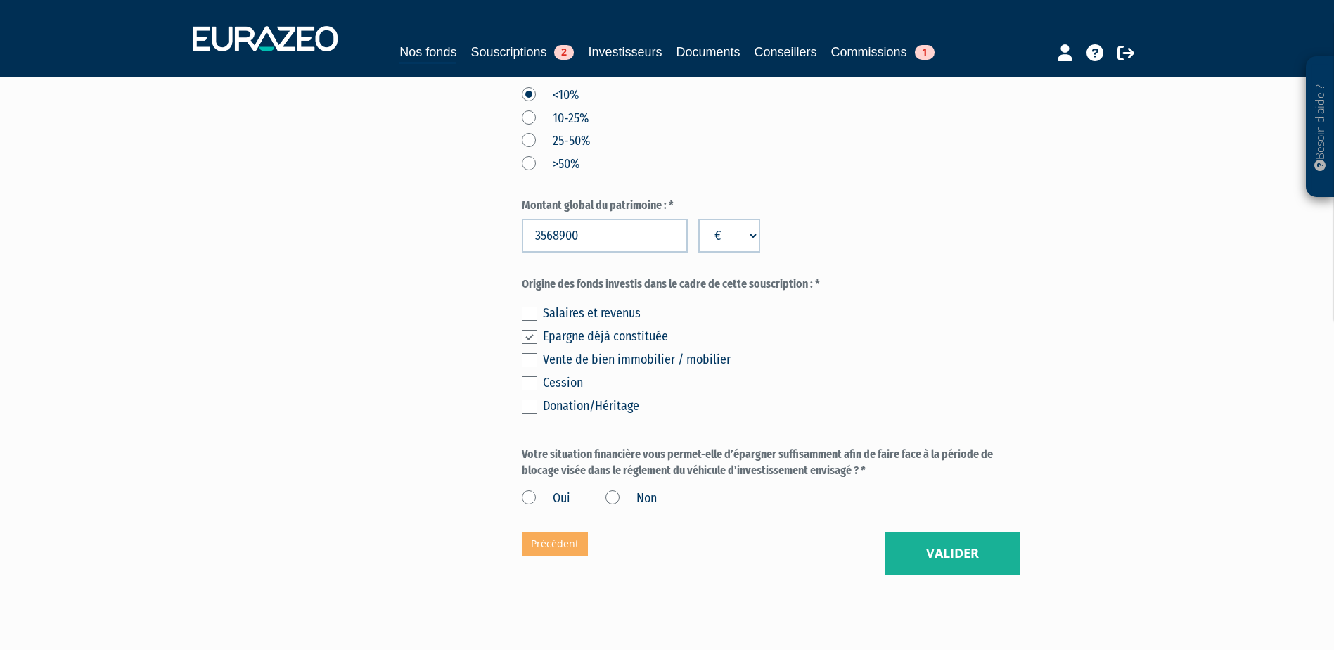
scroll to position [774, 0]
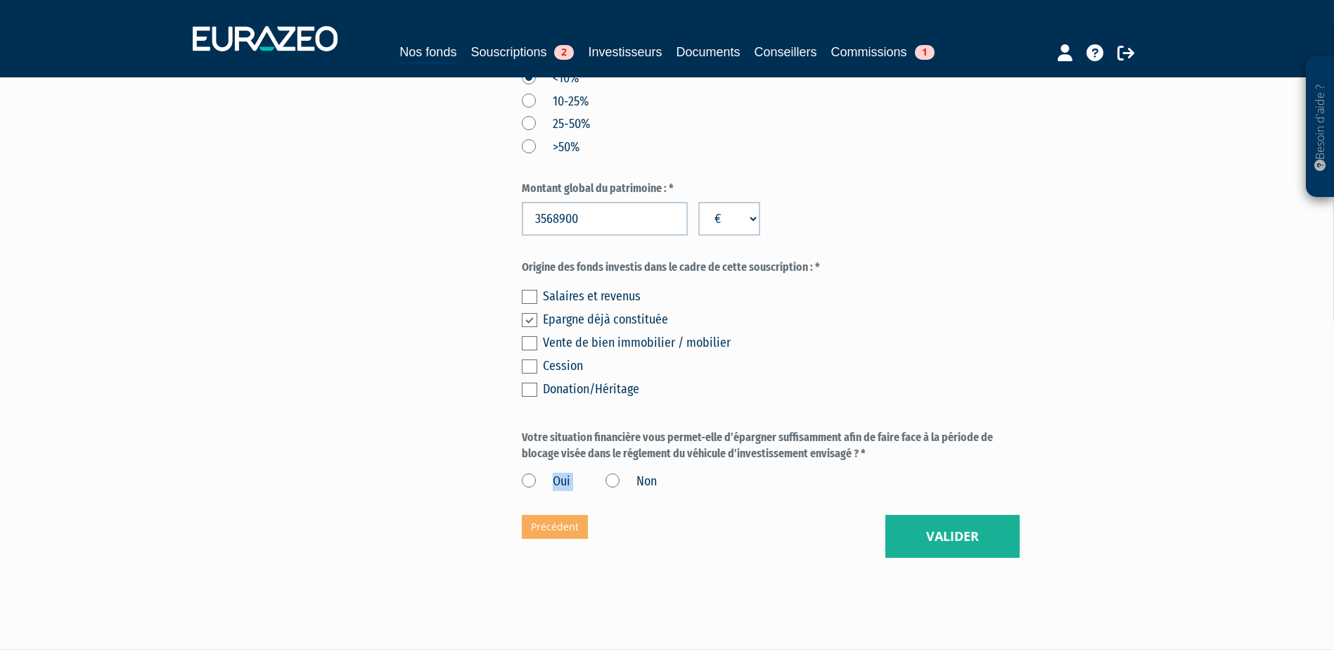
click at [525, 473] on label "Oui" at bounding box center [546, 482] width 49 height 18
drag, startPoint x: 525, startPoint y: 440, endPoint x: 706, endPoint y: 481, distance: 185.3
click at [529, 473] on label "Oui" at bounding box center [546, 482] width 49 height 18
click at [0, 0] on input "Oui" at bounding box center [0, 0] width 0 height 0
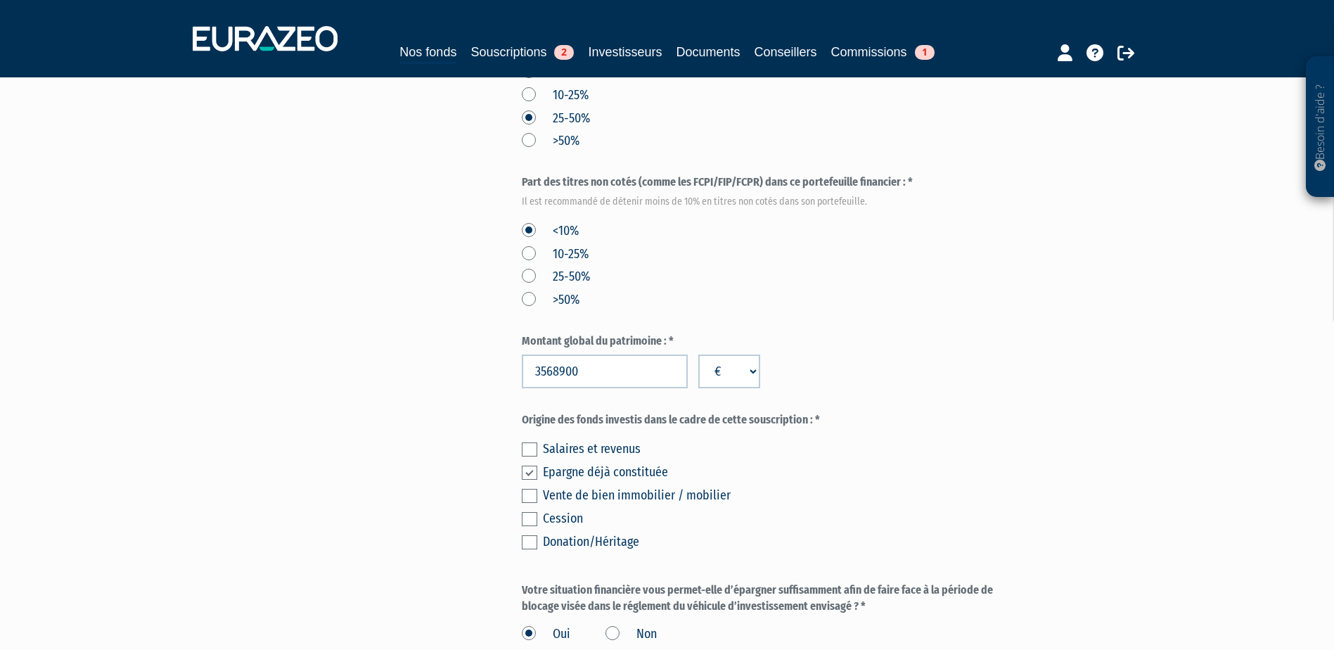
scroll to position [786, 0]
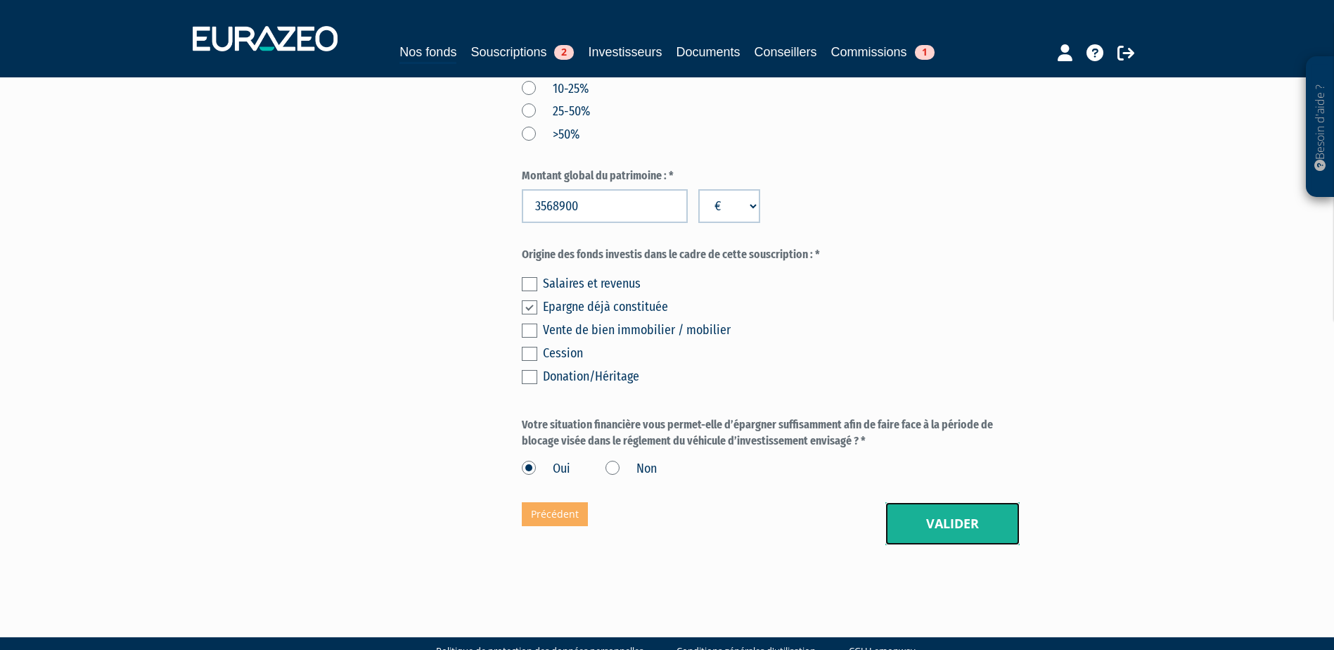
click at [959, 502] on button "Valider" at bounding box center [952, 524] width 134 height 44
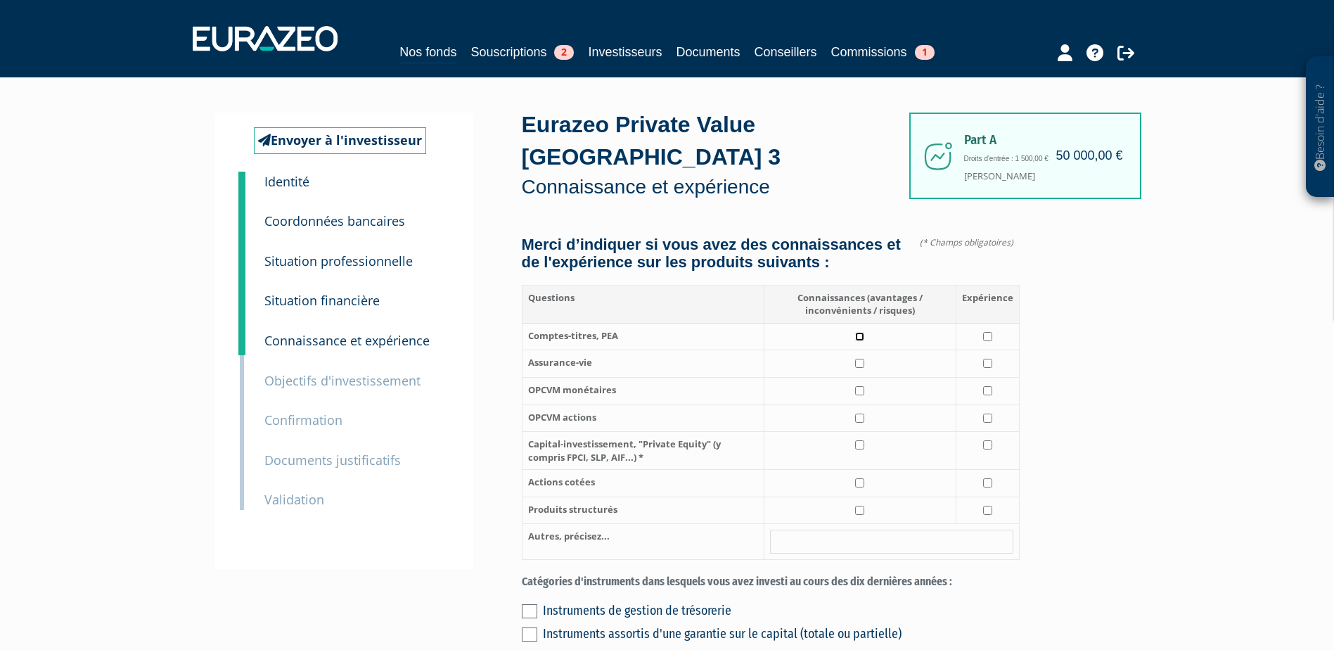
click at [862, 332] on input "checkbox" at bounding box center [859, 336] width 9 height 9
checkbox input "true"
click at [992, 332] on input "checkbox" at bounding box center [987, 336] width 9 height 9
checkbox input "true"
click at [856, 435] on td at bounding box center [860, 451] width 192 height 38
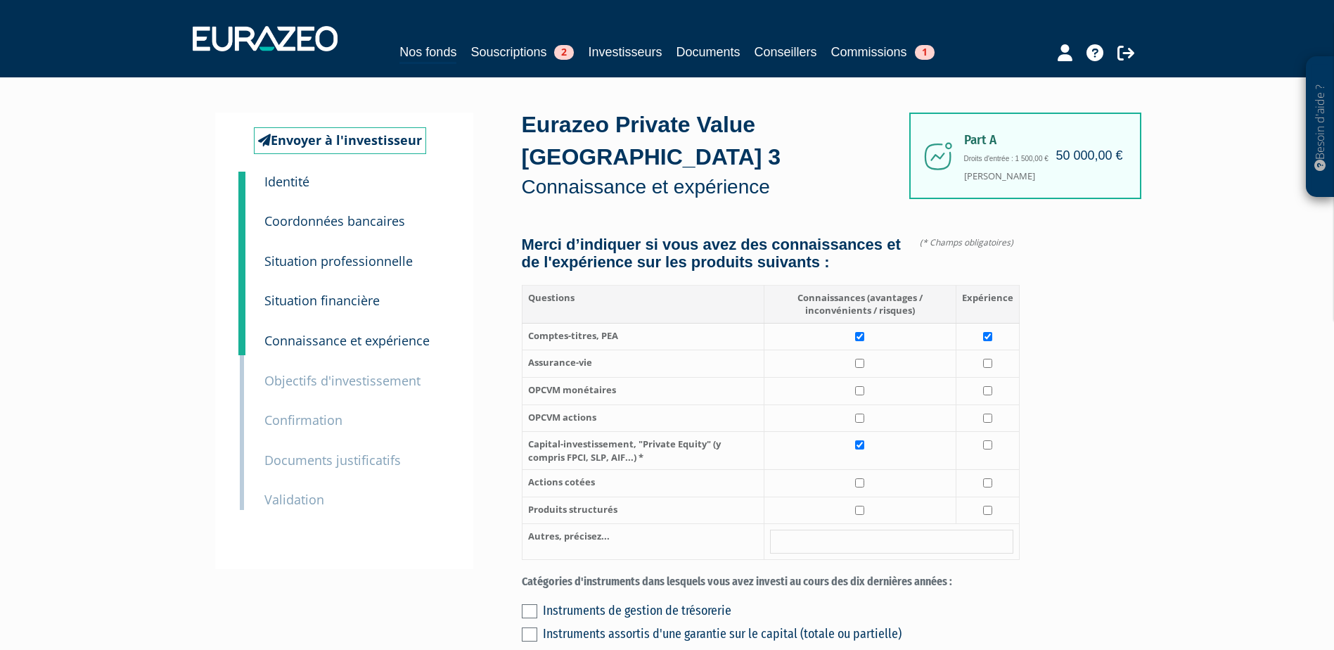
checkbox input "true"
click at [864, 478] on input "checkbox" at bounding box center [859, 482] width 9 height 9
checkbox input "false"
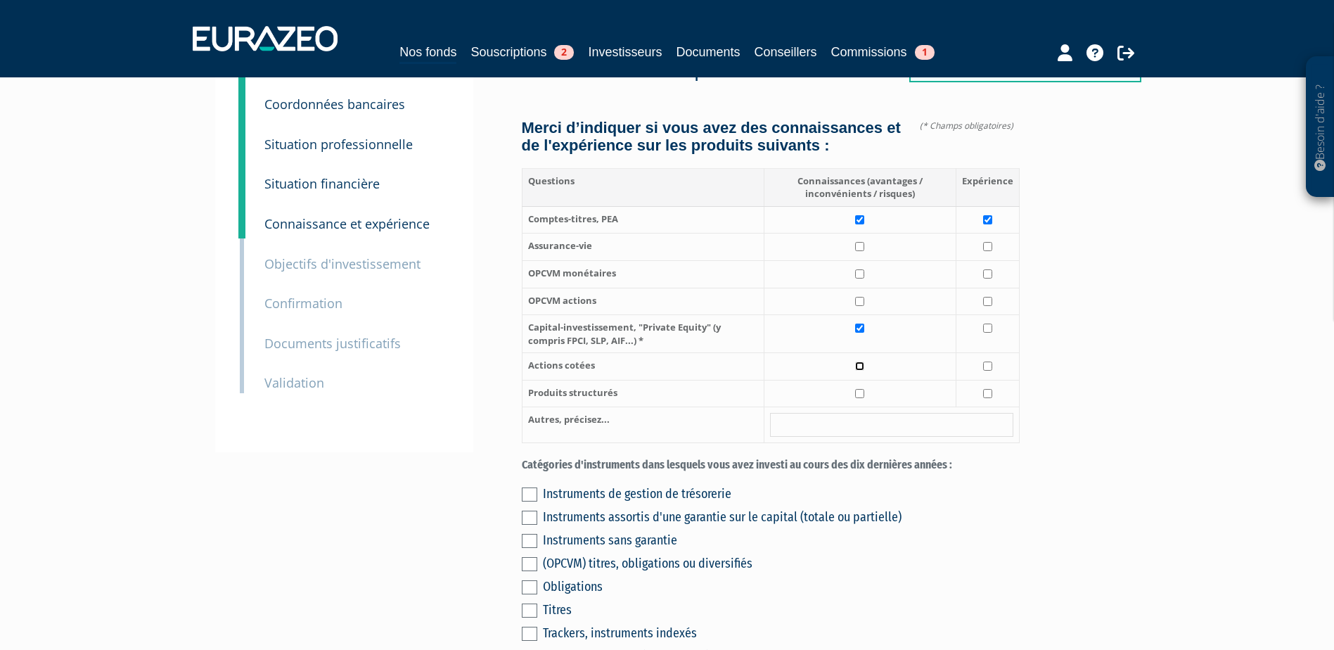
scroll to position [141, 0]
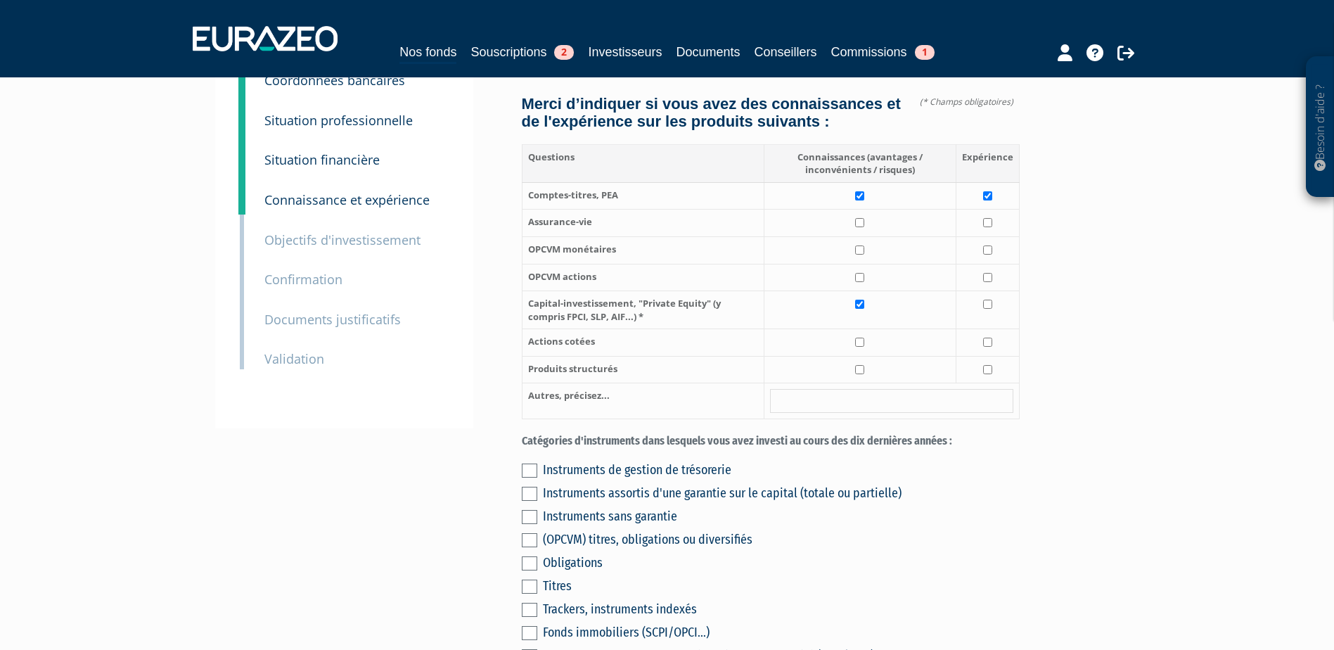
click at [601, 460] on div "Instruments de gestion de trésorerie" at bounding box center [781, 470] width 477 height 20
click at [535, 463] on label at bounding box center [529, 470] width 15 height 14
click at [0, 0] on input "checkbox" at bounding box center [0, 0] width 0 height 0
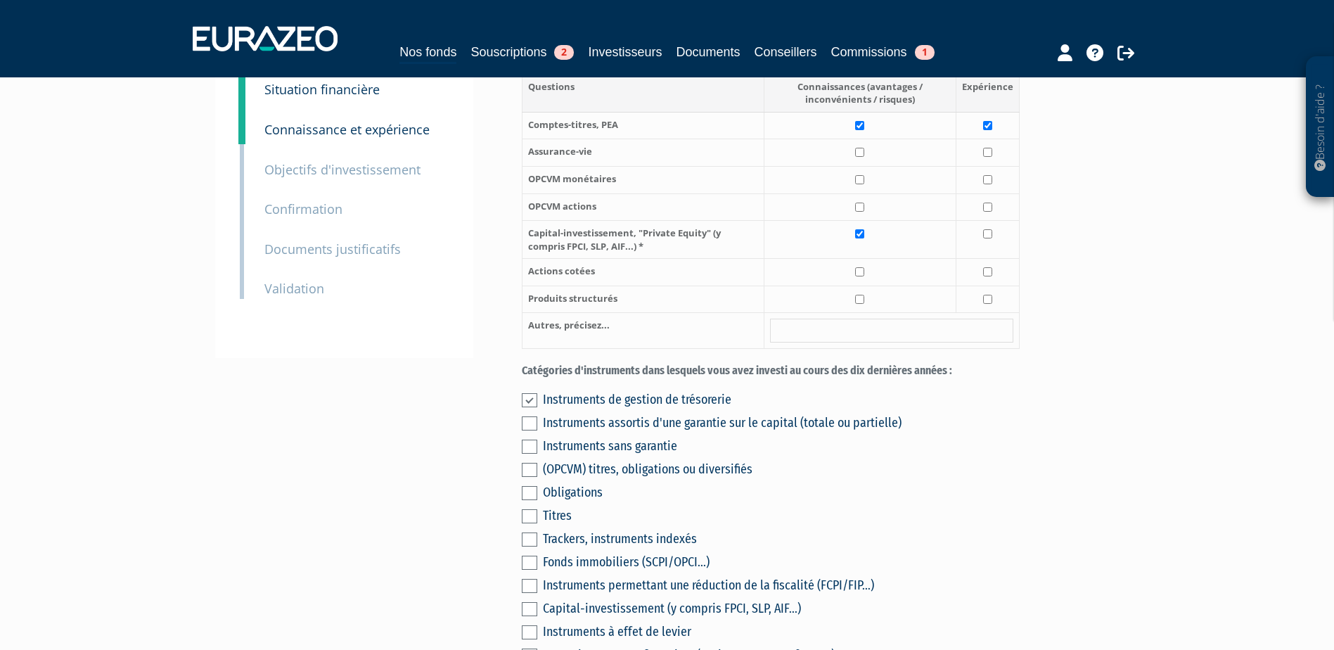
click at [525, 509] on label at bounding box center [529, 516] width 15 height 14
click at [0, 0] on input "checkbox" at bounding box center [0, 0] width 0 height 0
click at [525, 509] on label at bounding box center [529, 516] width 15 height 14
click at [0, 0] on input "checkbox" at bounding box center [0, 0] width 0 height 0
click at [528, 393] on label at bounding box center [529, 400] width 15 height 14
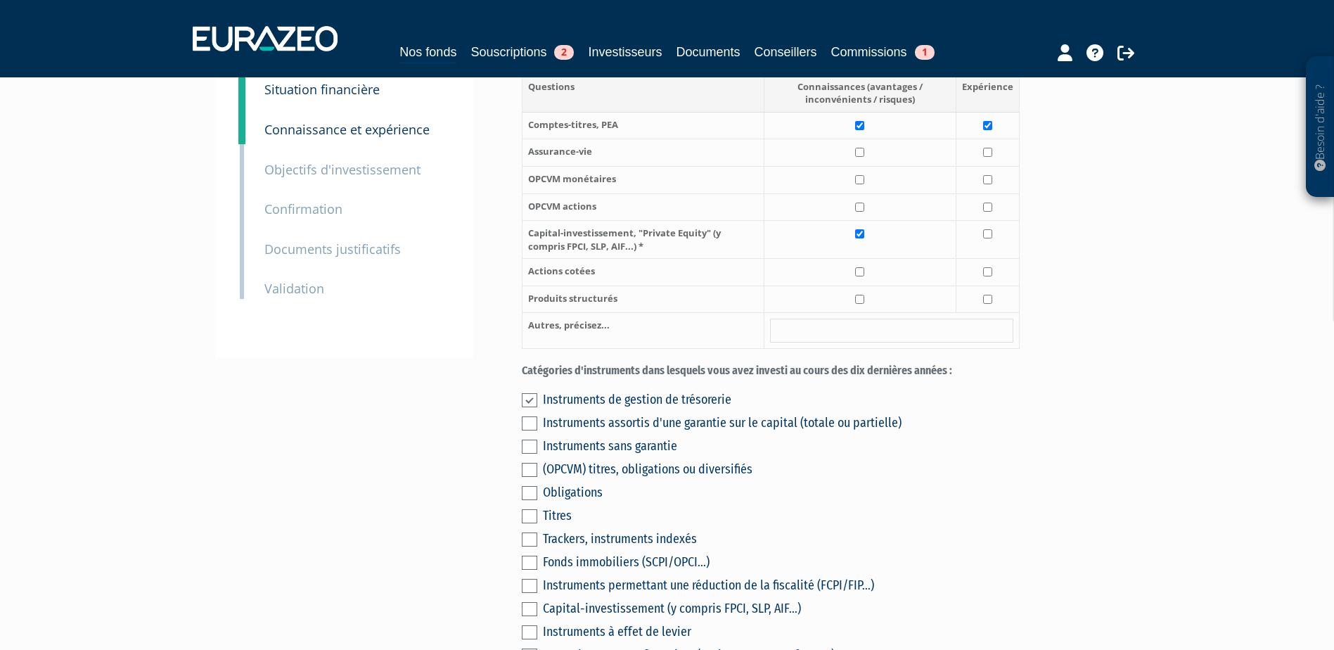
click at [0, 0] on input "checkbox" at bounding box center [0, 0] width 0 height 0
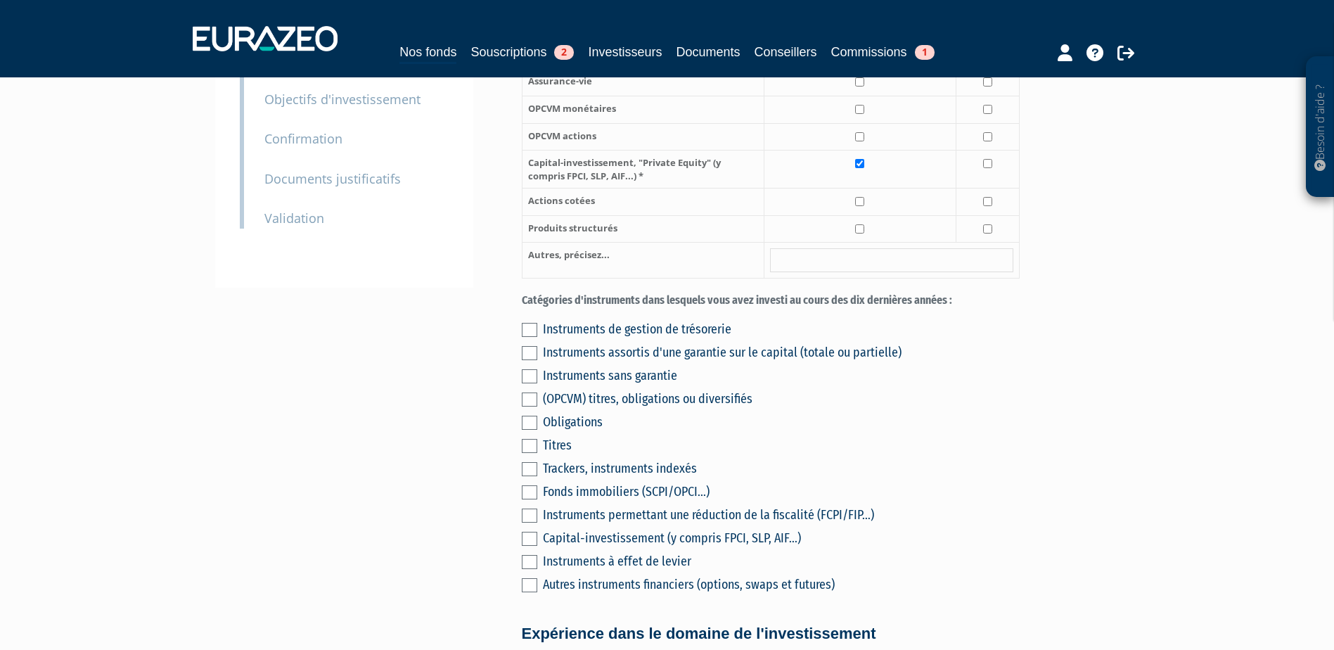
click at [532, 323] on label at bounding box center [529, 330] width 15 height 14
click at [0, 0] on input "checkbox" at bounding box center [0, 0] width 0 height 0
click at [532, 323] on label at bounding box center [529, 330] width 15 height 14
click at [0, 0] on input "checkbox" at bounding box center [0, 0] width 0 height 0
click at [522, 323] on label at bounding box center [529, 330] width 15 height 14
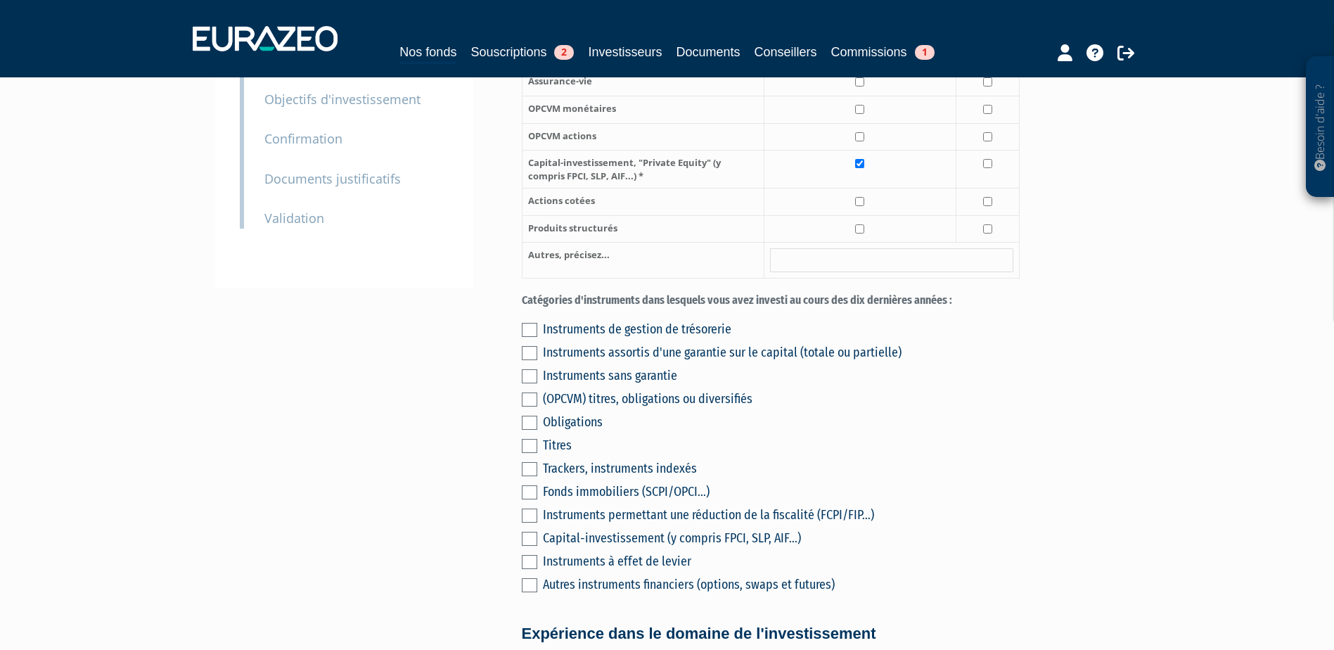
click at [0, 0] on input "checkbox" at bounding box center [0, 0] width 0 height 0
click at [525, 346] on label at bounding box center [529, 353] width 15 height 14
click at [0, 0] on input "checkbox" at bounding box center [0, 0] width 0 height 0
click at [530, 439] on label at bounding box center [529, 446] width 15 height 14
click at [0, 0] on input "checkbox" at bounding box center [0, 0] width 0 height 0
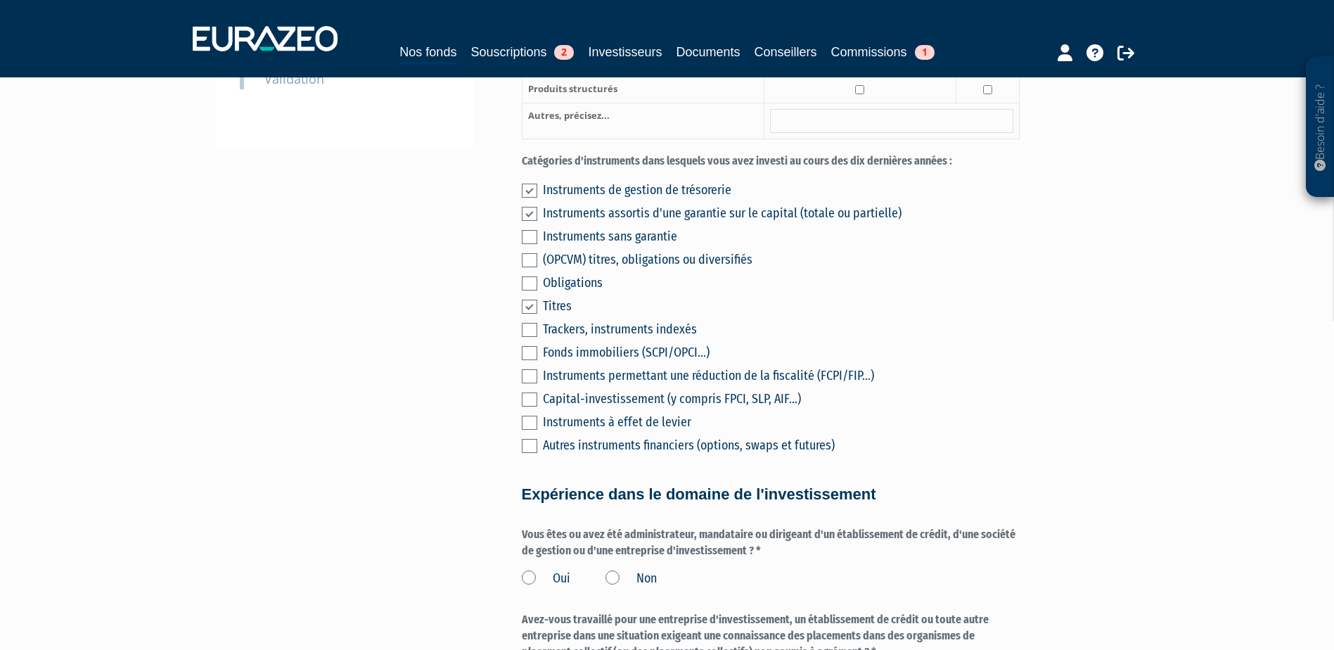
scroll to position [422, 0]
click at [452, 456] on div "Envoyer à l'investisseur 1 Identité 2 Coordonnées bancaires 3 Situation profess…" at bounding box center [667, 472] width 883 height 1563
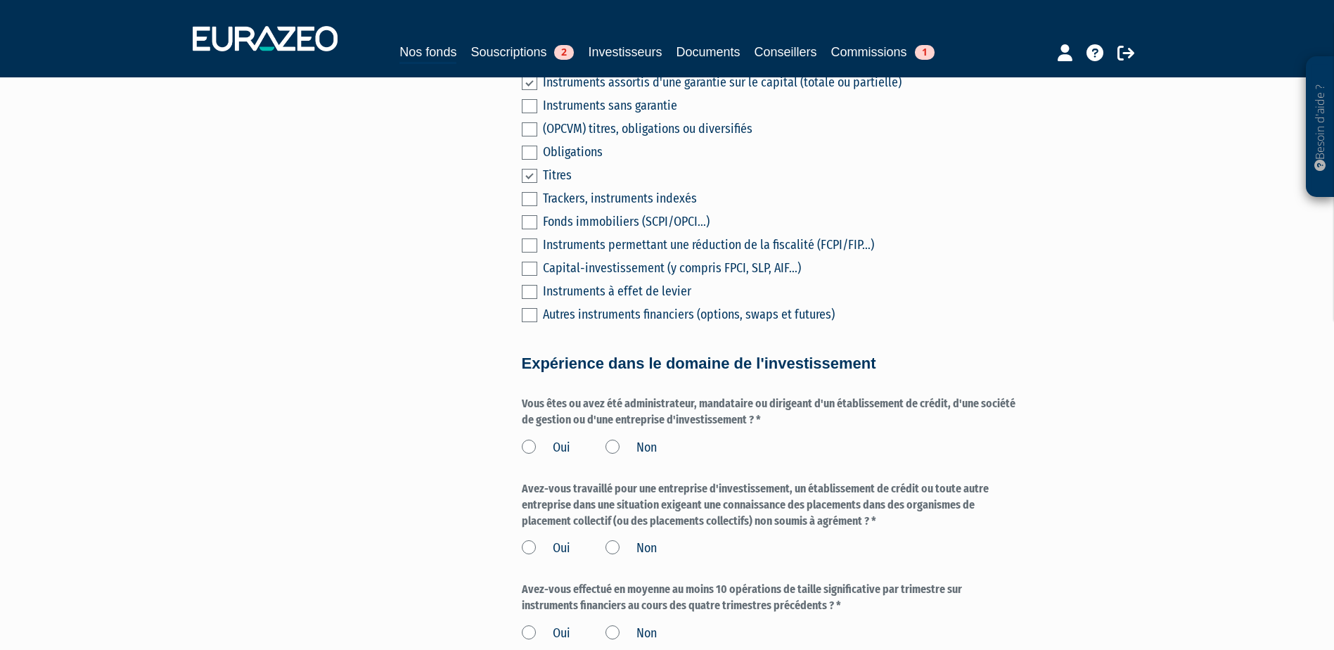
scroll to position [563, 0]
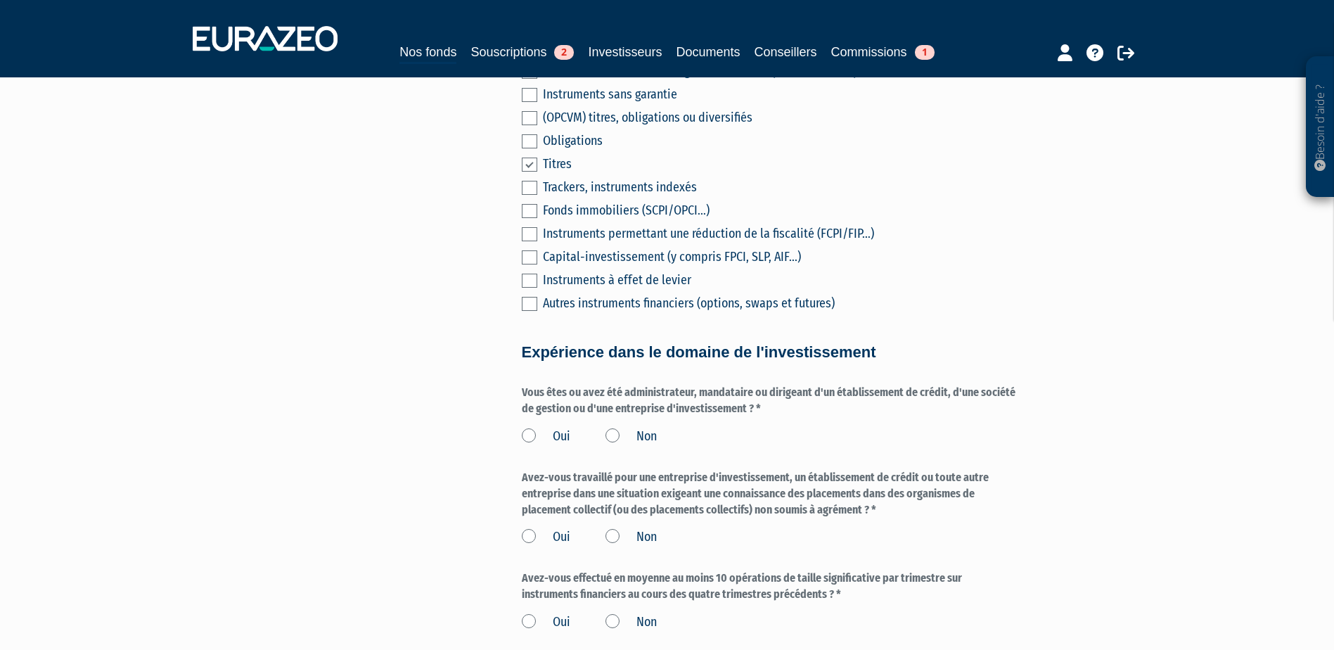
click at [611, 428] on label "Non" at bounding box center [631, 437] width 51 height 18
click at [0, 0] on input "Non" at bounding box center [0, 0] width 0 height 0
click at [619, 528] on label "Non" at bounding box center [631, 537] width 51 height 18
click at [0, 0] on input "Non" at bounding box center [0, 0] width 0 height 0
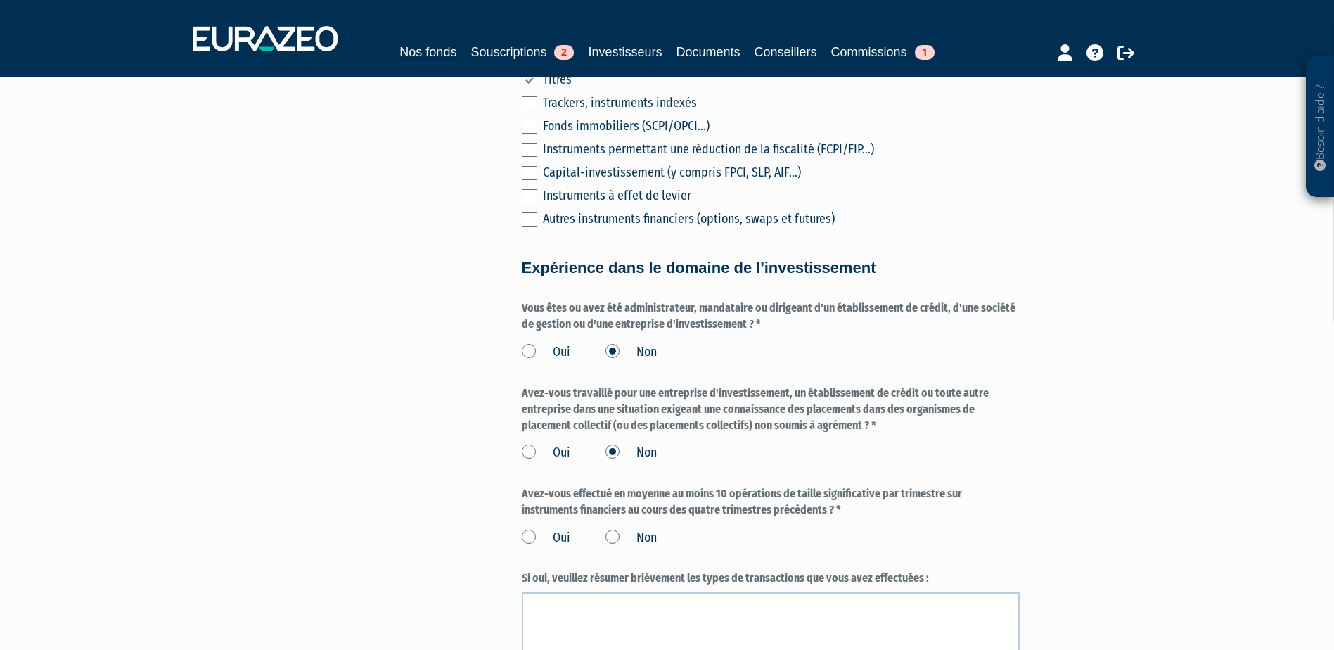
scroll to position [774, 0]
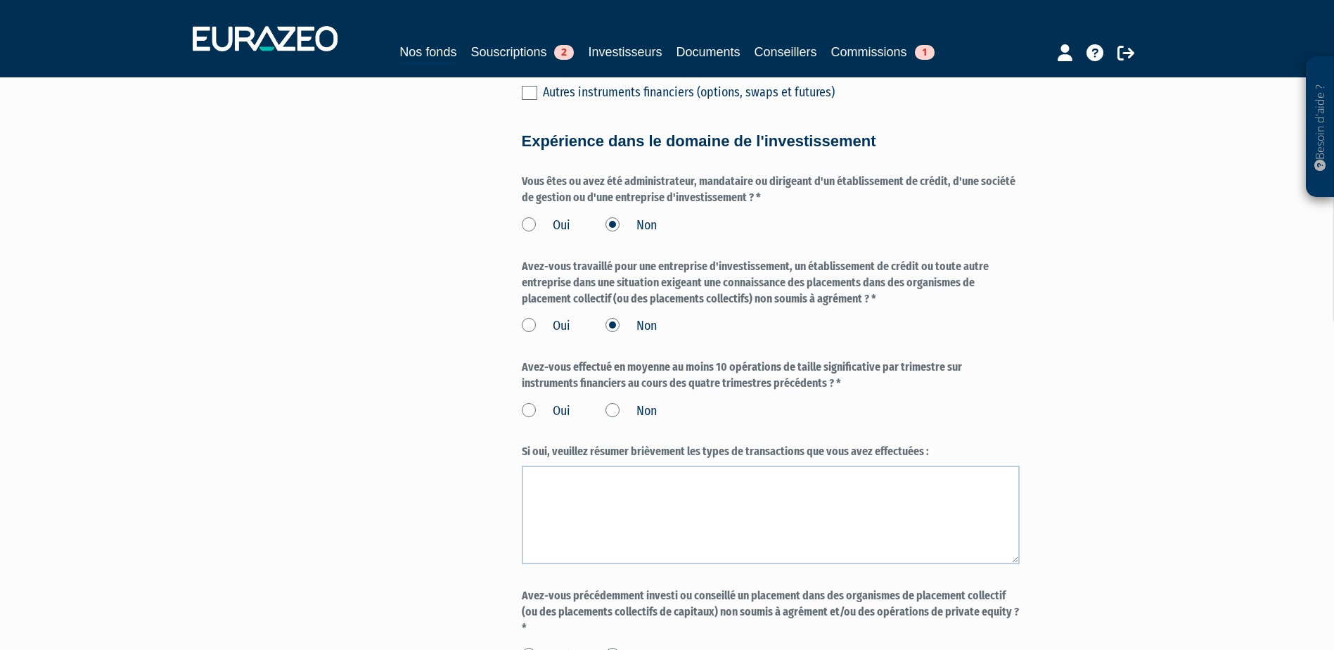
click at [606, 402] on label "Non" at bounding box center [631, 411] width 51 height 18
click at [0, 0] on input "Non" at bounding box center [0, 0] width 0 height 0
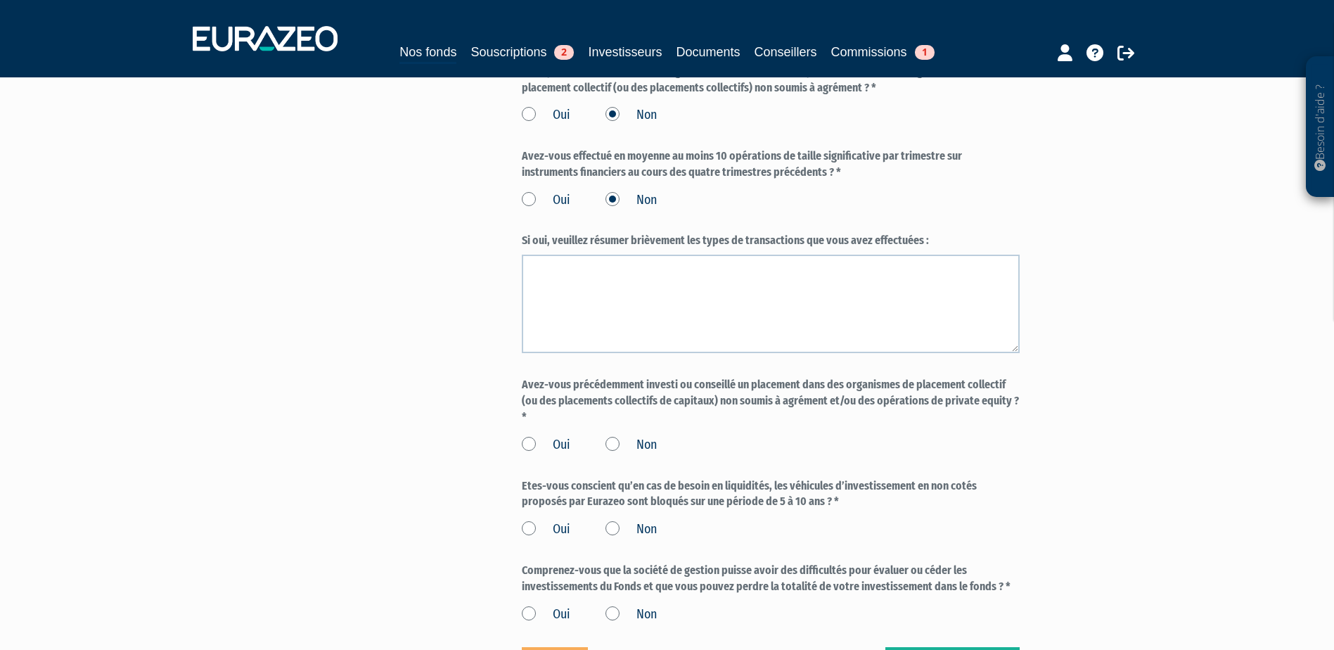
click at [614, 436] on label "Non" at bounding box center [631, 445] width 51 height 18
click at [0, 0] on input "Non" at bounding box center [0, 0] width 0 height 0
click at [608, 520] on label "Non" at bounding box center [631, 529] width 51 height 18
click at [0, 0] on input "Non" at bounding box center [0, 0] width 0 height 0
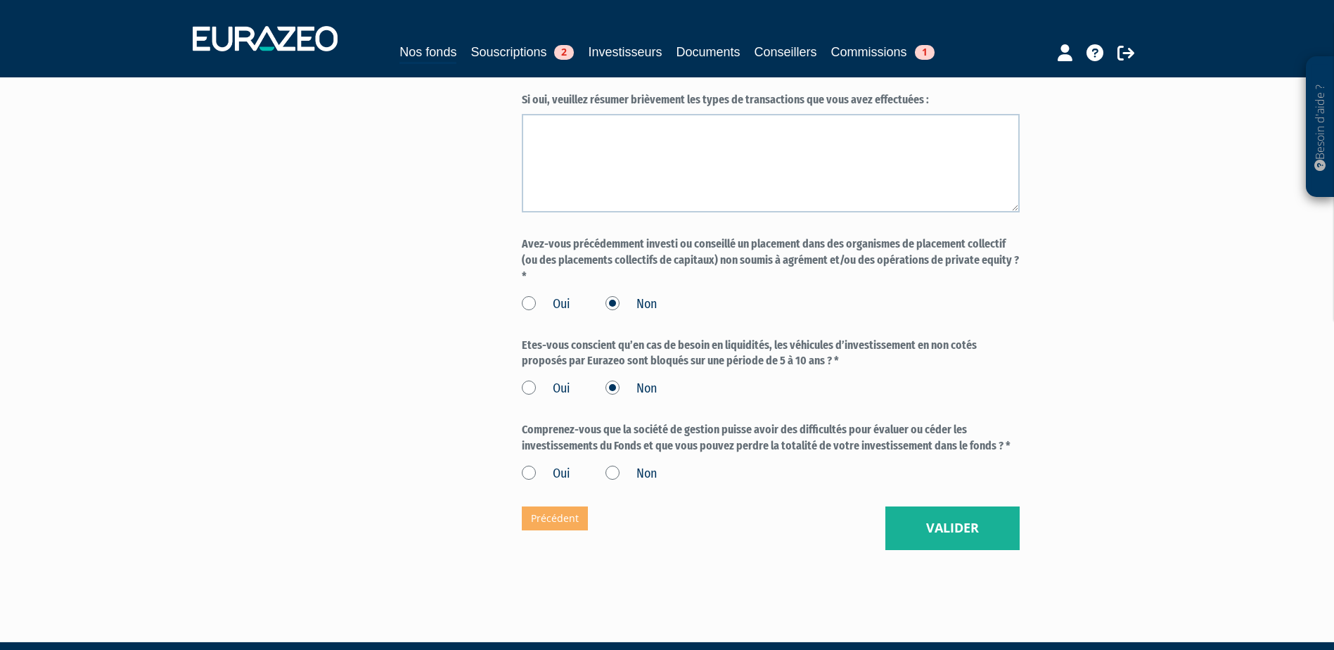
click at [624, 465] on label "Non" at bounding box center [631, 474] width 51 height 18
click at [0, 0] on input "Non" at bounding box center [0, 0] width 0 height 0
click at [533, 465] on label "Oui" at bounding box center [546, 474] width 49 height 18
click at [0, 0] on input "Oui" at bounding box center [0, 0] width 0 height 0
click at [530, 380] on label "Oui" at bounding box center [546, 389] width 49 height 18
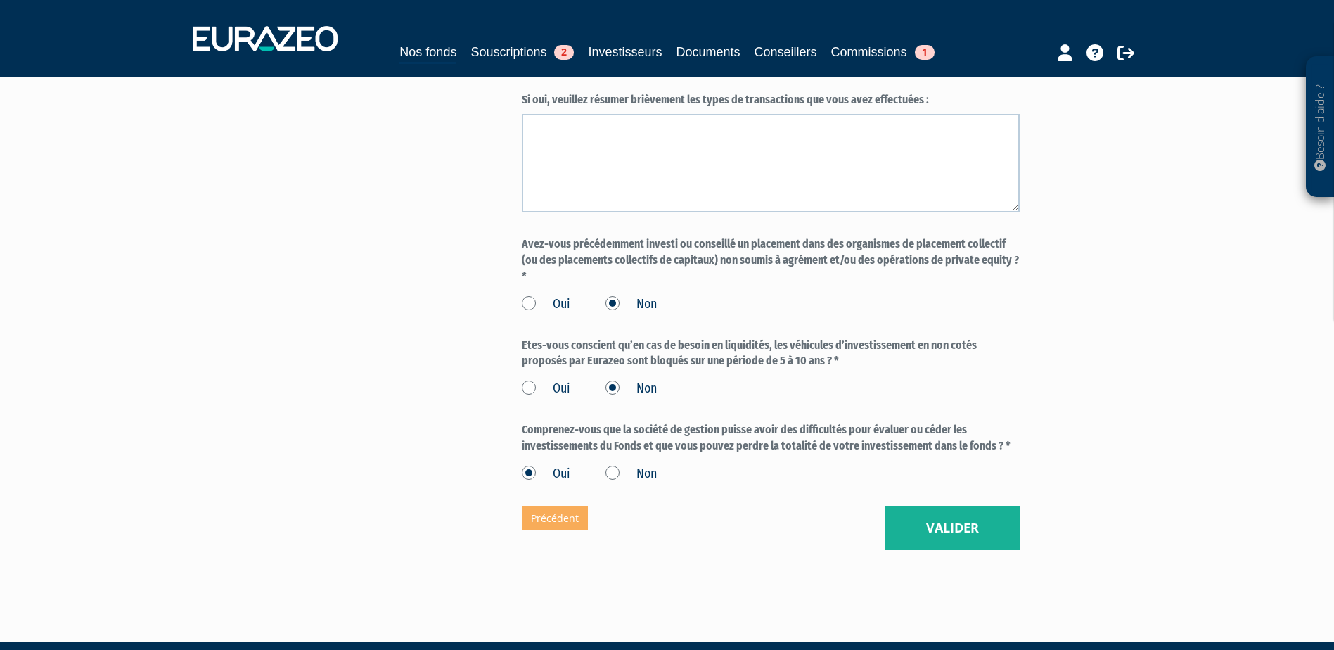
click at [0, 0] on input "Oui" at bounding box center [0, 0] width 0 height 0
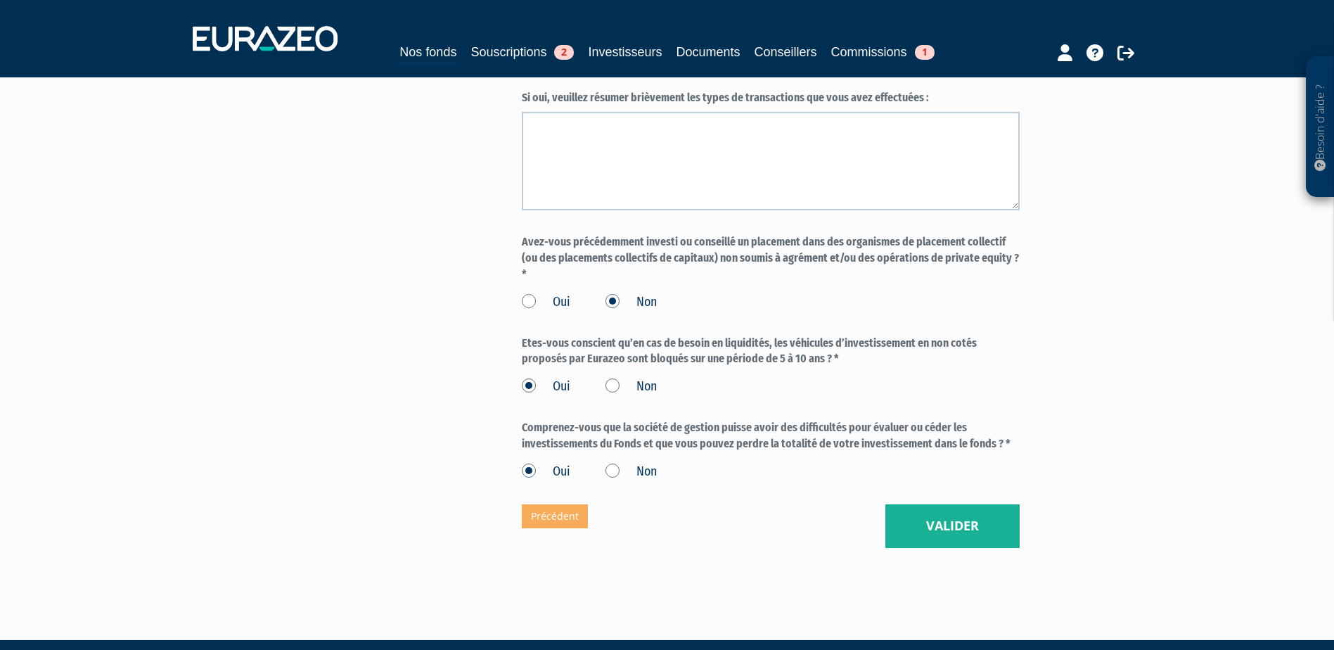
scroll to position [1147, 0]
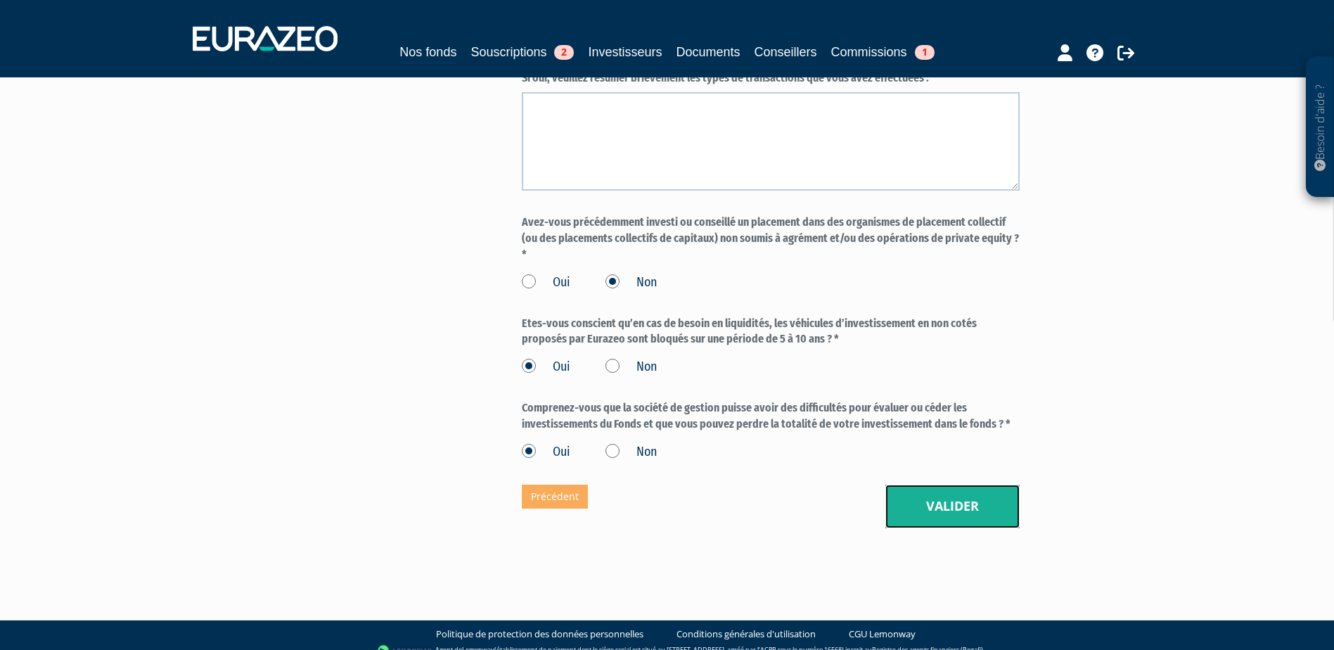
click at [958, 491] on button "Valider" at bounding box center [952, 507] width 134 height 44
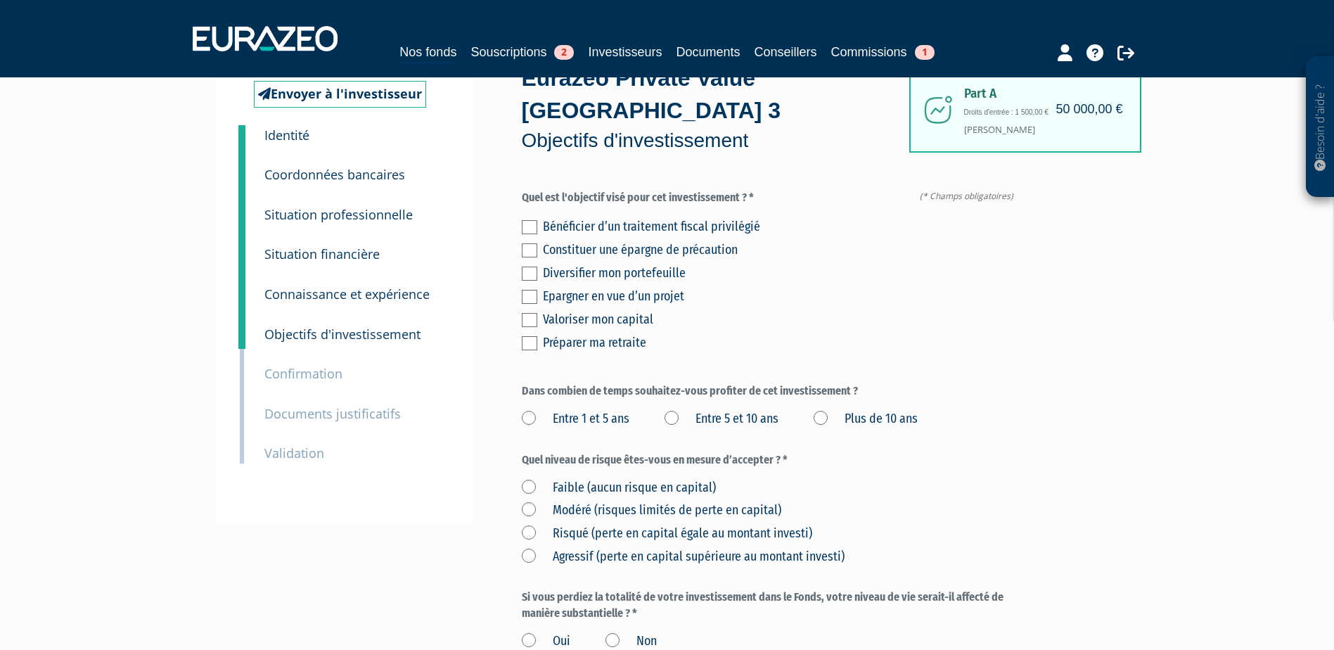
scroll to position [22, 0]
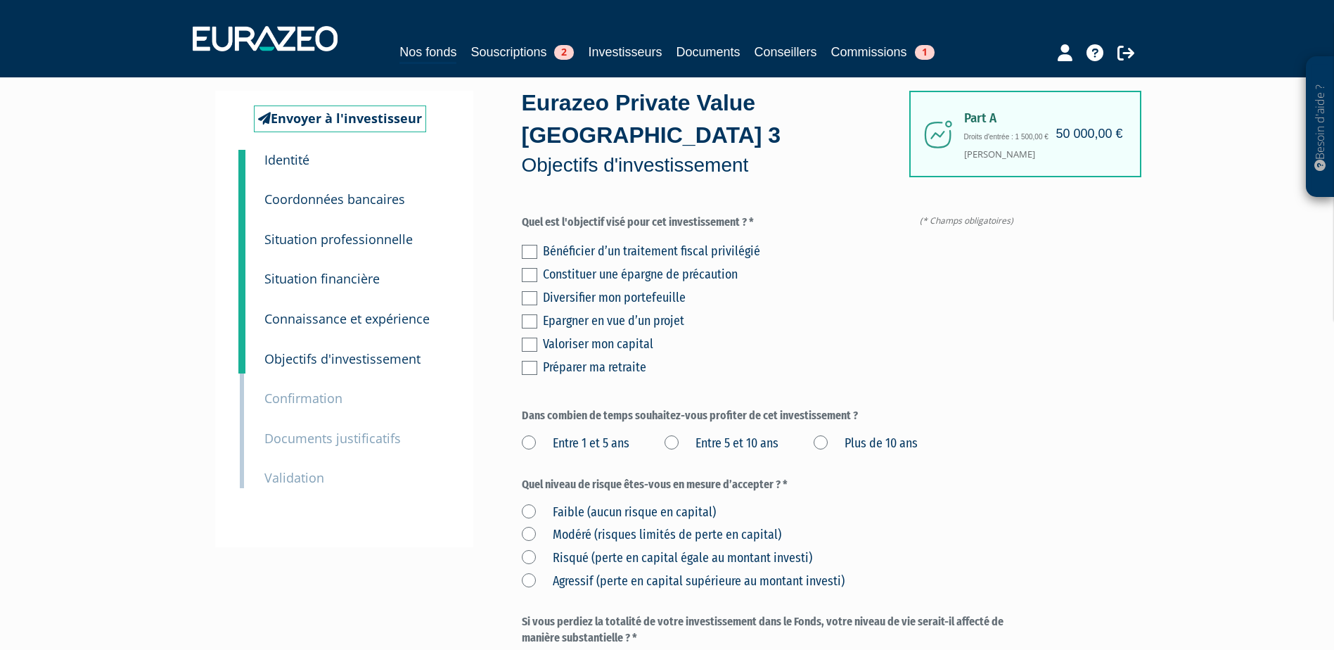
click at [817, 430] on div "Entre 1 et 5 ans Entre 5 et 10 ans Plus de 10 ans" at bounding box center [771, 441] width 498 height 23
click at [823, 435] on label "Plus de 10 ans" at bounding box center [866, 444] width 104 height 18
click at [0, 0] on ans "Plus de 10 ans" at bounding box center [0, 0] width 0 height 0
click at [531, 291] on label at bounding box center [529, 298] width 15 height 14
click at [0, 0] on input "checkbox" at bounding box center [0, 0] width 0 height 0
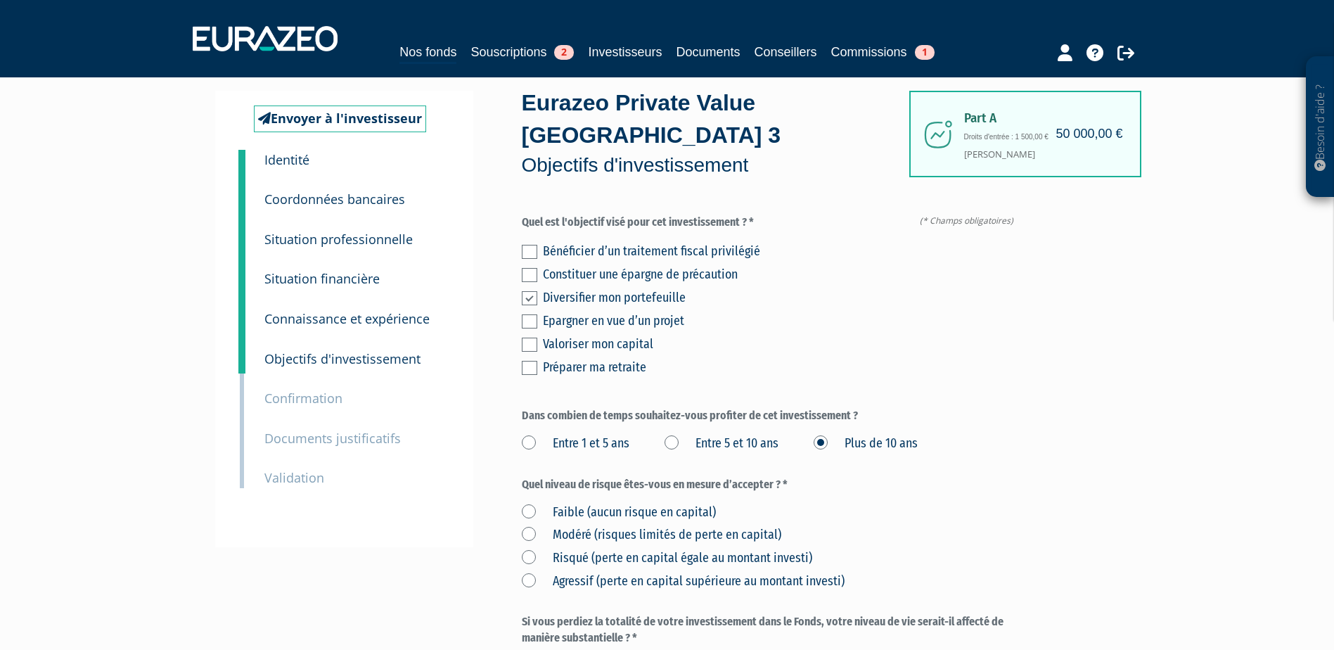
scroll to position [233, 0]
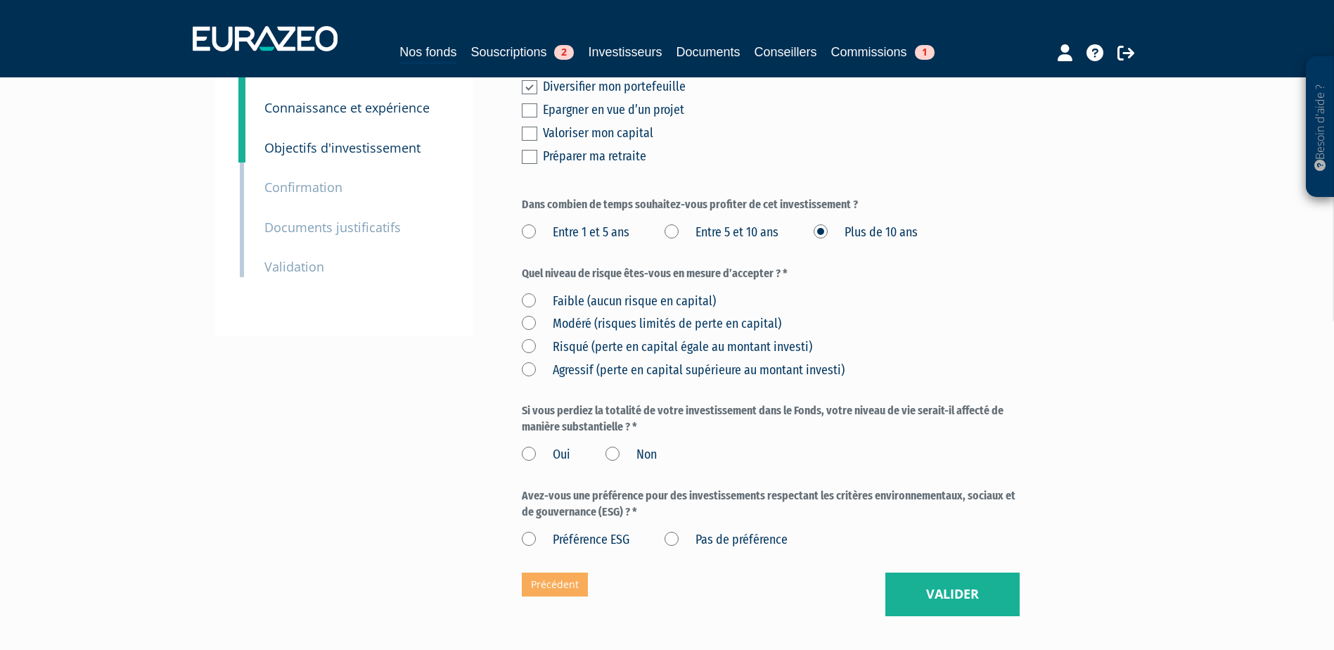
click at [599, 362] on label "Agressif (perte en capital supérieure au montant investi)" at bounding box center [683, 371] width 323 height 18
click at [0, 0] on investi\) "Agressif (perte en capital supérieure au montant investi)" at bounding box center [0, 0] width 0 height 0
click at [612, 446] on label "Non" at bounding box center [631, 455] width 51 height 18
click at [0, 0] on input "Non" at bounding box center [0, 0] width 0 height 0
click at [691, 531] on label "Pas de préférence" at bounding box center [726, 540] width 123 height 18
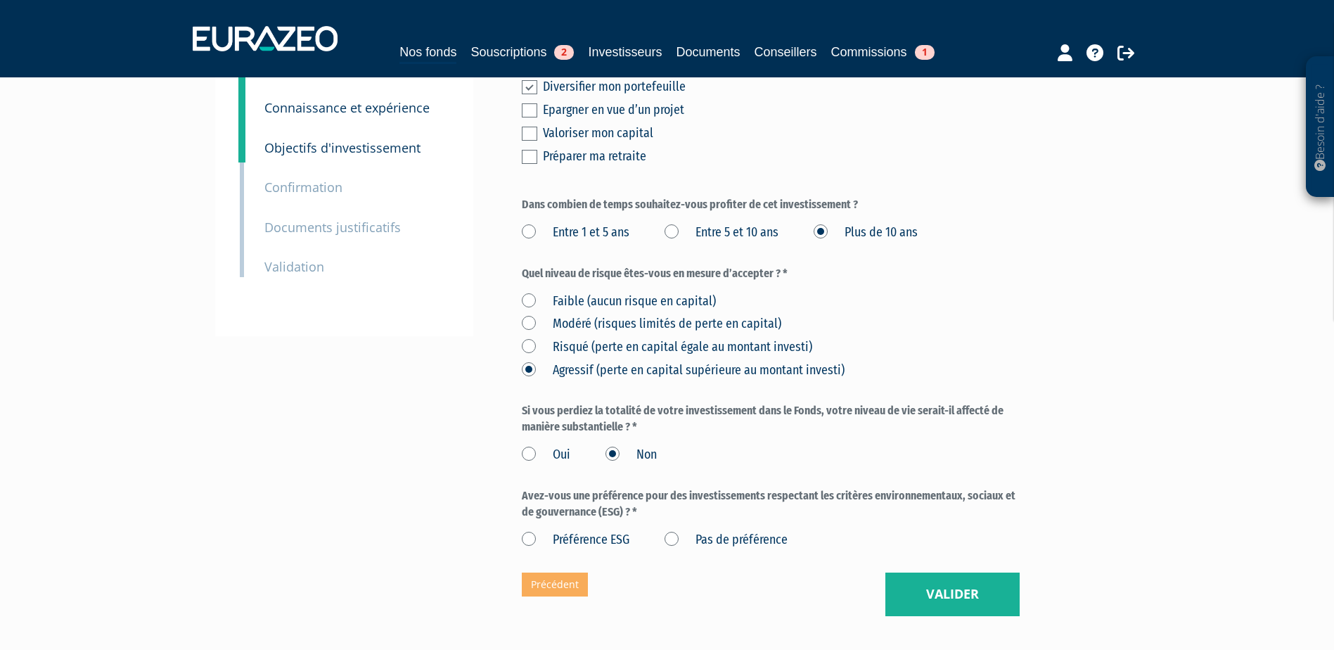
click at [0, 0] on préférence "Pas de préférence" at bounding box center [0, 0] width 0 height 0
click at [938, 573] on button "Valider" at bounding box center [952, 595] width 134 height 44
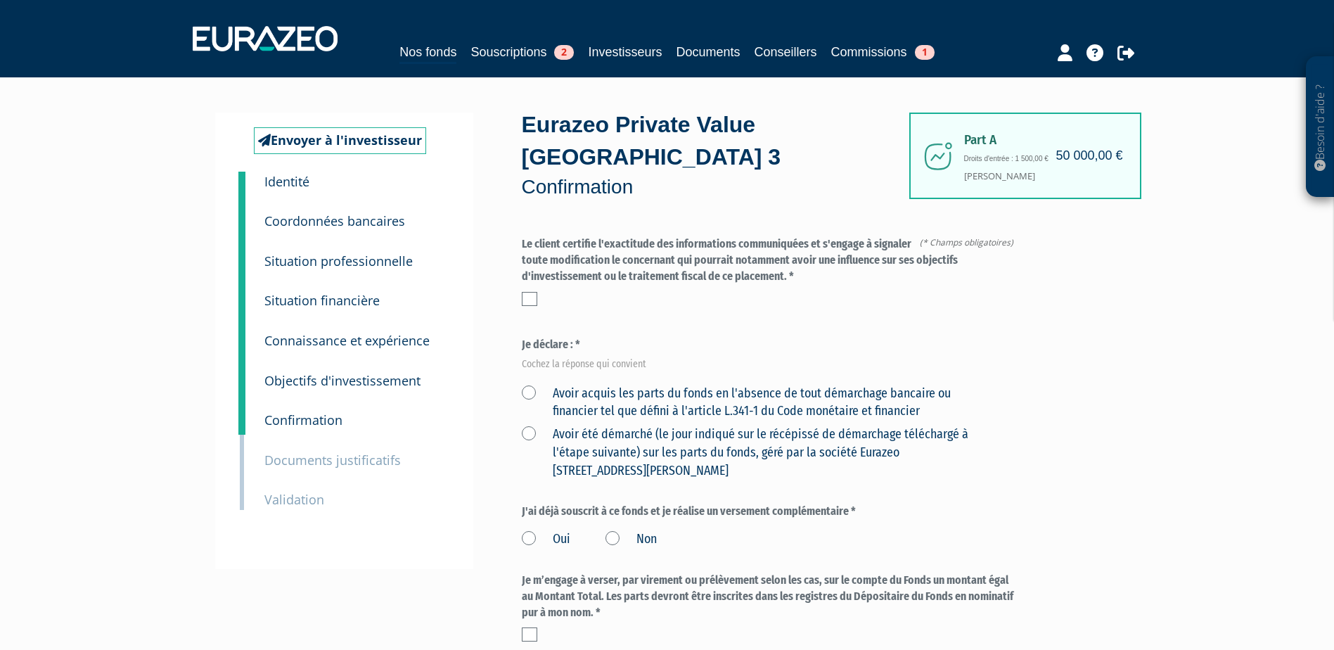
click at [537, 292] on label at bounding box center [529, 299] width 15 height 14
click at [0, 0] on input "checkbox" at bounding box center [0, 0] width 0 height 0
click at [528, 385] on label "Avoir acquis les parts du fonds en l'absence de tout démarchage bancaire ou fin…" at bounding box center [754, 403] width 465 height 36
click at [0, 0] on financier "Avoir acquis les parts du fonds en l'absence de tout démarchage bancaire ou fin…" at bounding box center [0, 0] width 0 height 0
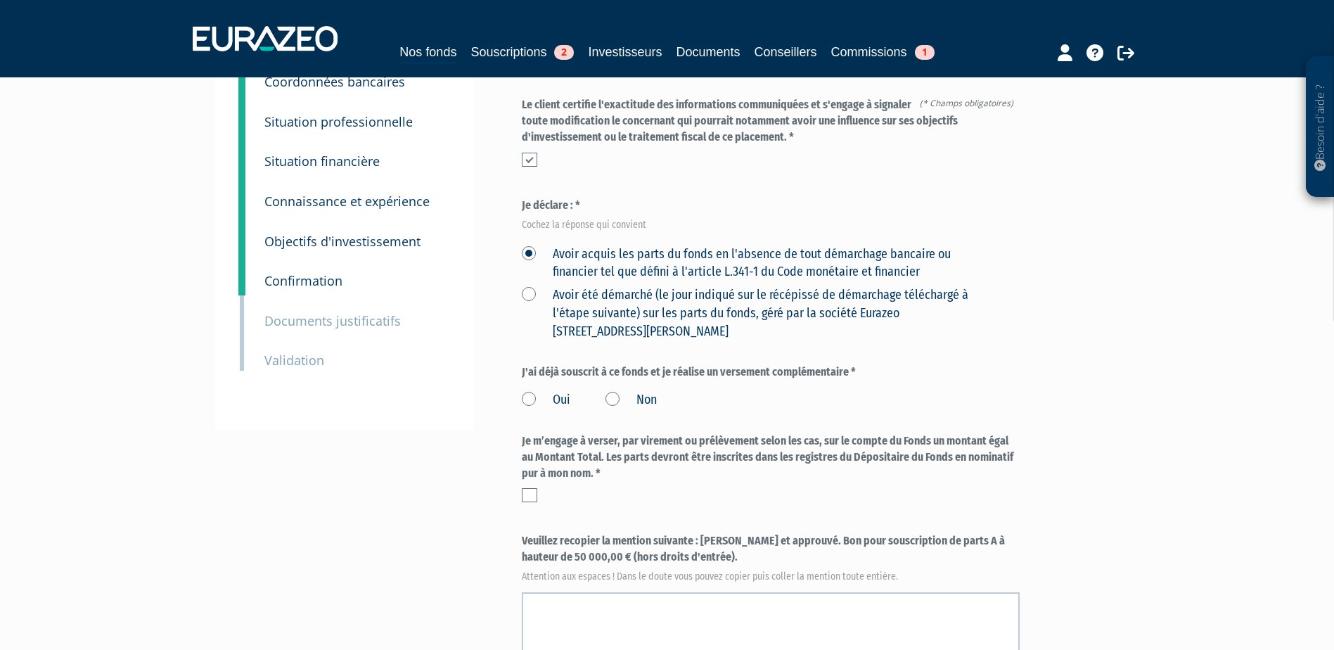
scroll to position [141, 0]
click at [621, 390] on label "Non" at bounding box center [631, 399] width 51 height 18
click at [0, 0] on input "Non" at bounding box center [0, 0] width 0 height 0
click at [525, 487] on label at bounding box center [529, 494] width 15 height 14
click at [0, 0] on input "checkbox" at bounding box center [0, 0] width 0 height 0
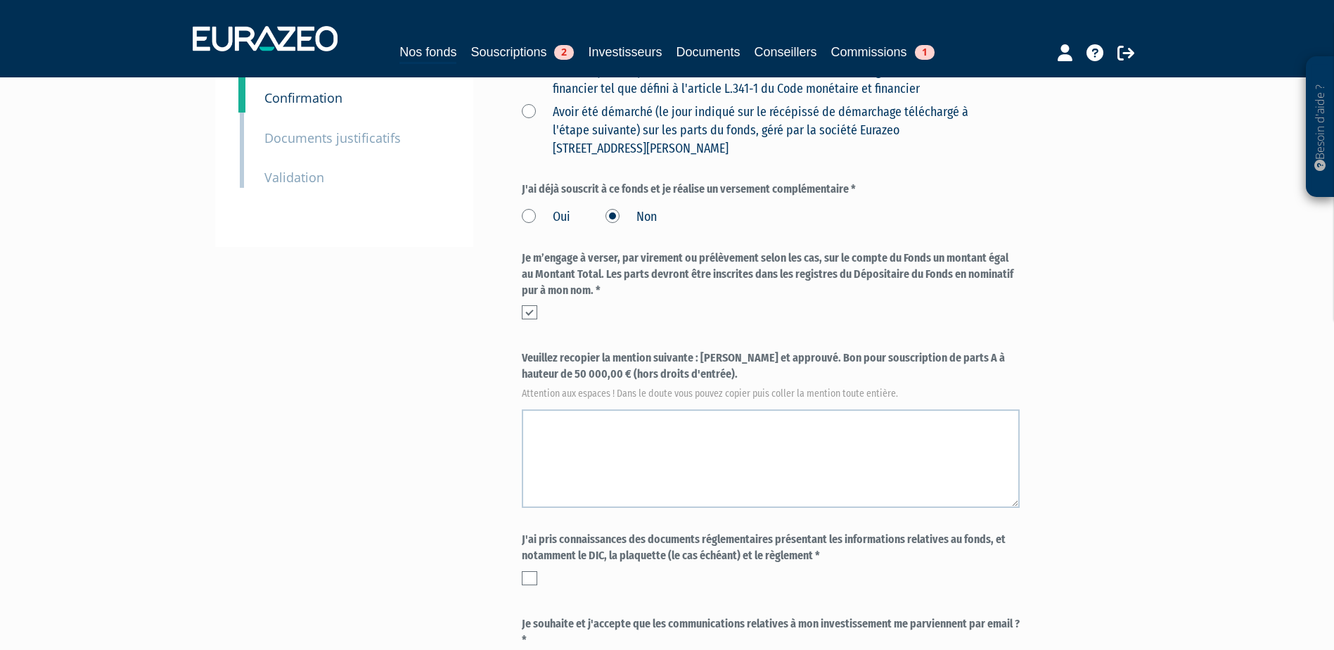
scroll to position [352, 0]
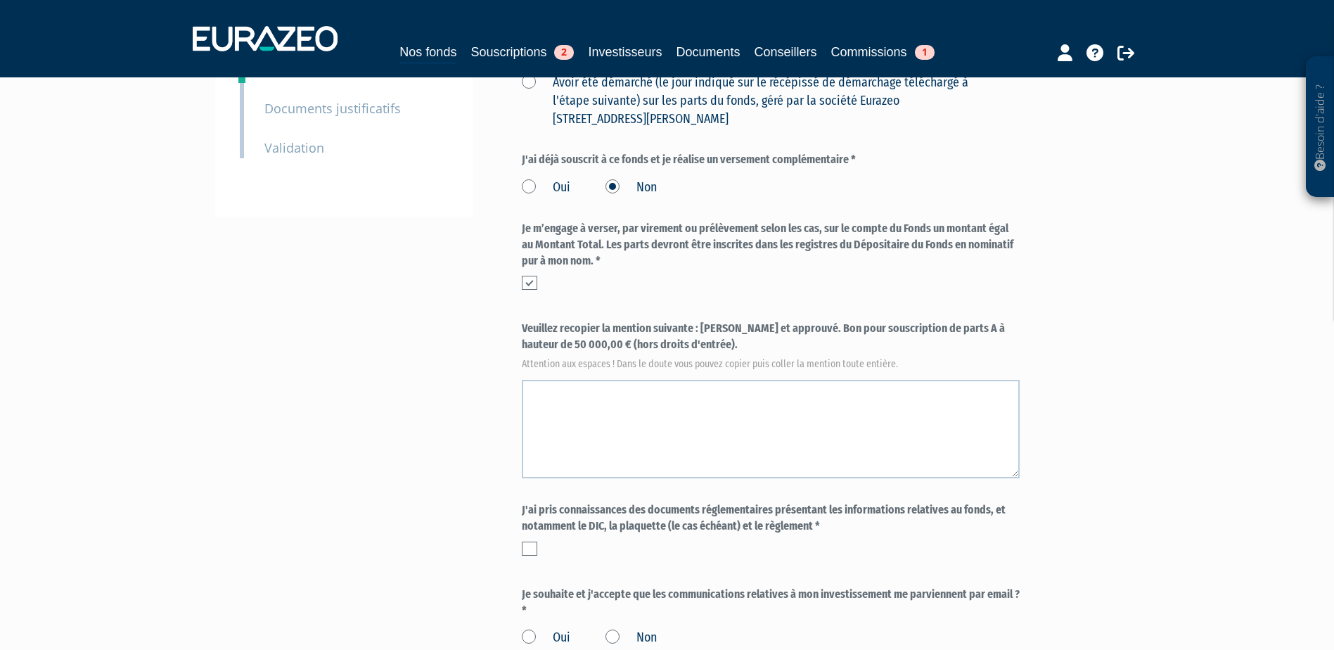
drag, startPoint x: 702, startPoint y: 295, endPoint x: 711, endPoint y: 312, distance: 18.6
click at [711, 321] on label "Veuillez recopier la mention suivante : Lu et approuvé. Bon pour souscription d…" at bounding box center [771, 344] width 498 height 46
copy label "Lu et approuvé. Bon pour souscription de parts A à hauteur de 50 000,00 € (hors…"
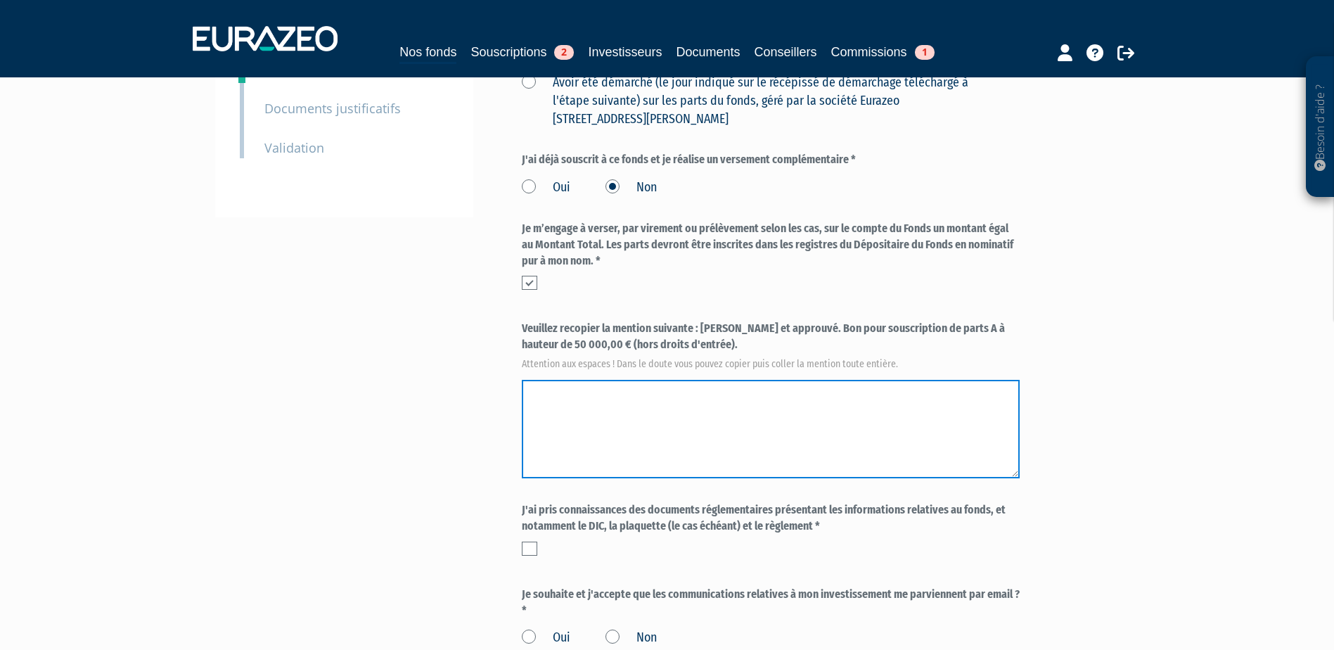
click at [667, 385] on textarea at bounding box center [771, 429] width 498 height 98
paste textarea "Lu et approuvé. Bon pour souscription de parts A à hauteur de 50 000,00 € (hors…"
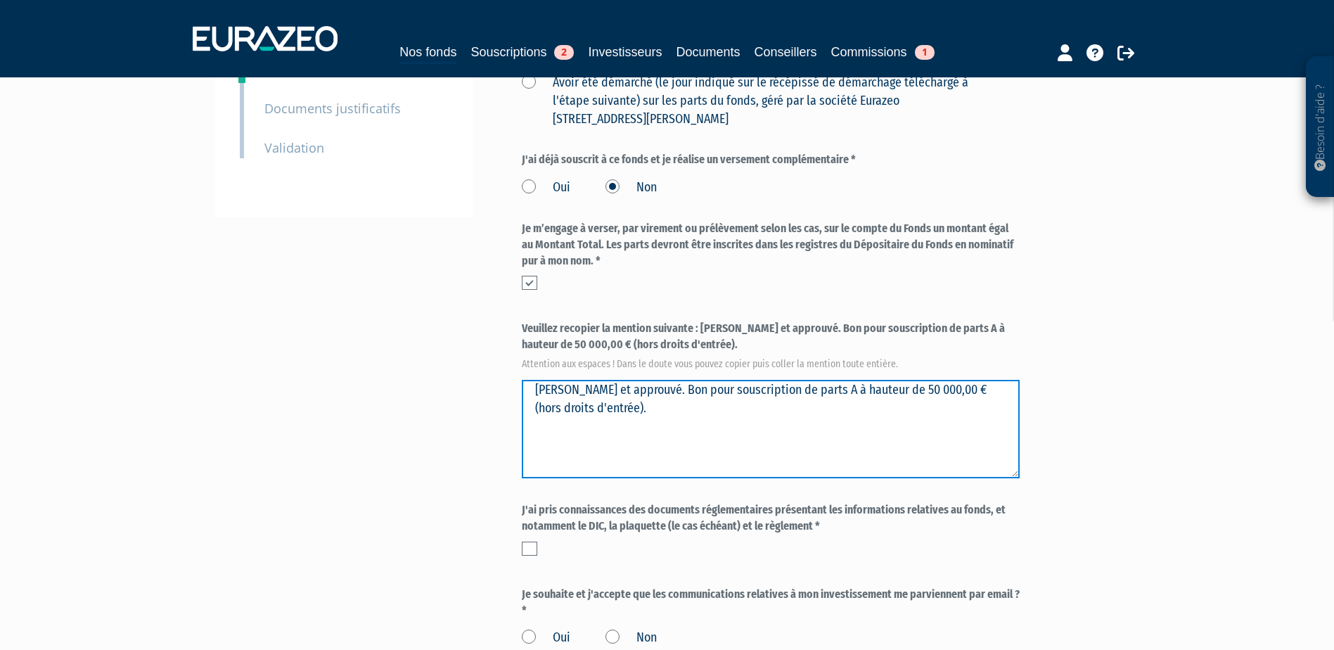
click at [696, 398] on textarea at bounding box center [771, 429] width 498 height 98
click at [656, 380] on textarea at bounding box center [771, 429] width 498 height 98
click at [672, 380] on textarea at bounding box center [771, 429] width 498 height 98
click at [669, 380] on textarea at bounding box center [771, 429] width 498 height 98
click at [662, 380] on textarea at bounding box center [771, 429] width 498 height 98
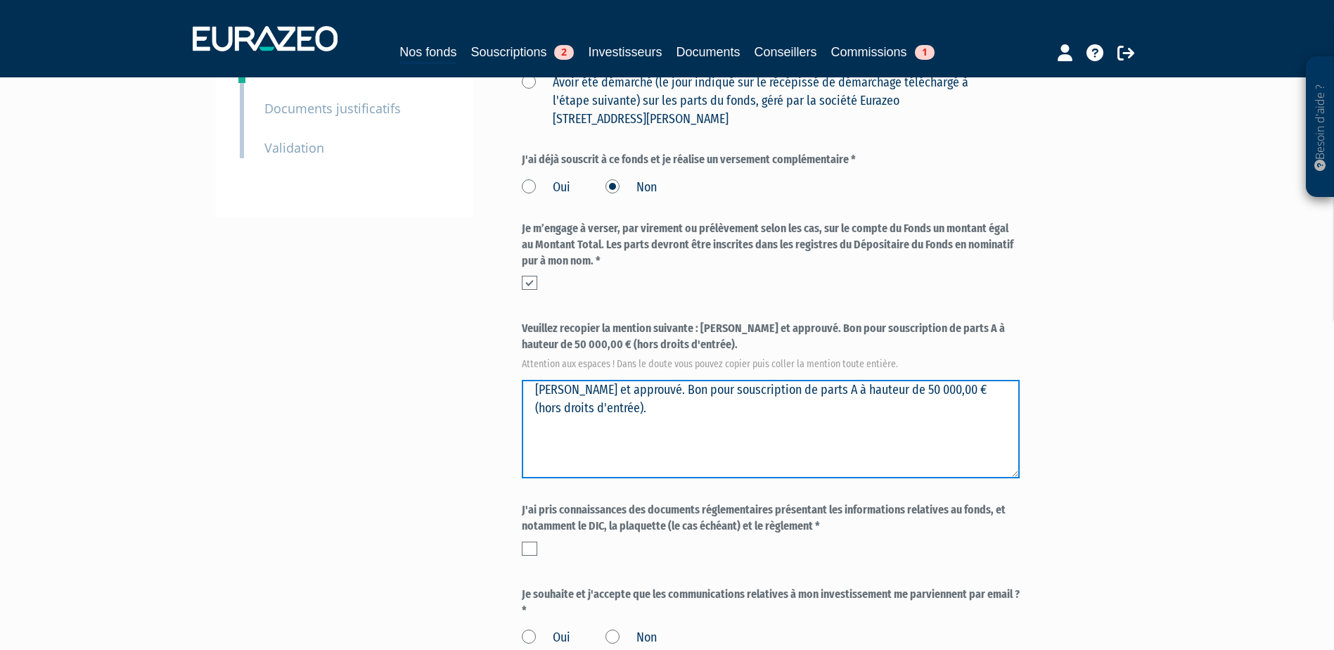
type textarea "Lu et approuvé. Bon pour souscription de parts A à hauteur de 50 000,00 € (hors…"
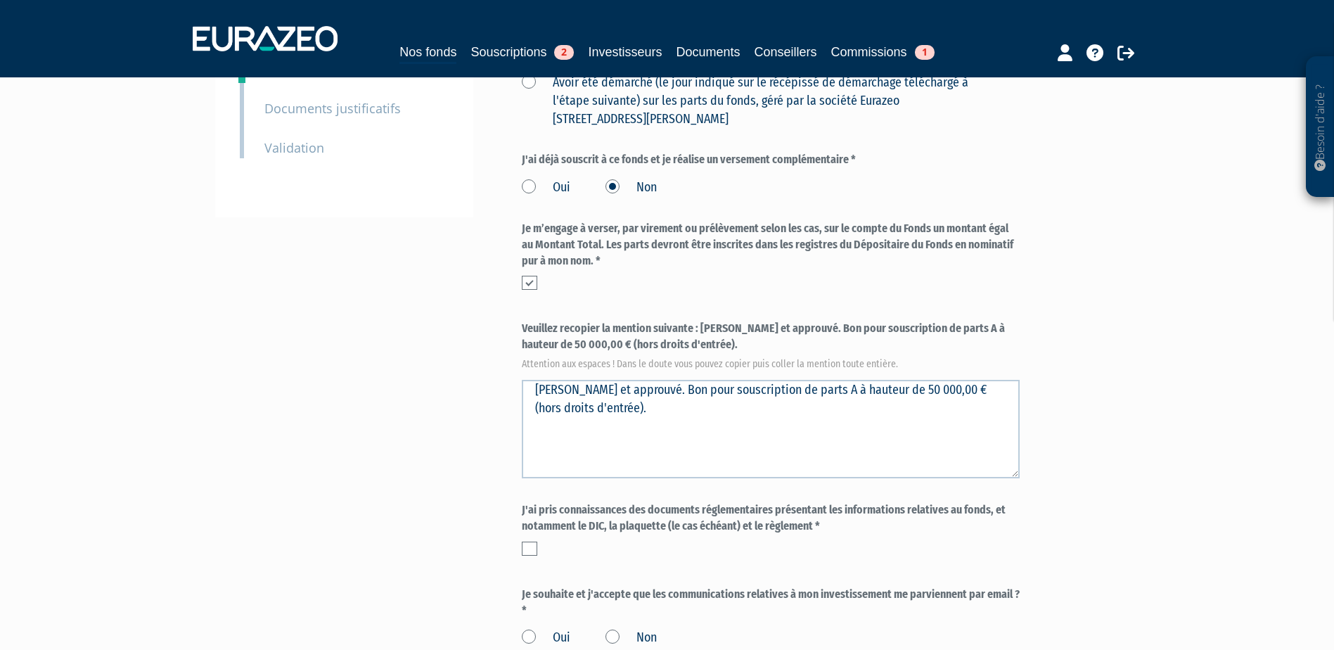
scroll to position [492, 0]
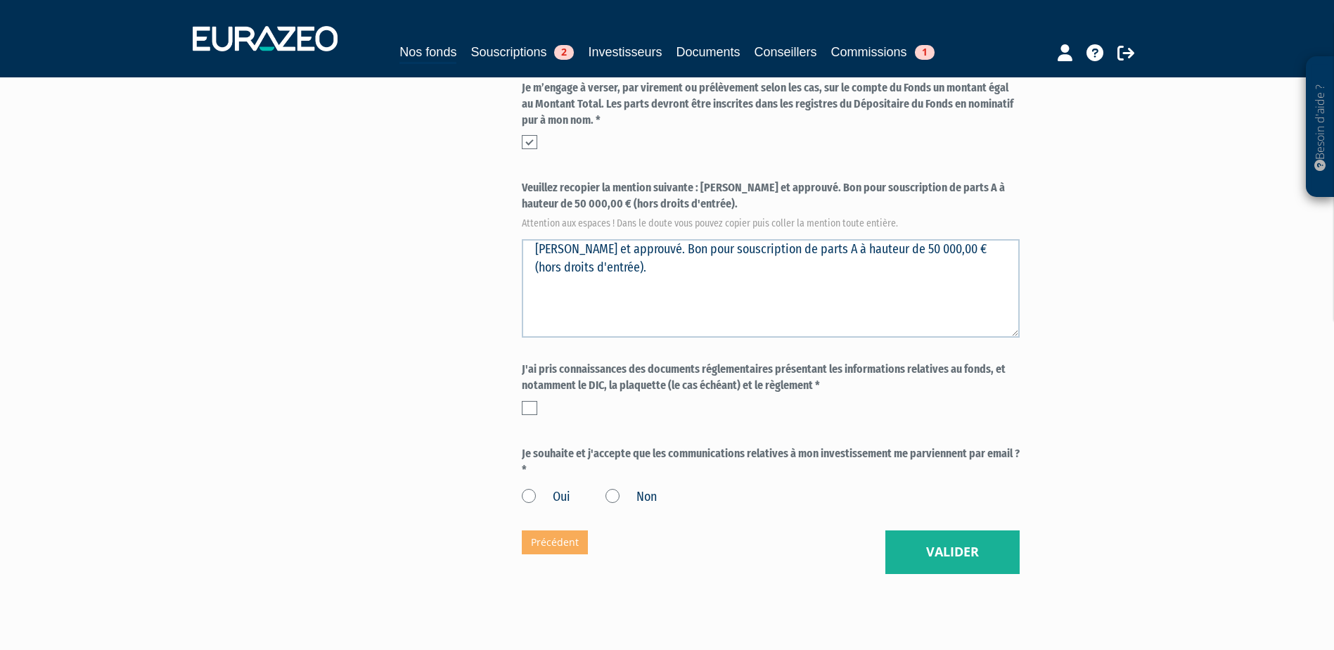
click at [533, 401] on label at bounding box center [529, 408] width 15 height 14
click at [0, 0] on input "checkbox" at bounding box center [0, 0] width 0 height 0
click at [527, 488] on label "Oui" at bounding box center [546, 497] width 49 height 18
click at [0, 0] on input "Oui" at bounding box center [0, 0] width 0 height 0
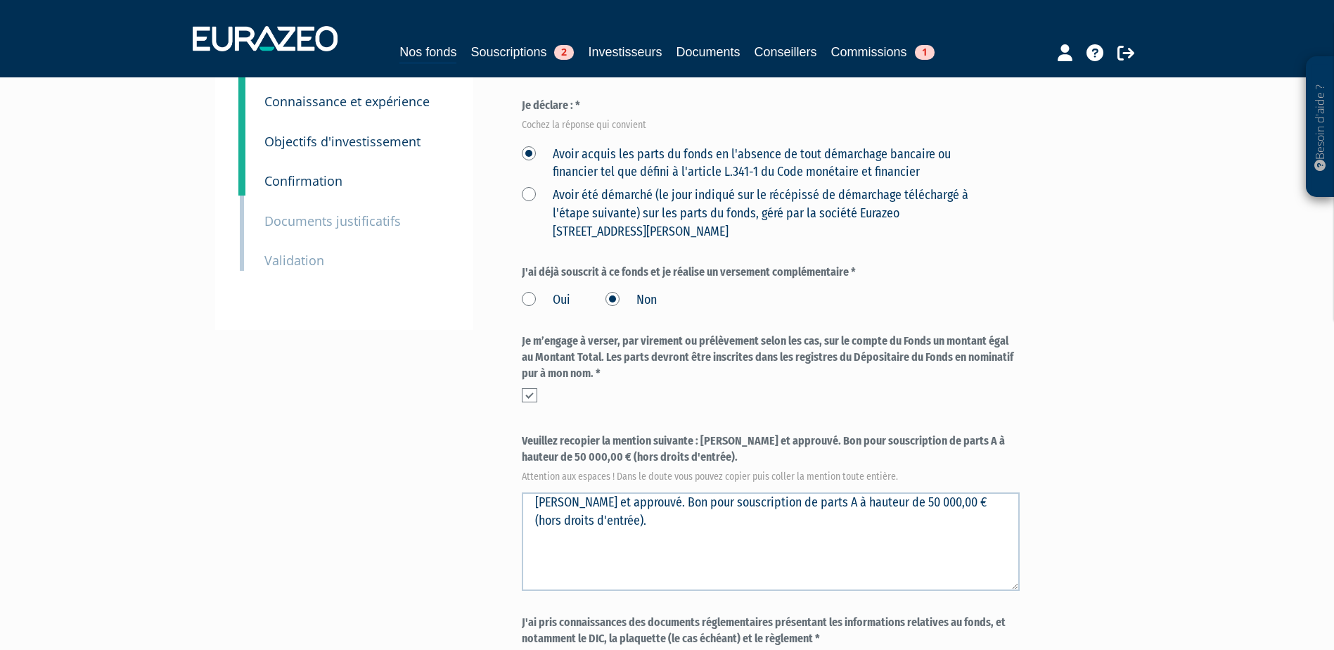
scroll to position [520, 0]
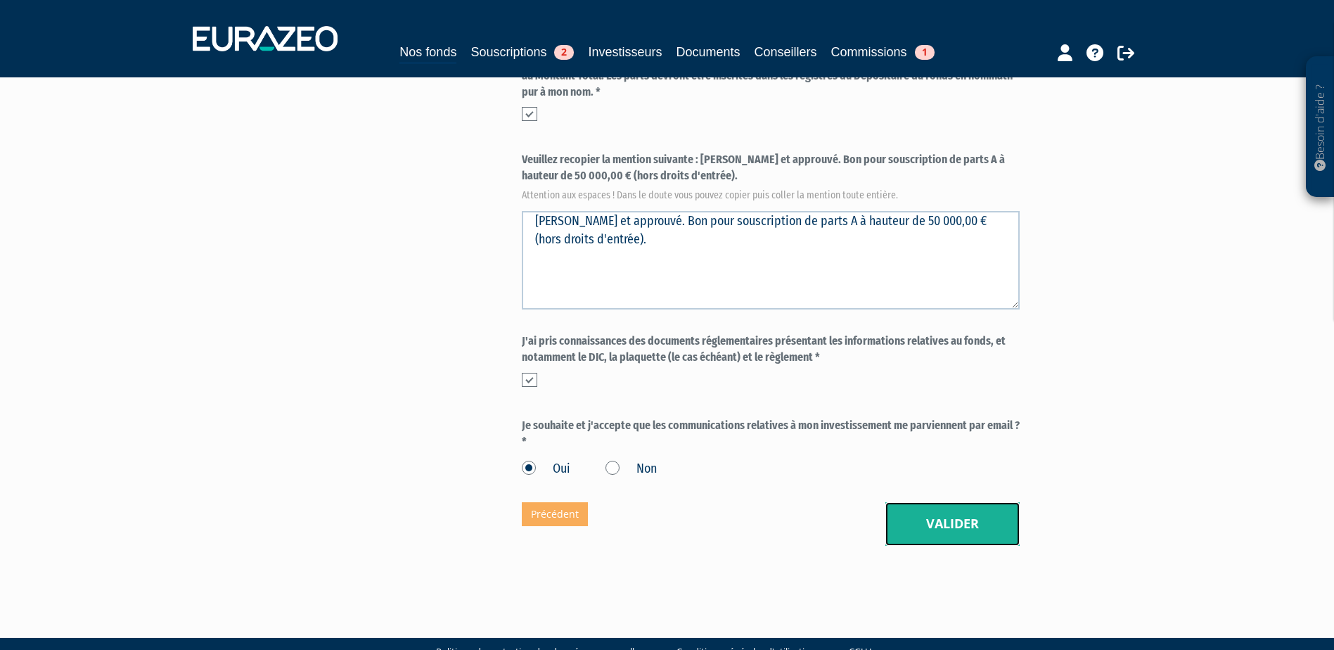
click at [934, 502] on button "Valider" at bounding box center [952, 524] width 134 height 44
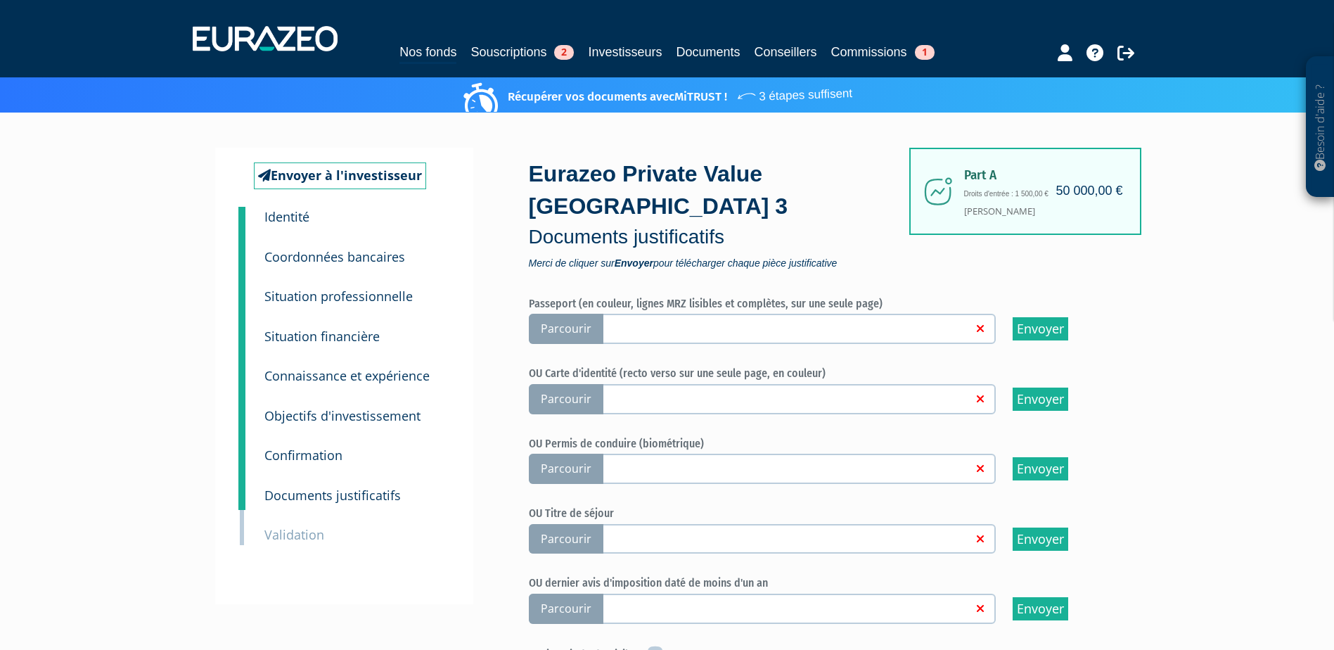
click at [642, 321] on link at bounding box center [785, 328] width 373 height 14
click at [0, 0] on input "Parcourir" at bounding box center [0, 0] width 0 height 0
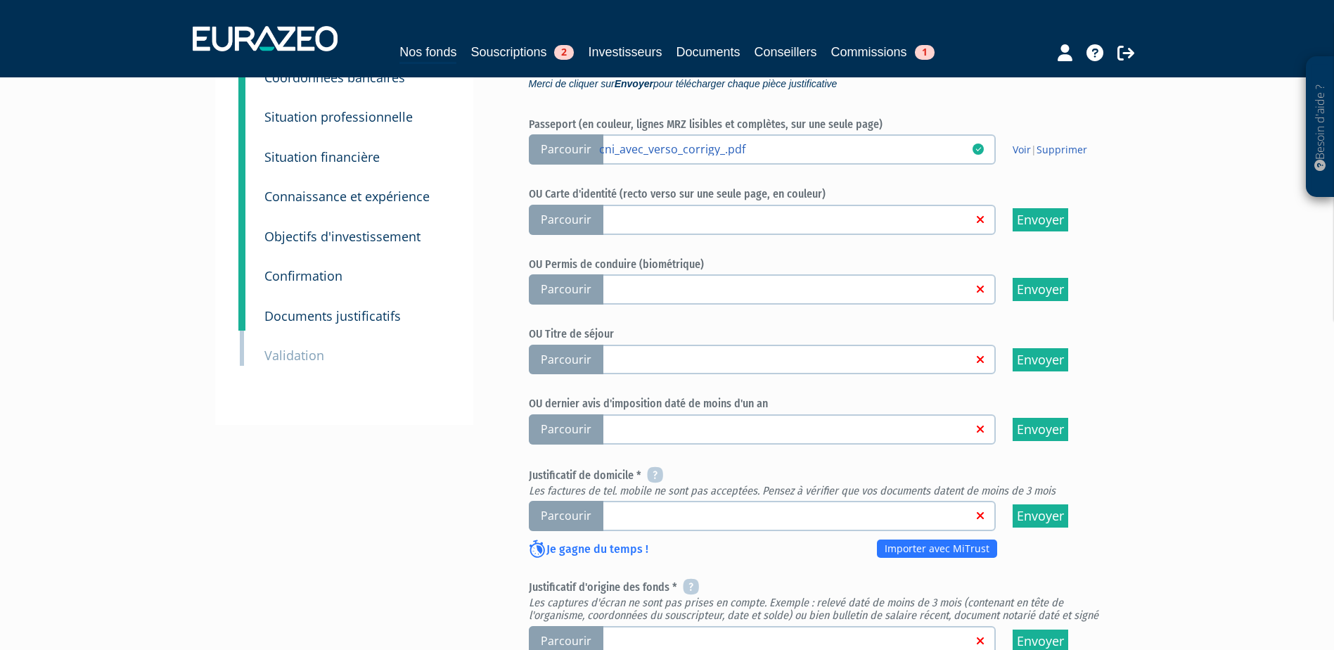
scroll to position [211, 0]
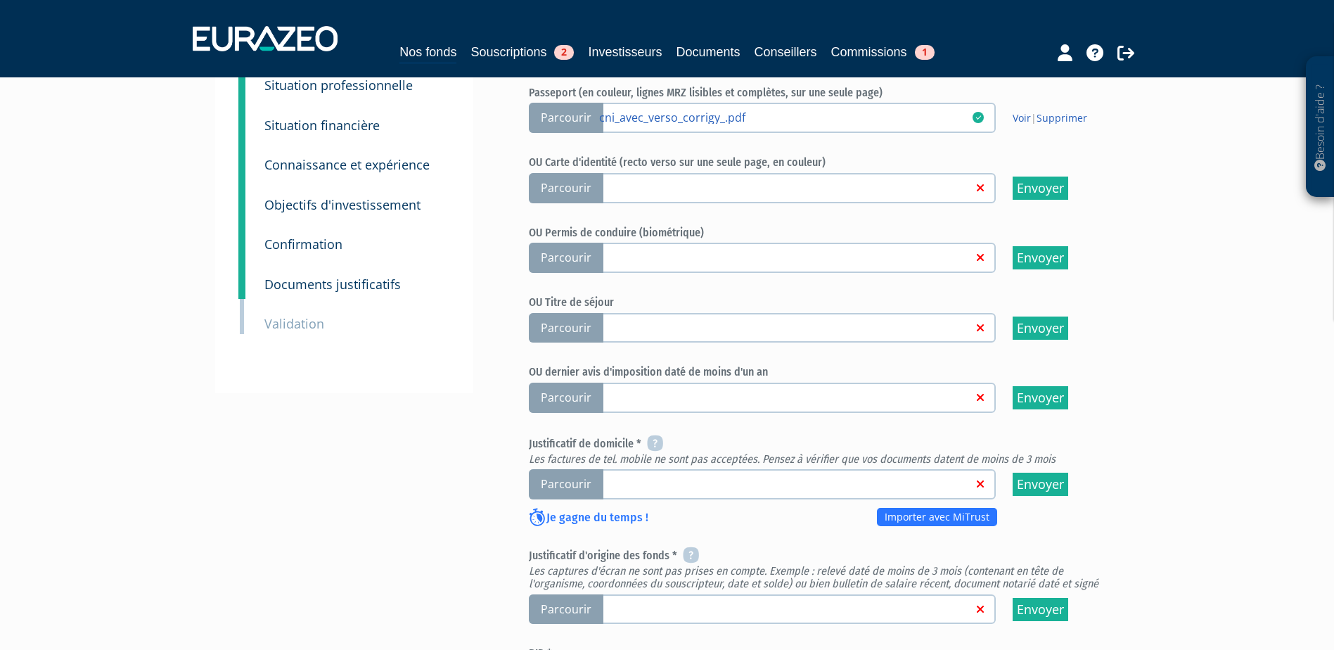
click at [634, 476] on link at bounding box center [785, 483] width 373 height 14
click at [0, 0] on input "Parcourir" at bounding box center [0, 0] width 0 height 0
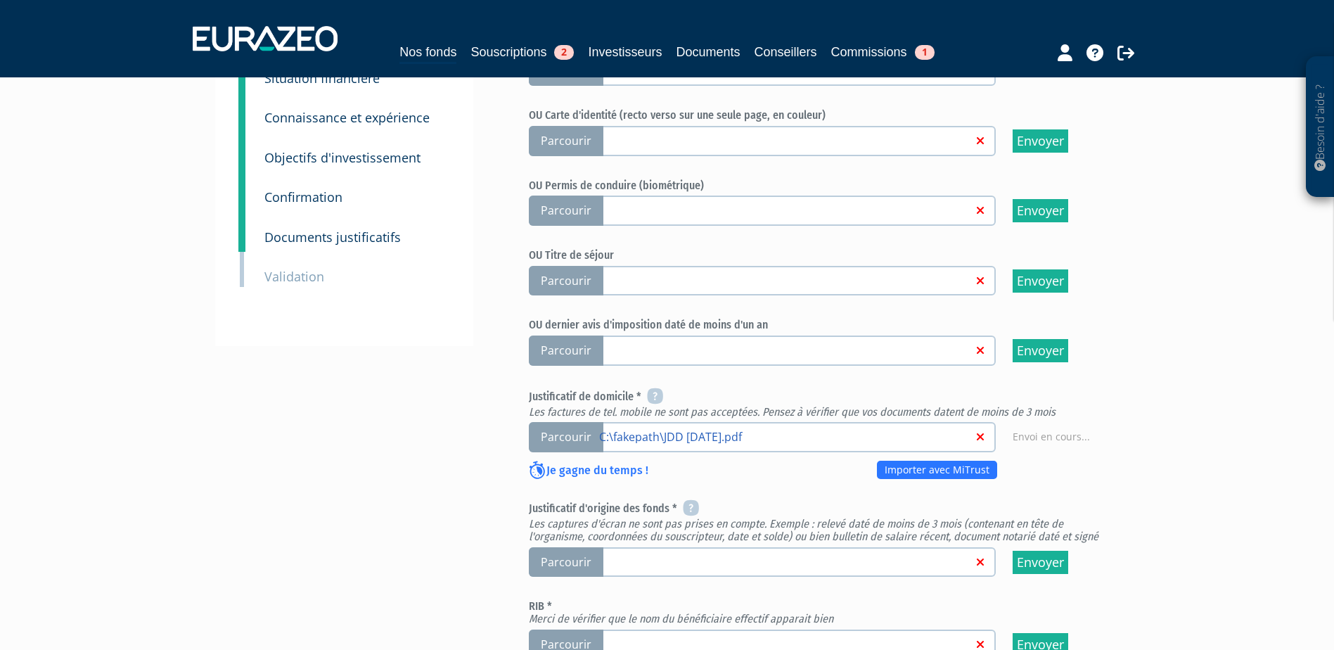
scroll to position [281, 0]
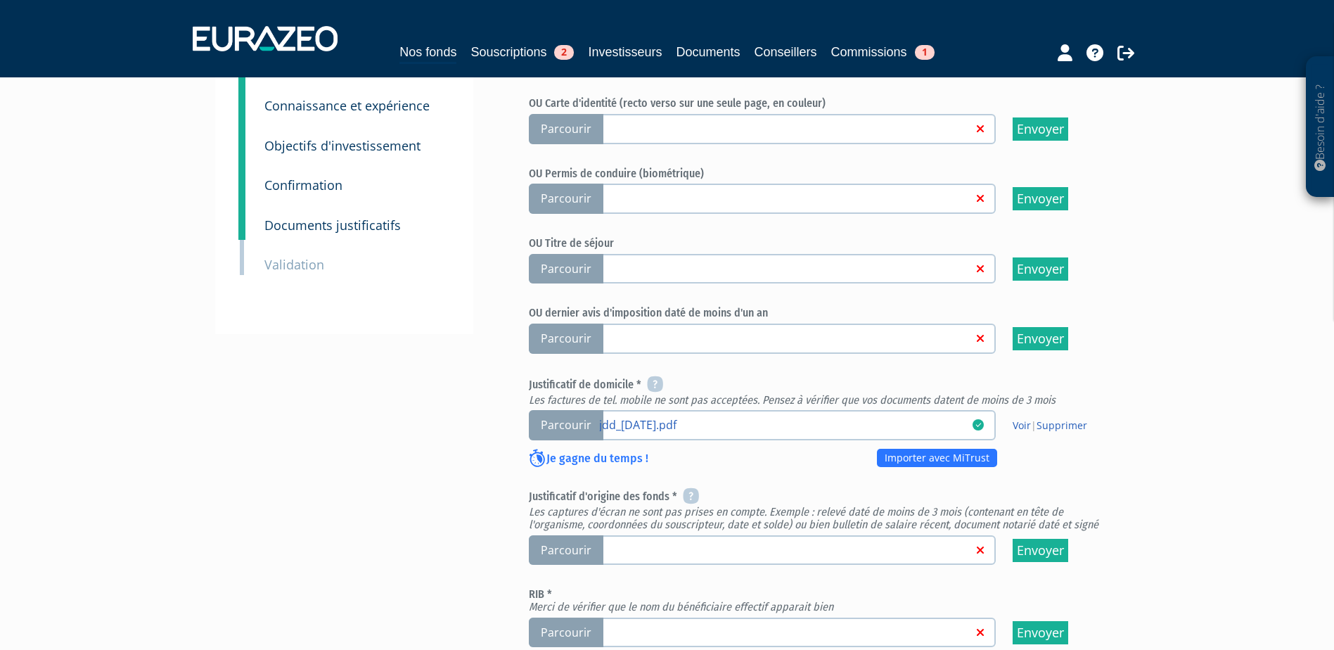
scroll to position [281, 0]
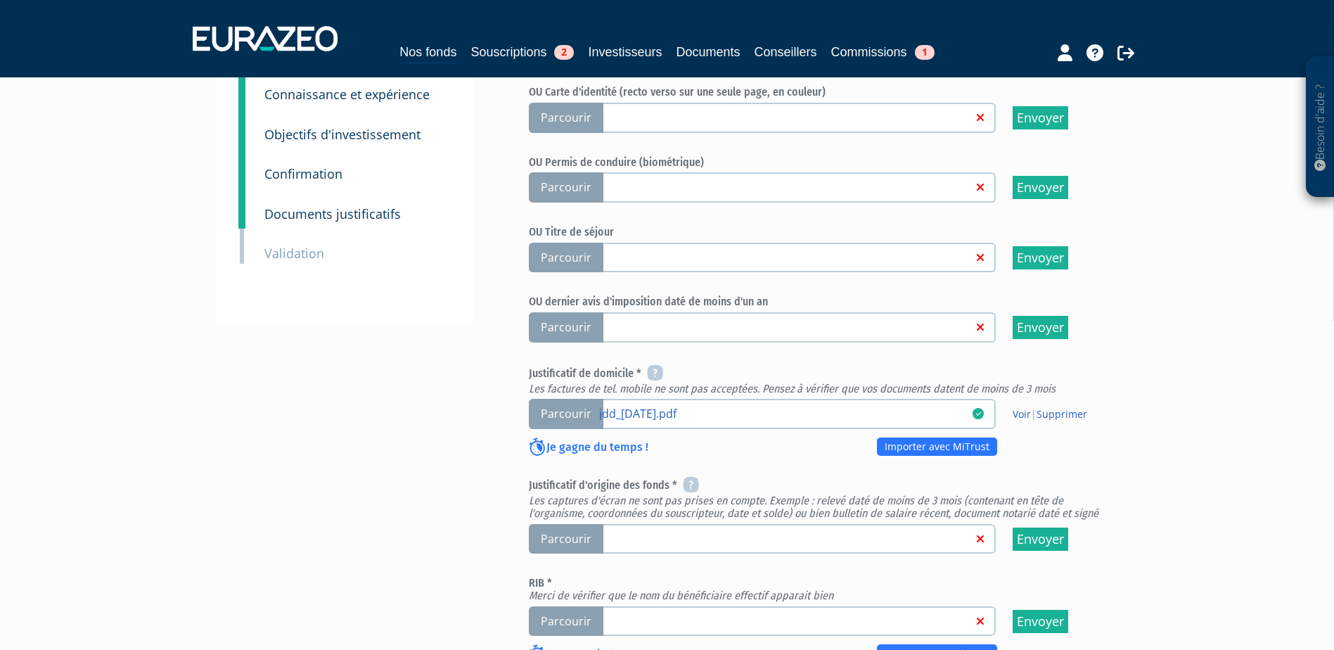
click at [676, 531] on link at bounding box center [785, 538] width 373 height 14
click at [0, 0] on input "Parcourir" at bounding box center [0, 0] width 0 height 0
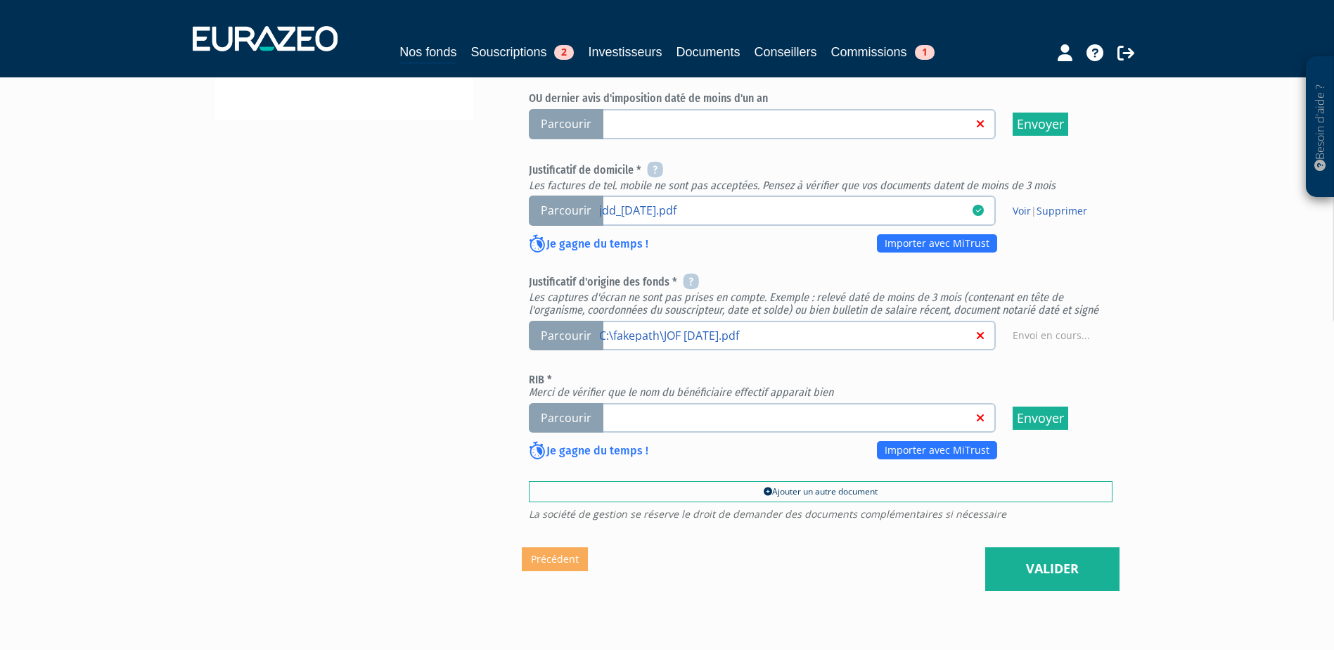
scroll to position [492, 0]
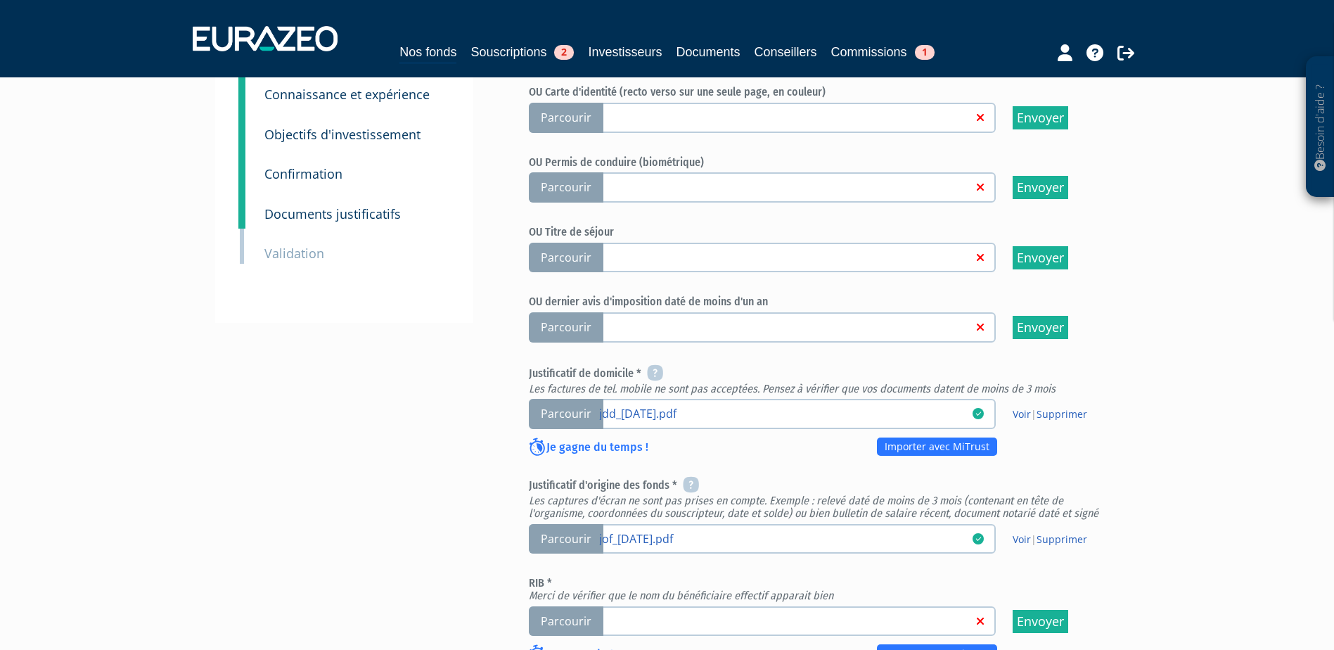
scroll to position [492, 0]
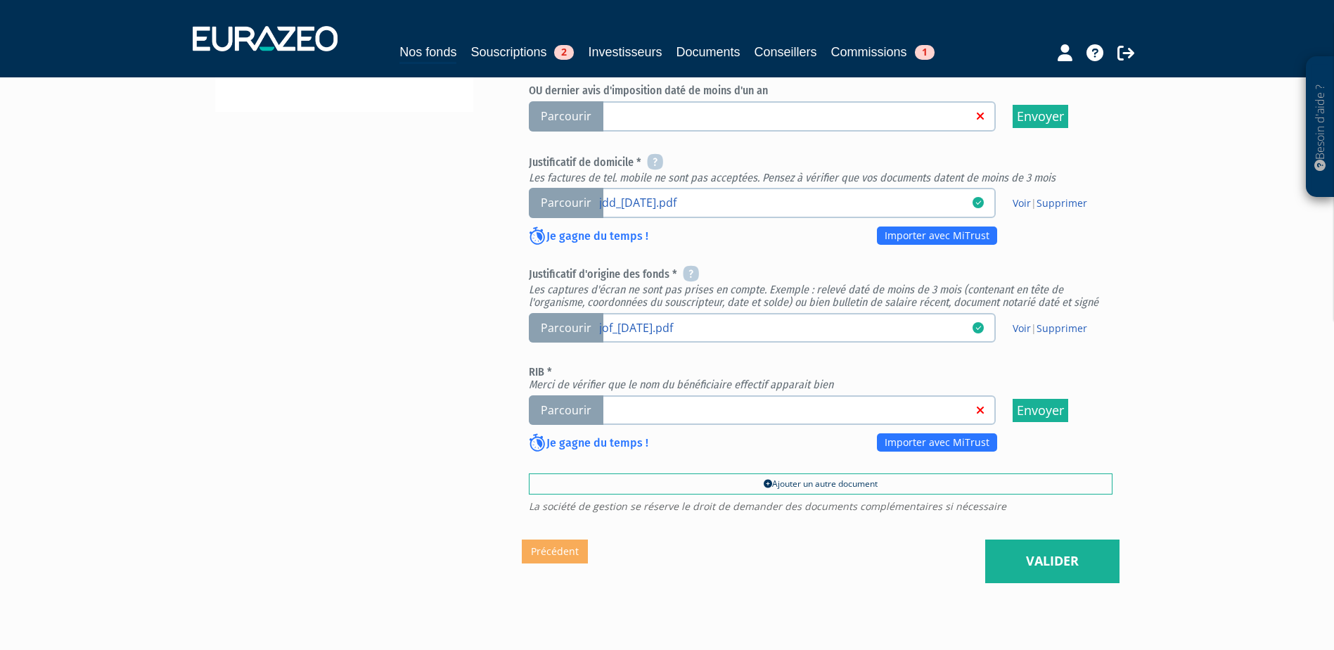
click at [684, 402] on link at bounding box center [785, 409] width 373 height 14
click at [0, 0] on input "Parcourir" at bounding box center [0, 0] width 0 height 0
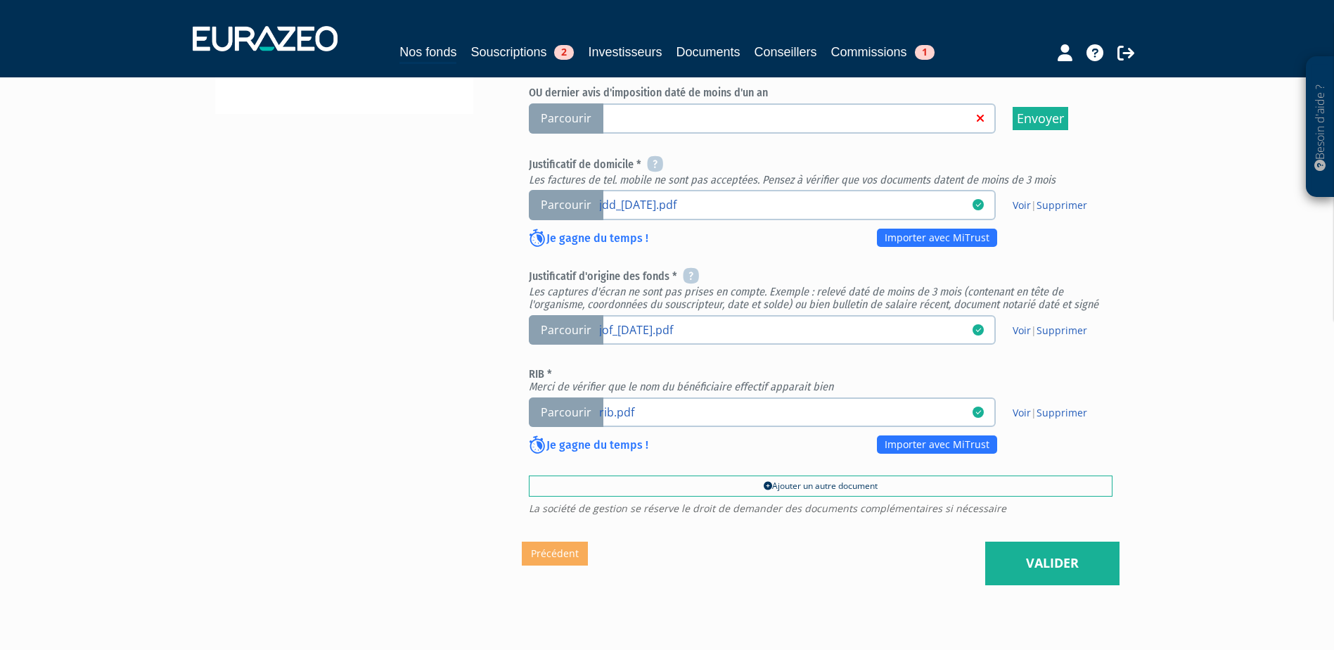
scroll to position [492, 0]
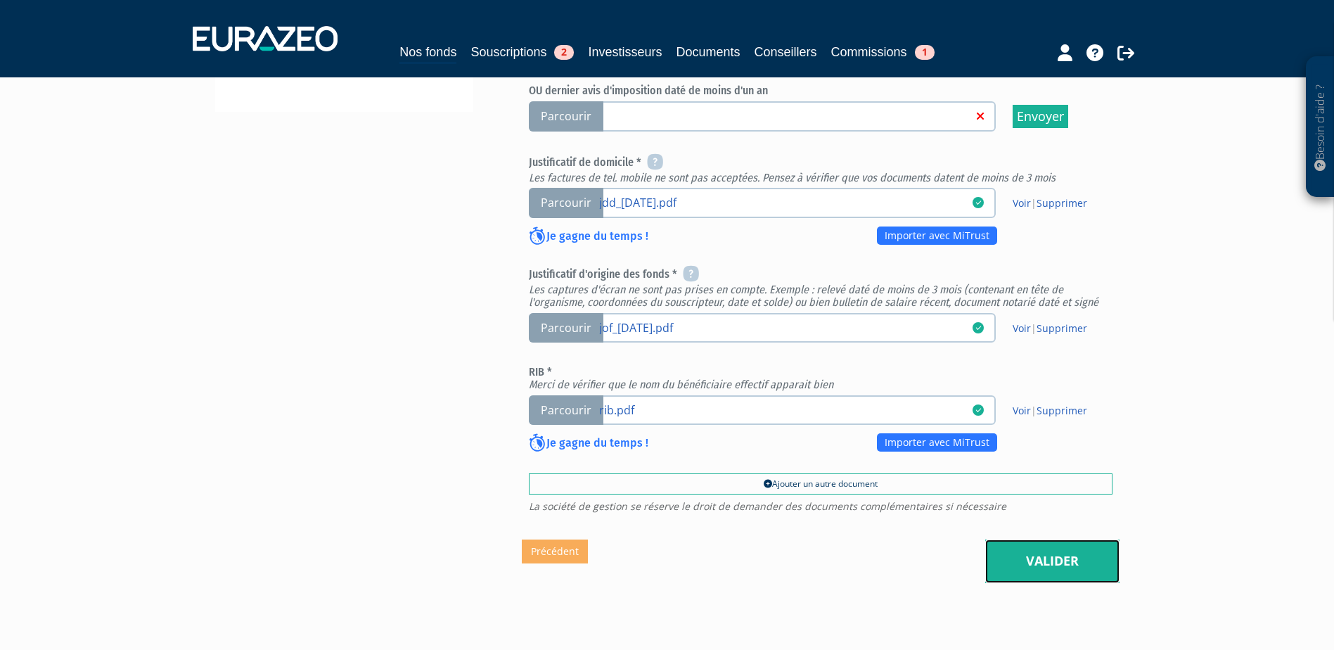
click at [1083, 540] on link "Valider" at bounding box center [1052, 561] width 134 height 44
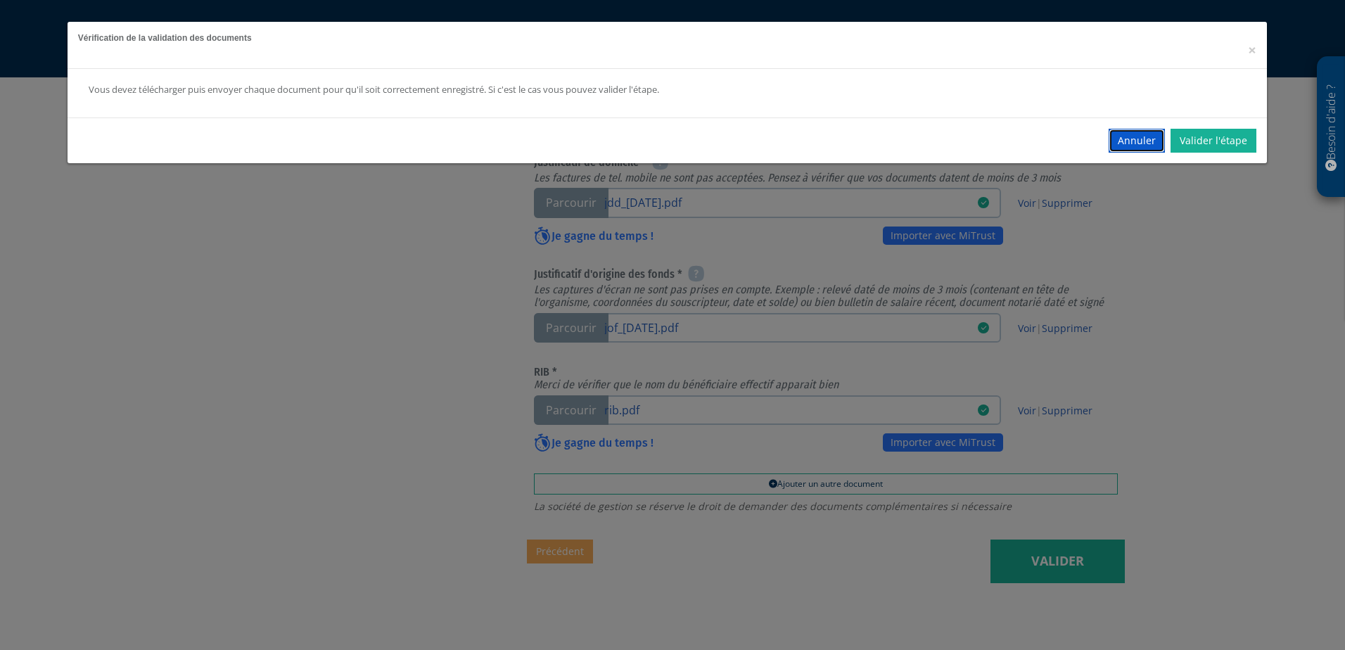
click at [1125, 144] on button "Annuler" at bounding box center [1136, 141] width 56 height 24
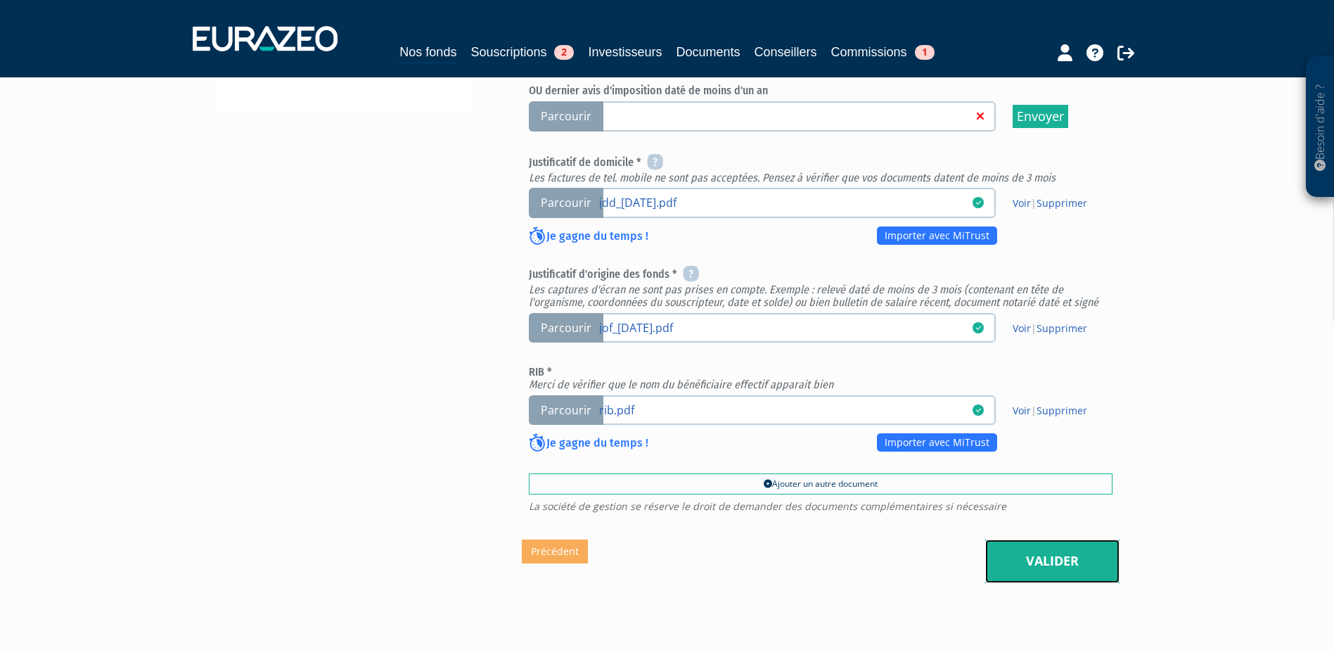
click at [1074, 541] on link "Valider" at bounding box center [1052, 561] width 134 height 44
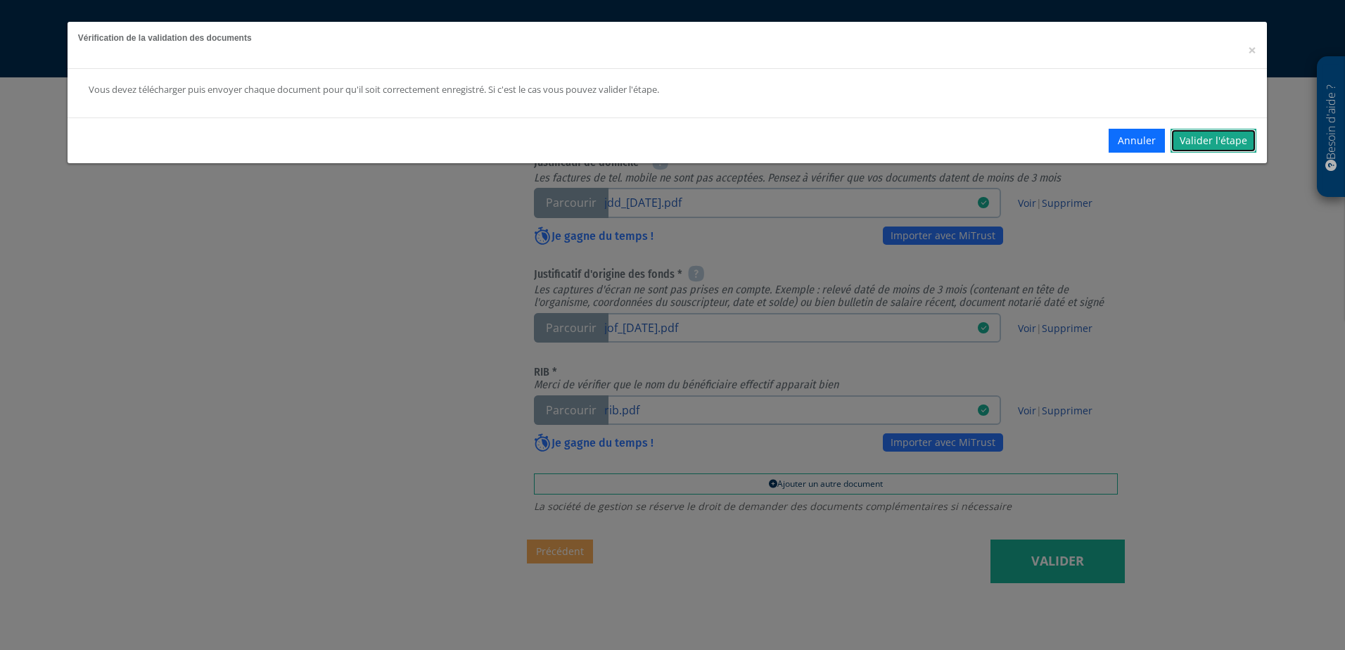
click at [1207, 139] on link "Valider l'étape" at bounding box center [1213, 141] width 86 height 24
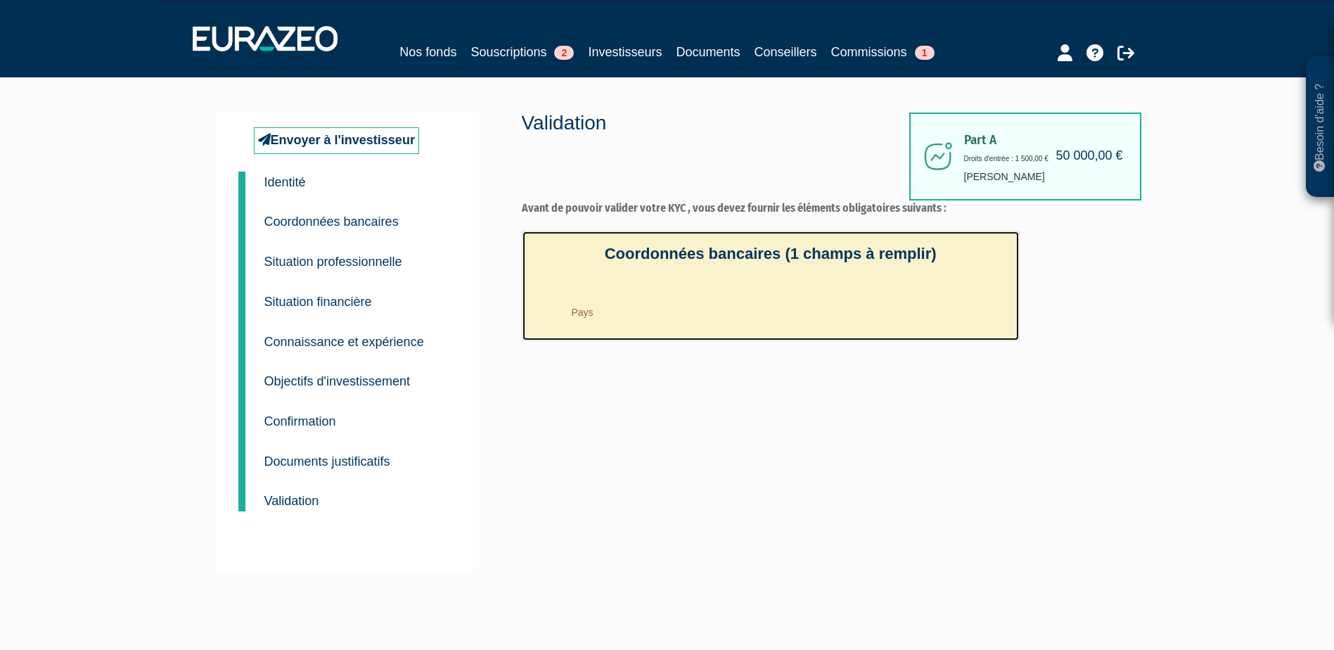
click at [610, 314] on li "Pays" at bounding box center [784, 308] width 447 height 35
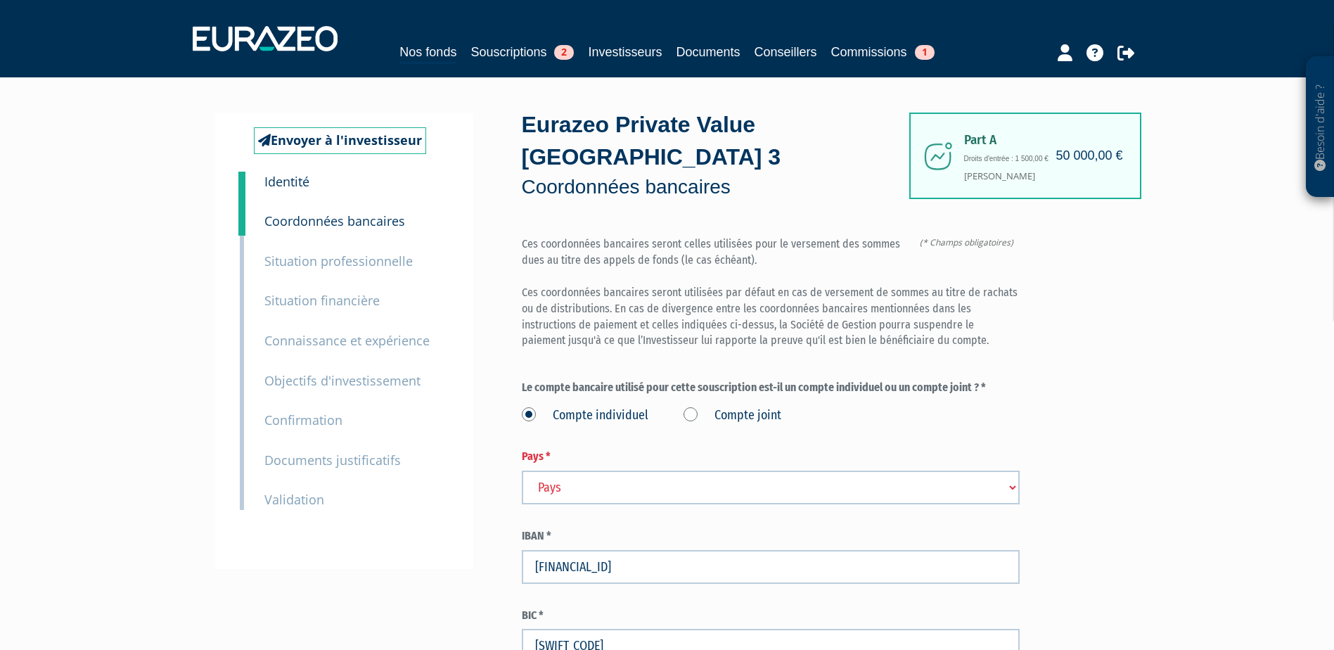
click at [574, 471] on select "Pays Afghanistan Afrique du Sud Albanie Algérie Allemagne Andorre" at bounding box center [771, 488] width 498 height 34
select select "75"
click at [522, 471] on select "Pays Afghanistan Afrique du Sud Albanie Algérie Allemagne Andorre" at bounding box center [771, 488] width 498 height 34
click at [493, 414] on div "Envoyer à l'investisseur 1 Identité 2 Coordonnées bancaires 3 Situation profess…" at bounding box center [667, 422] width 883 height 618
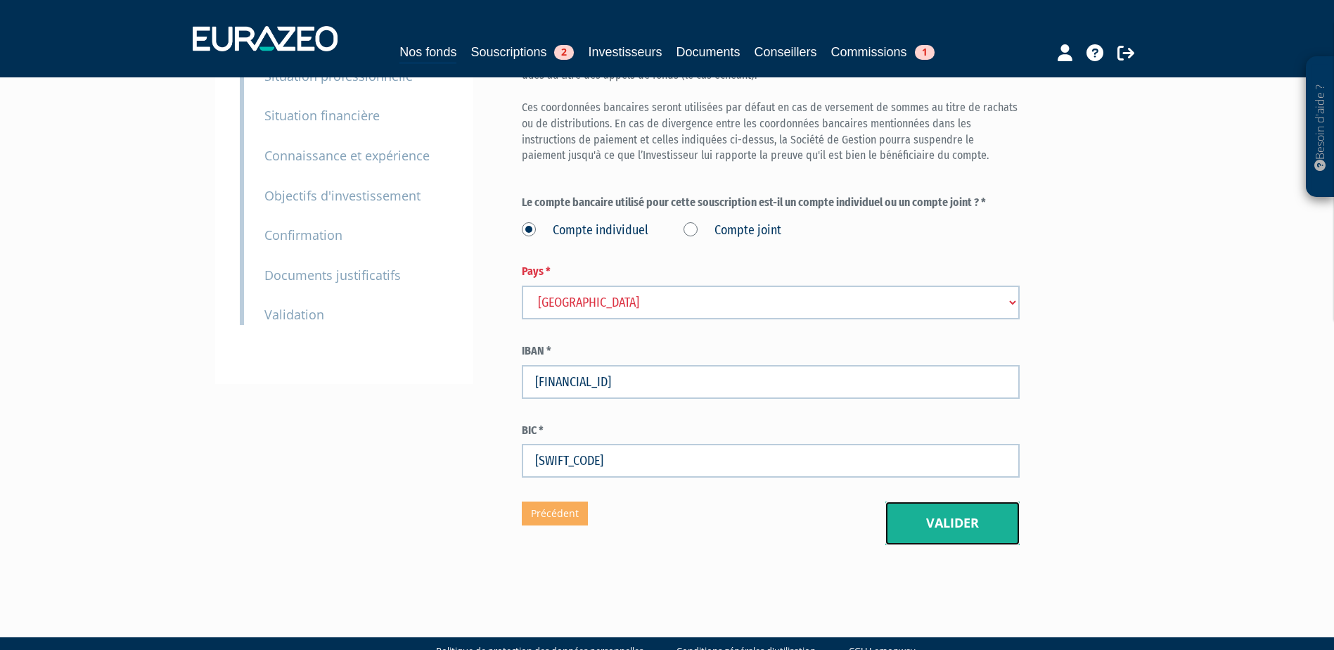
click at [939, 501] on button "Valider" at bounding box center [952, 523] width 134 height 44
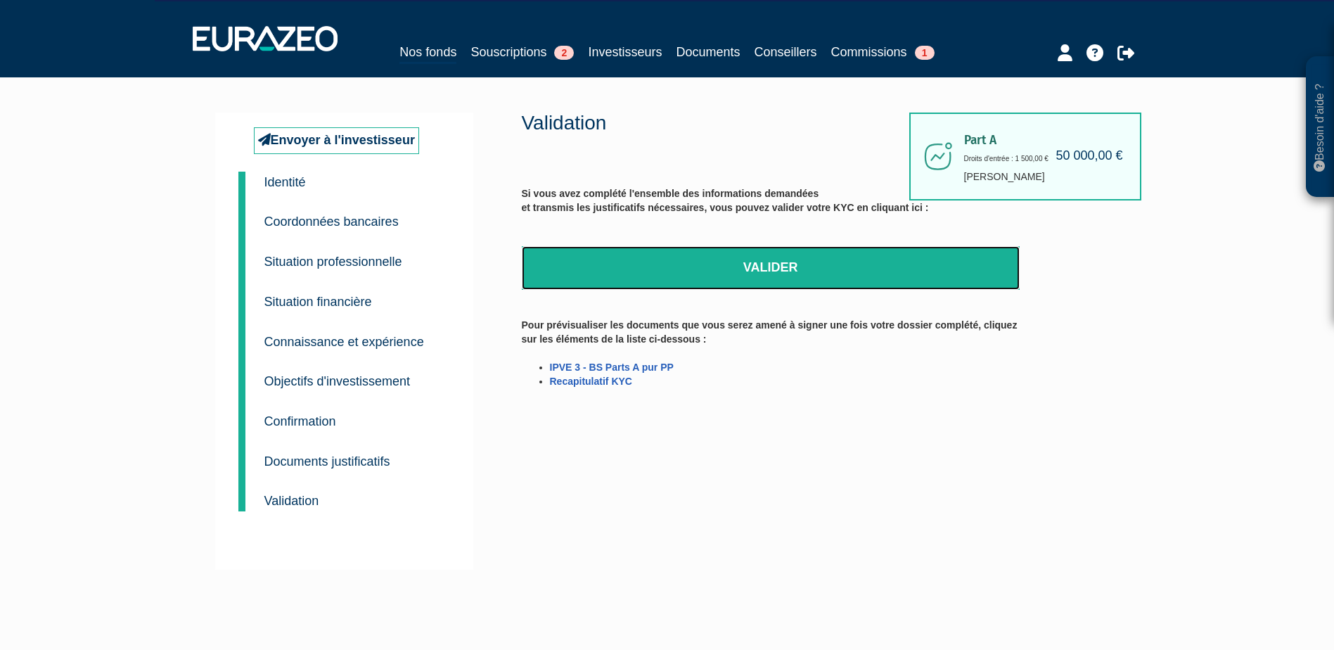
drag, startPoint x: 729, startPoint y: 274, endPoint x: 722, endPoint y: 32, distance: 242.1
click at [729, 274] on link "Valider" at bounding box center [771, 268] width 498 height 44
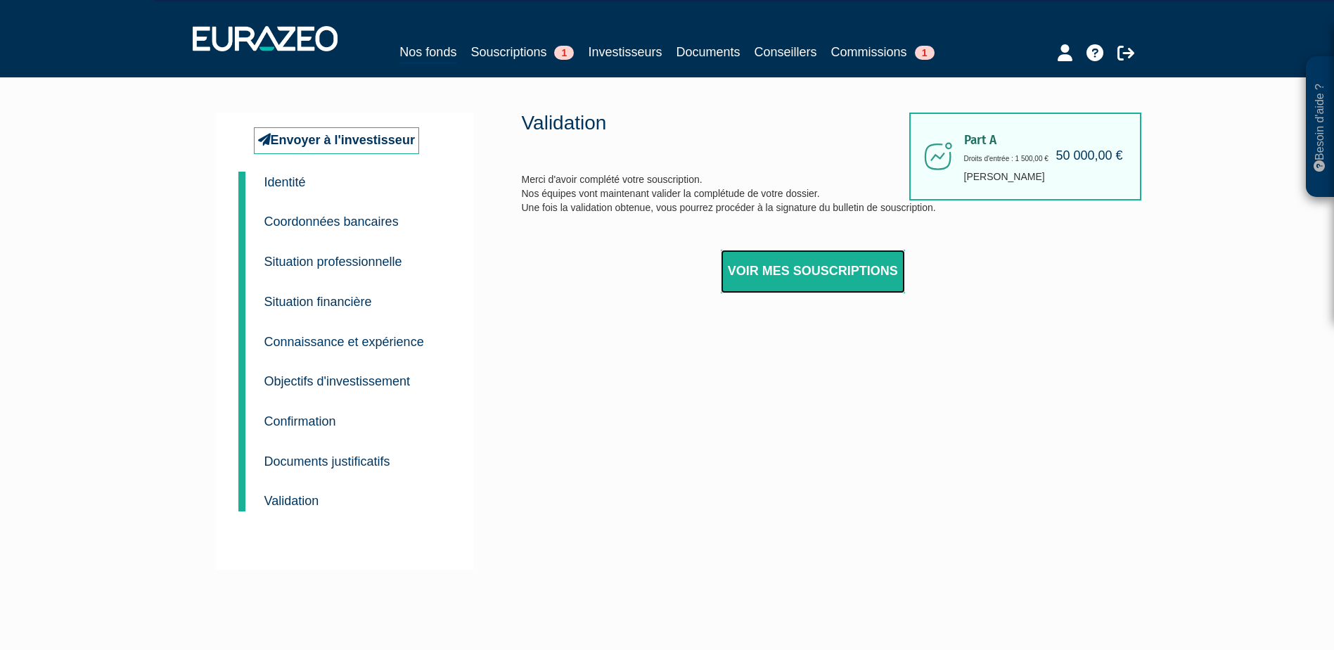
click at [795, 271] on link "Voir mes souscriptions" at bounding box center [813, 272] width 184 height 44
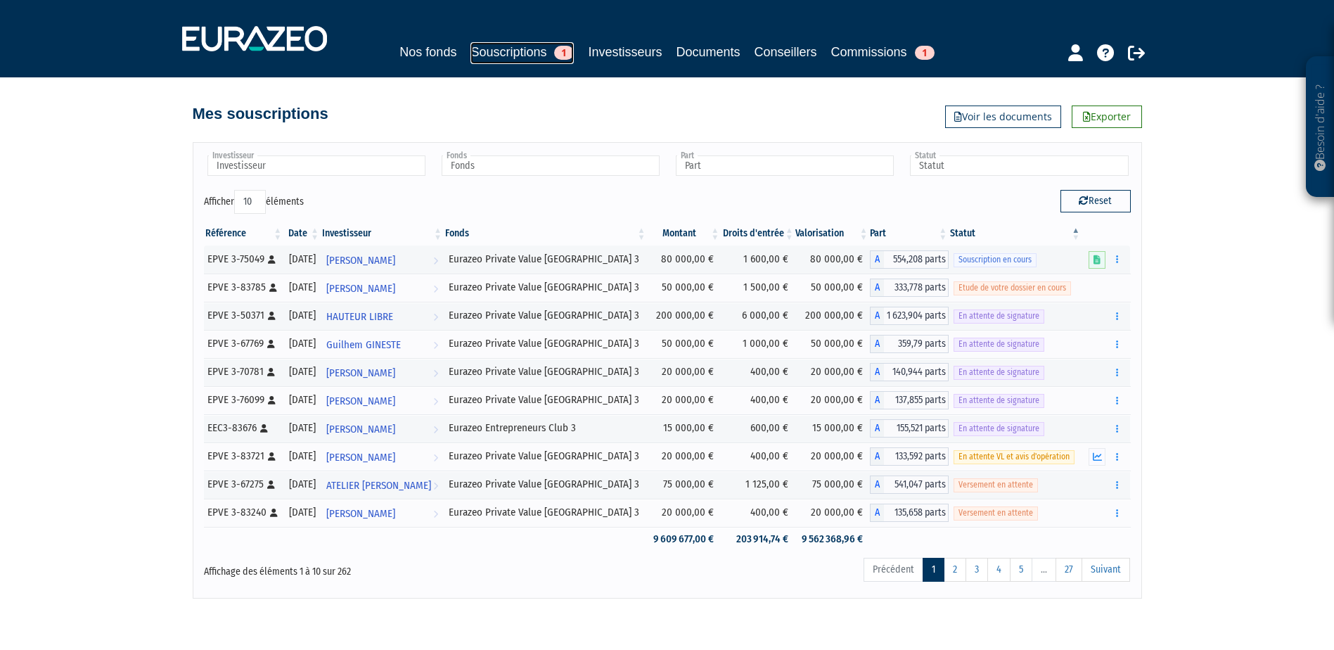
click at [499, 58] on link "Souscriptions 1" at bounding box center [522, 53] width 103 height 22
click at [77, 383] on div "Besoin d'aide ? × J'ai besoin d'aide Si vous avez une question à propos du fonc…" at bounding box center [667, 299] width 1334 height 599
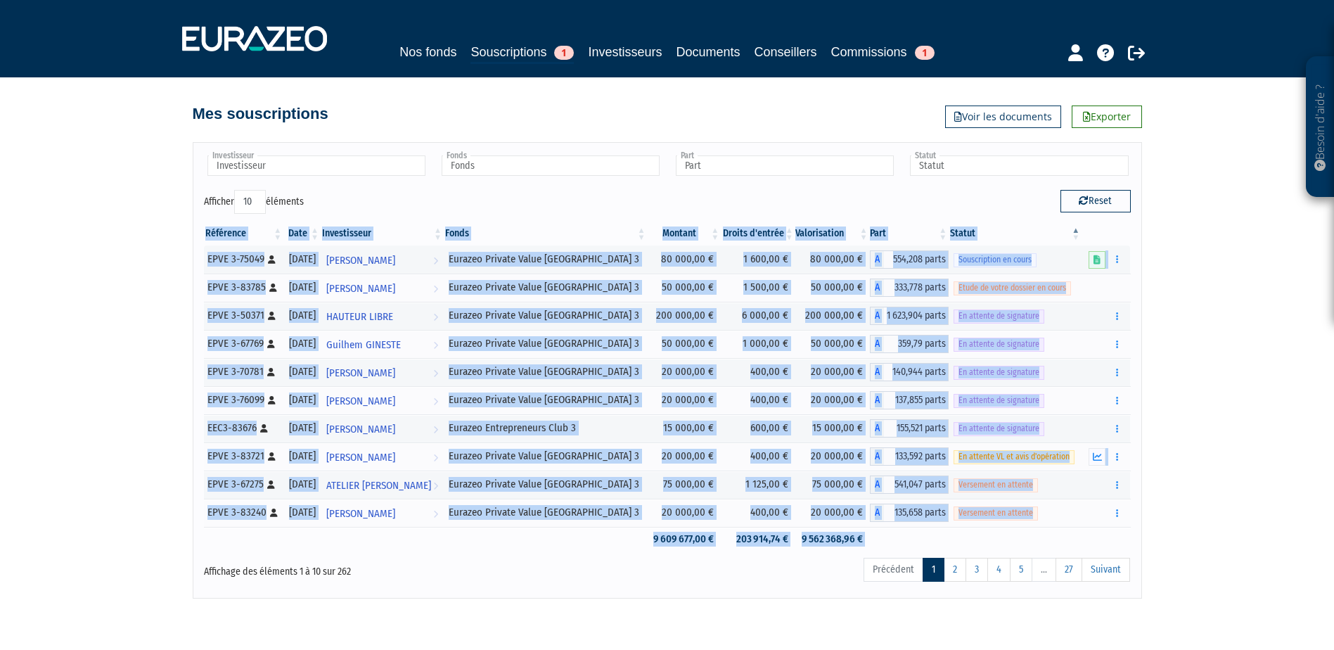
click at [77, 383] on div "Besoin d'aide ? × J'ai besoin d'aide Si vous avez une question à propos du fonc…" at bounding box center [667, 299] width 1334 height 599
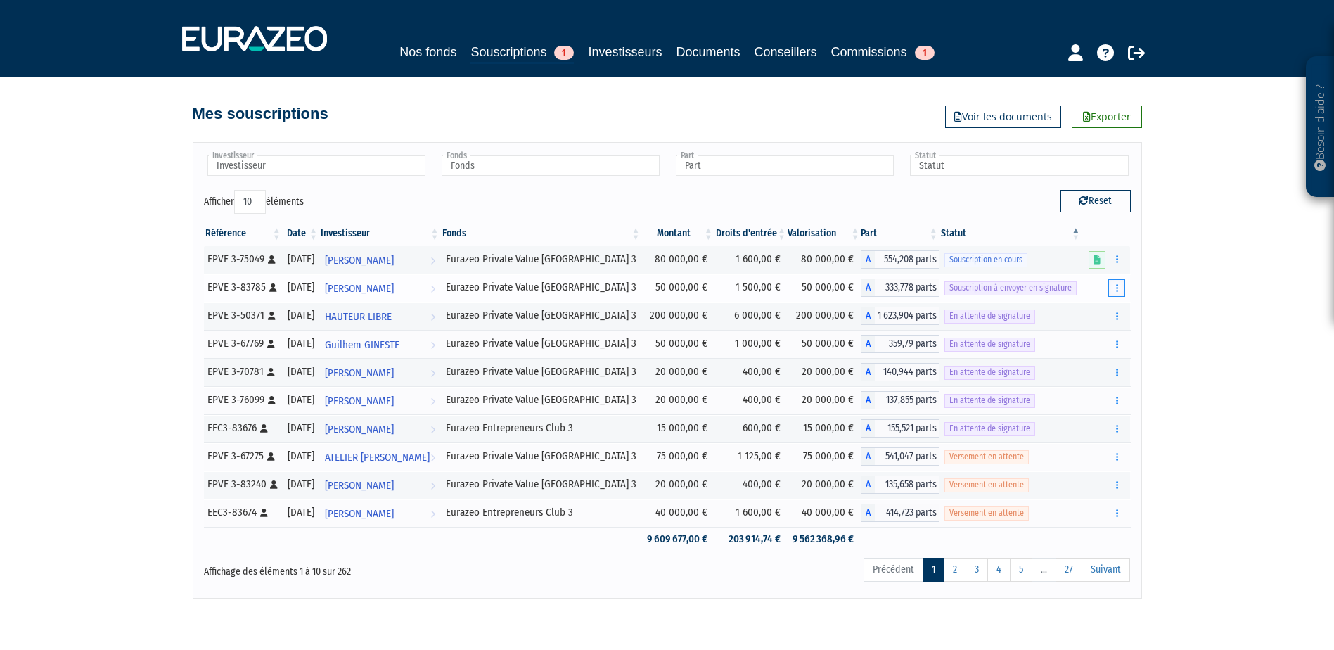
click at [1116, 286] on icon "button" at bounding box center [1117, 287] width 2 height 9
click at [1100, 313] on link "Envoyer à signer" at bounding box center [1081, 313] width 80 height 23
